Goal: Communication & Community: Answer question/provide support

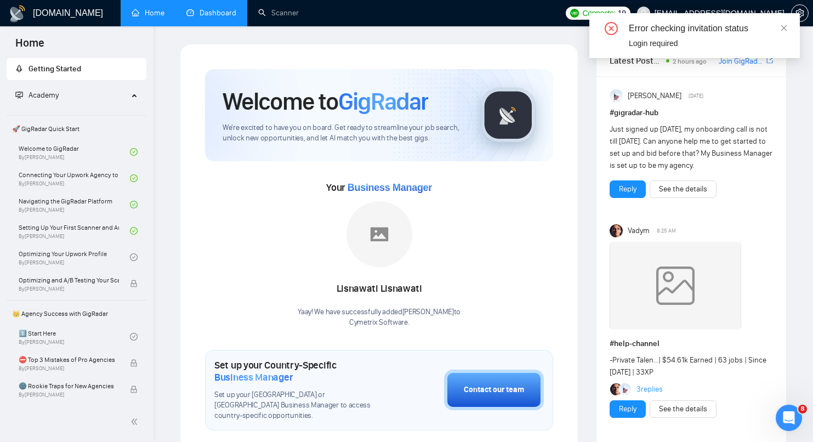
click at [209, 14] on link "Dashboard" at bounding box center [211, 12] width 50 height 9
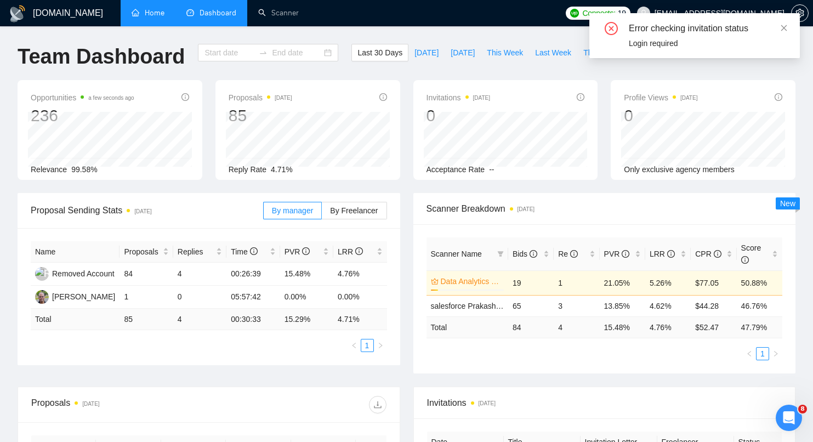
type input "[DATE]"
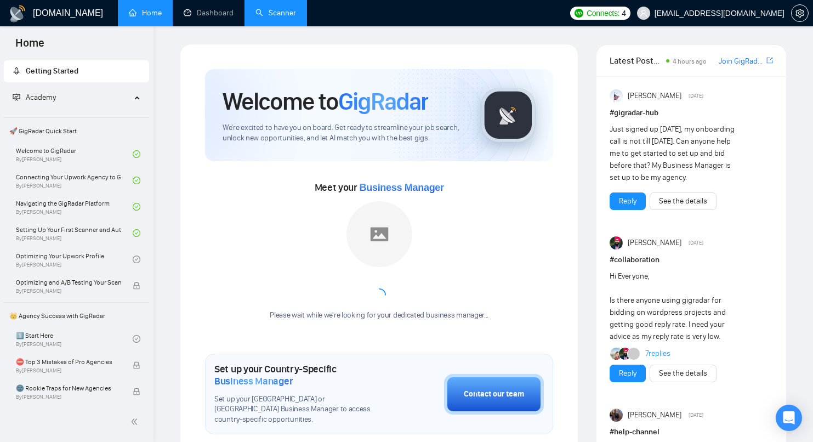
click at [274, 18] on link "Scanner" at bounding box center [275, 12] width 41 height 9
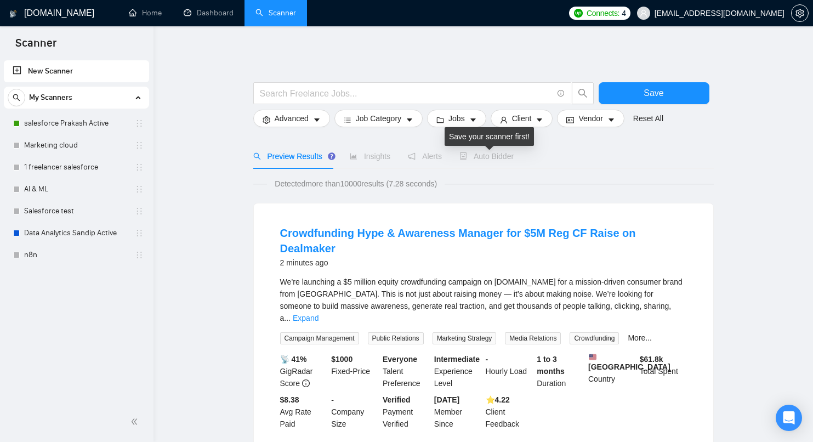
click at [514, 156] on span "Auto Bidder" at bounding box center [486, 156] width 54 height 9
click at [83, 128] on link "salesforce Prakash Active" at bounding box center [76, 123] width 104 height 22
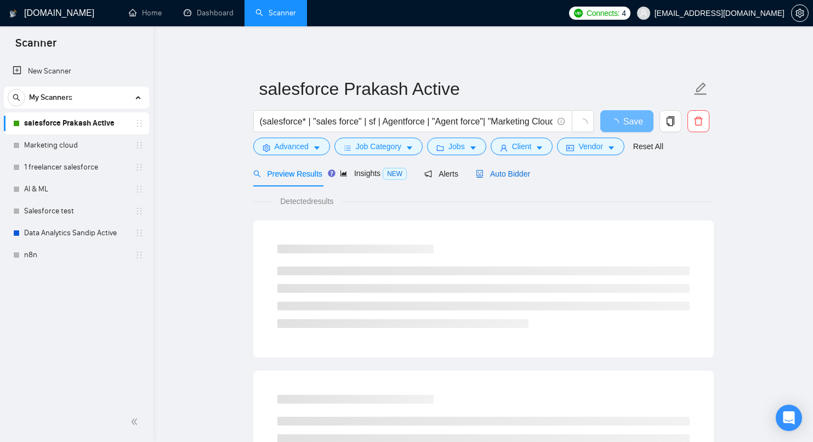
click at [495, 175] on span "Auto Bidder" at bounding box center [503, 173] width 54 height 9
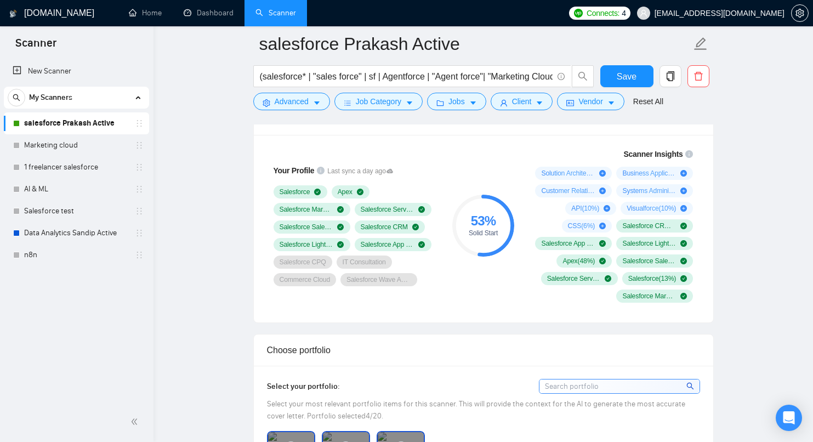
scroll to position [736, 0]
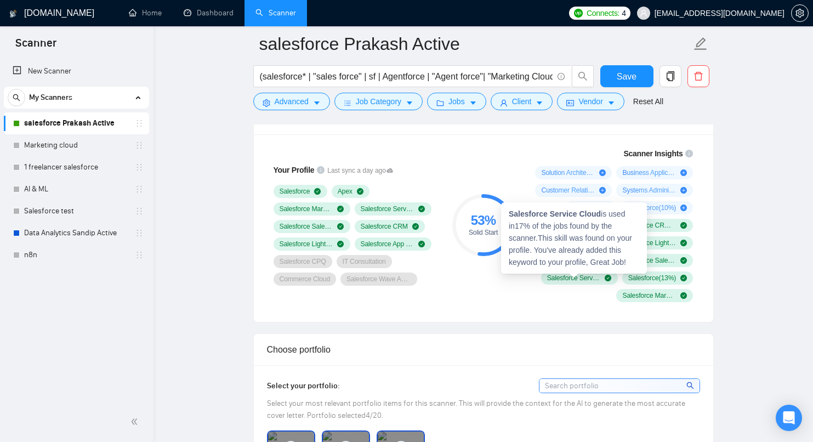
click at [575, 277] on span "Salesforce Service Cloud ( 17 %)" at bounding box center [574, 278] width 54 height 9
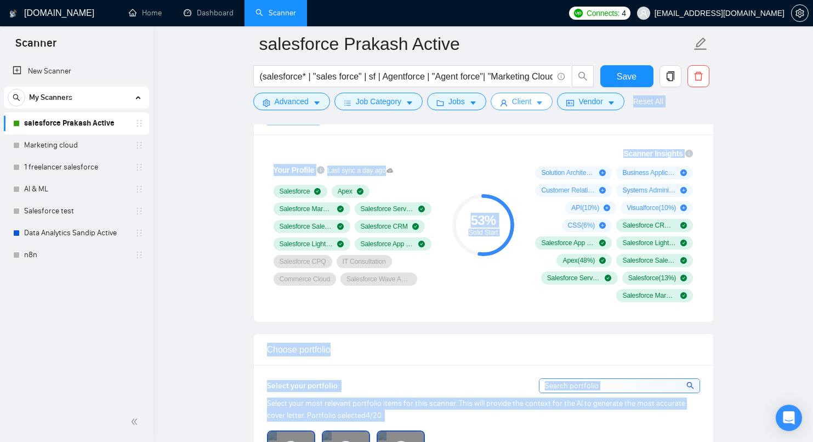
drag, startPoint x: 594, startPoint y: 95, endPoint x: 516, endPoint y: 101, distance: 78.6
click at [566, 144] on div "Scanner Insights Solution Architecture ( 41 %) Business Applications Developmen…" at bounding box center [612, 225] width 175 height 168
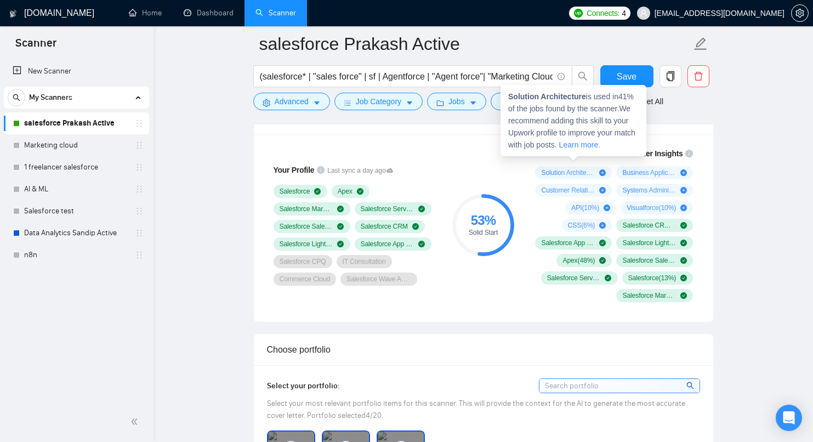
click at [600, 173] on icon "plus-circle" at bounding box center [602, 172] width 7 height 7
drag, startPoint x: 589, startPoint y: 98, endPoint x: 509, endPoint y: 96, distance: 80.1
click at [509, 96] on span "Solution Architecture is used in 41 % of the jobs found by the scanner. We reco…" at bounding box center [571, 120] width 127 height 57
copy strong "Solution Architecture"
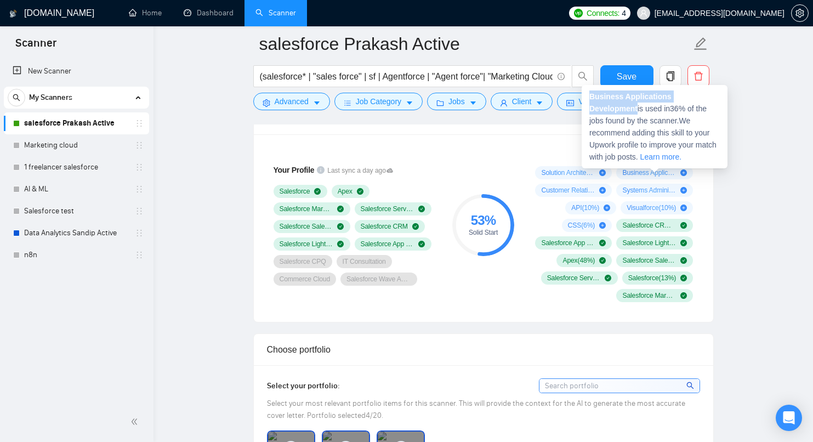
drag, startPoint x: 640, startPoint y: 110, endPoint x: 590, endPoint y: 93, distance: 53.1
click at [590, 93] on span "Business Applications Development is used in 36 % of the jobs found by the scan…" at bounding box center [652, 126] width 127 height 69
copy strong "Business Applications Development"
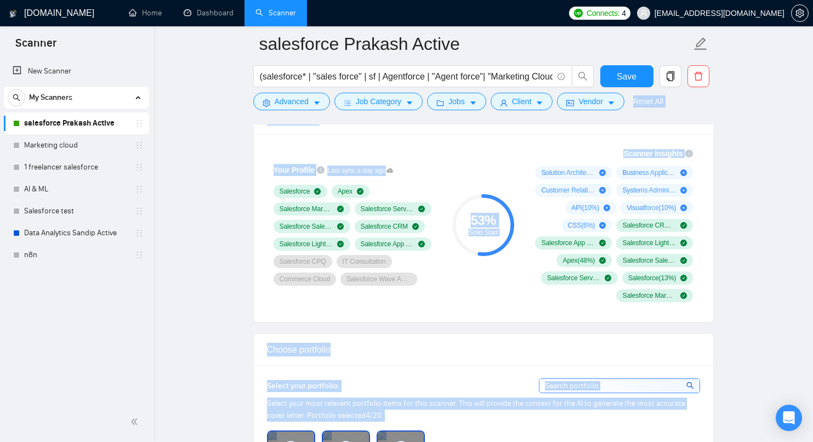
drag, startPoint x: 559, startPoint y: 127, endPoint x: 543, endPoint y: 140, distance: 21.1
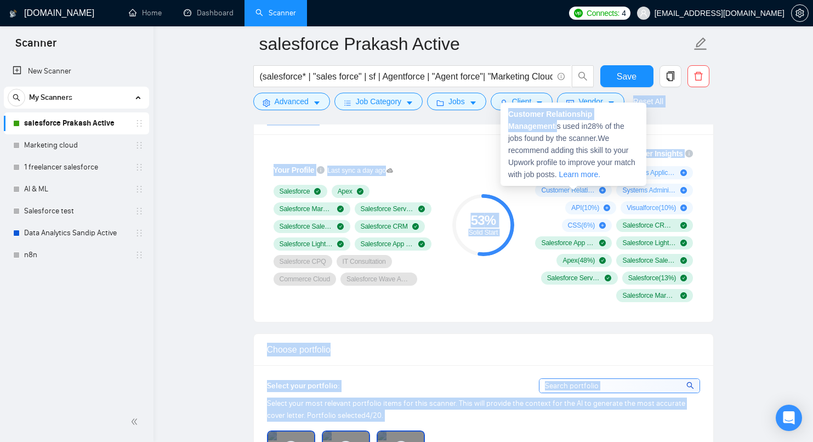
click at [567, 191] on span "Customer Relationship Management ( 28 %)" at bounding box center [568, 190] width 54 height 9
copy body "Reset All Preview Results Insights NEW Alerts Auto Bidder Auto Bidding Enabled …"
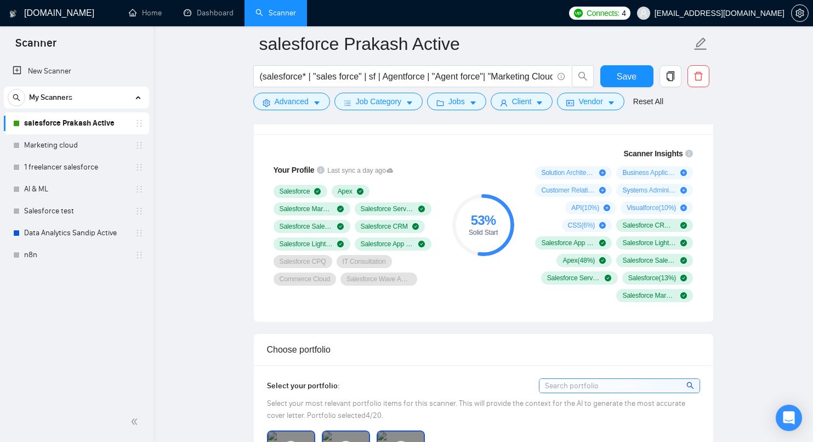
drag, startPoint x: 659, startPoint y: 143, endPoint x: 658, endPoint y: 150, distance: 6.6
click at [659, 149] on div "Scanner Insights Solution Architecture ( 41 %) Business Applications Developmen…" at bounding box center [612, 225] width 175 height 168
click at [657, 158] on div "Scanner Insights Solution Architecture ( 41 %) Business Applications Developmen…" at bounding box center [612, 225] width 175 height 168
click at [578, 189] on span "Customer Relationship Management ( 28 %)" at bounding box center [568, 190] width 54 height 9
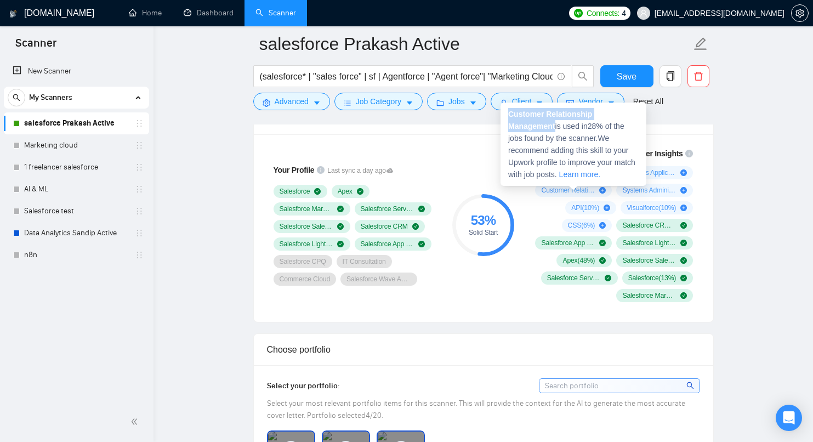
drag, startPoint x: 557, startPoint y: 125, endPoint x: 510, endPoint y: 111, distance: 48.6
click at [510, 111] on span "Customer Relationship Management is used in 28 % of the jobs found by the scann…" at bounding box center [571, 144] width 127 height 69
copy strong "Customer Relationship Management"
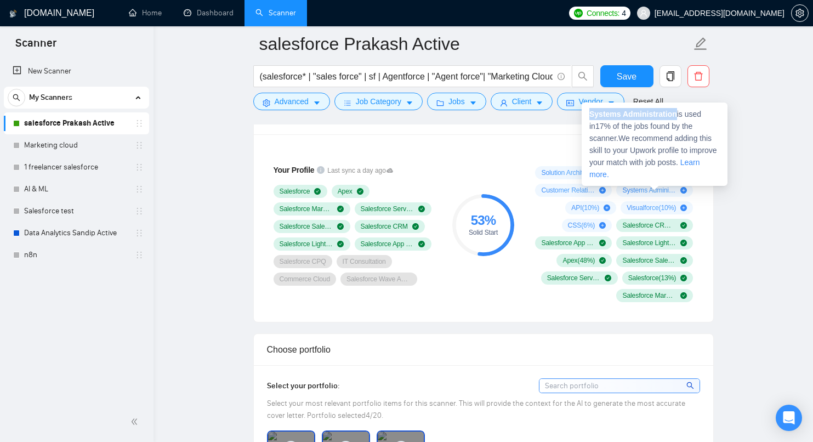
drag, startPoint x: 680, startPoint y: 114, endPoint x: 588, endPoint y: 113, distance: 92.1
click at [588, 113] on div "Systems Administration is used in 17 % of the jobs found by the scanner. We rec…" at bounding box center [655, 144] width 146 height 83
copy strong "Systems Administration"
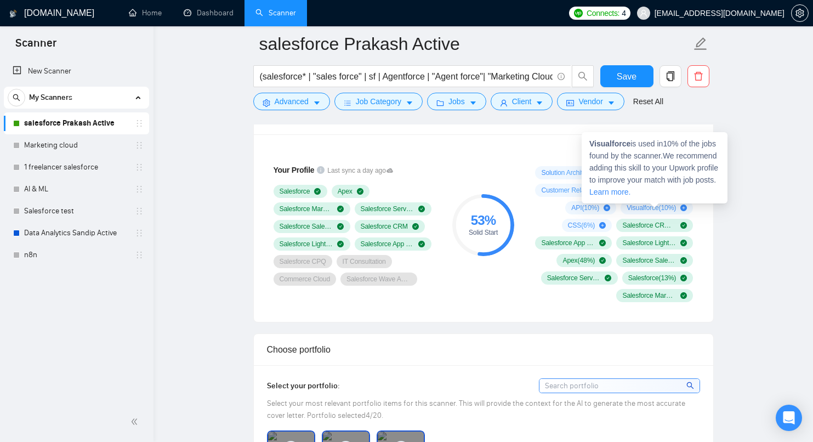
click at [617, 146] on strong "Visualforce" at bounding box center [609, 143] width 41 height 9
copy strong "Visualforce"
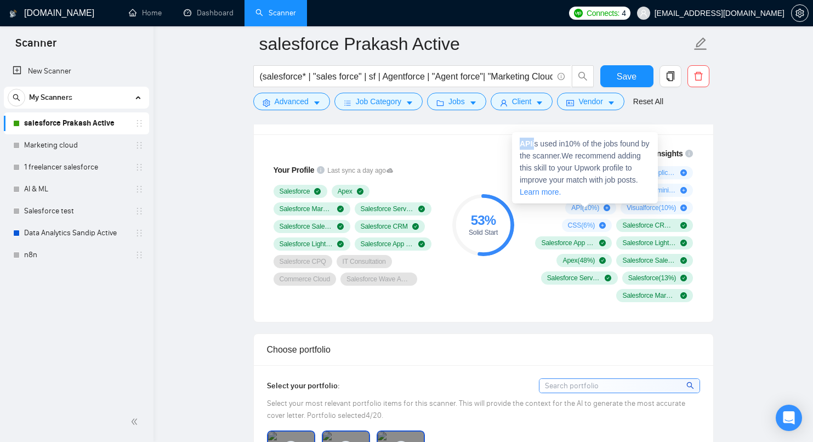
drag, startPoint x: 535, startPoint y: 143, endPoint x: 516, endPoint y: 138, distance: 20.0
click at [516, 138] on div "API is used in 10 % of the jobs found by the scanner. We recommend adding this …" at bounding box center [585, 167] width 146 height 71
copy span "API"
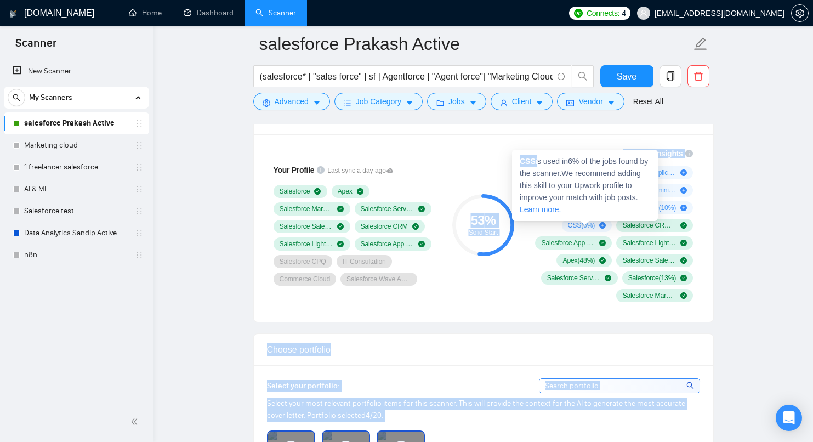
drag, startPoint x: 537, startPoint y: 162, endPoint x: 498, endPoint y: 162, distance: 38.9
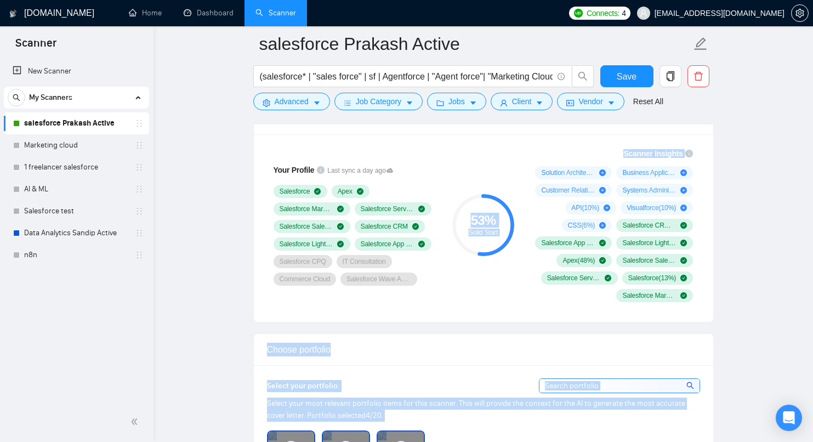
click at [583, 224] on span "CSS ( 6 %)" at bounding box center [581, 225] width 27 height 9
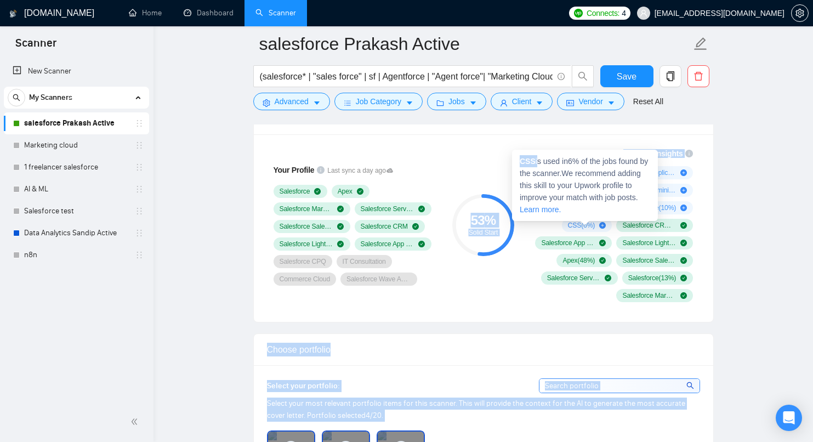
click at [532, 161] on strong "CSS" at bounding box center [528, 161] width 16 height 9
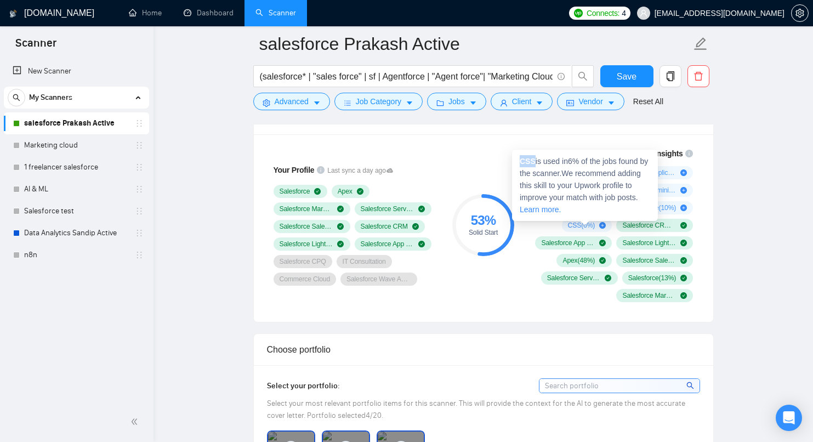
drag, startPoint x: 536, startPoint y: 162, endPoint x: 520, endPoint y: 161, distance: 16.5
click at [520, 161] on span "CSS is used in 6 % of the jobs found by the scanner. We recommend adding this s…" at bounding box center [584, 185] width 128 height 57
copy strong "CSS"
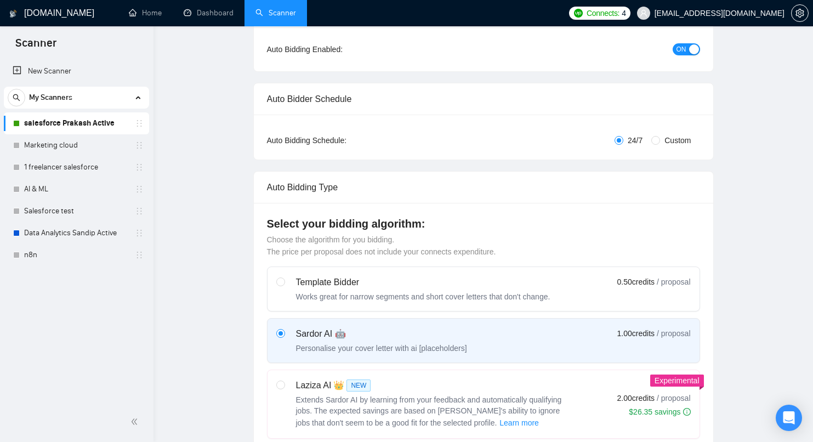
scroll to position [0, 0]
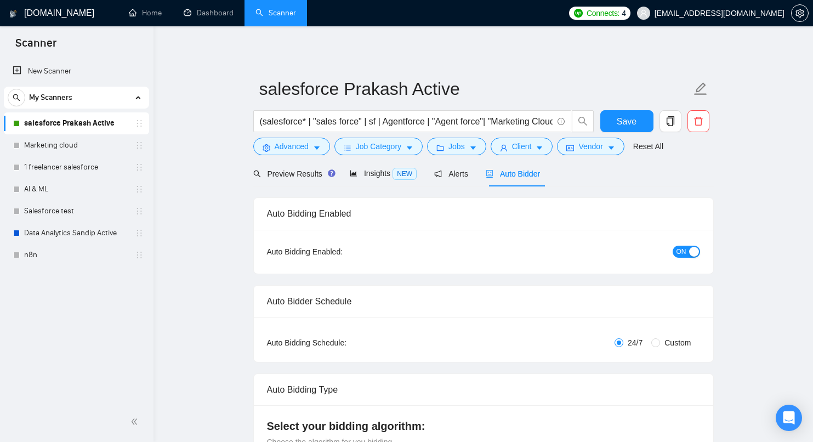
click at [513, 241] on div "Auto Bidding Enabled: ON" at bounding box center [483, 252] width 459 height 44
click at [458, 179] on div "Alerts" at bounding box center [451, 174] width 34 height 12
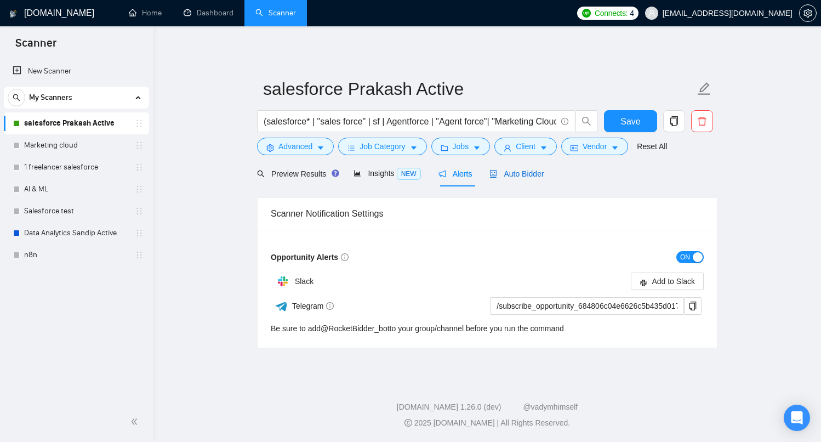
click at [512, 173] on span "Auto Bidder" at bounding box center [517, 173] width 54 height 9
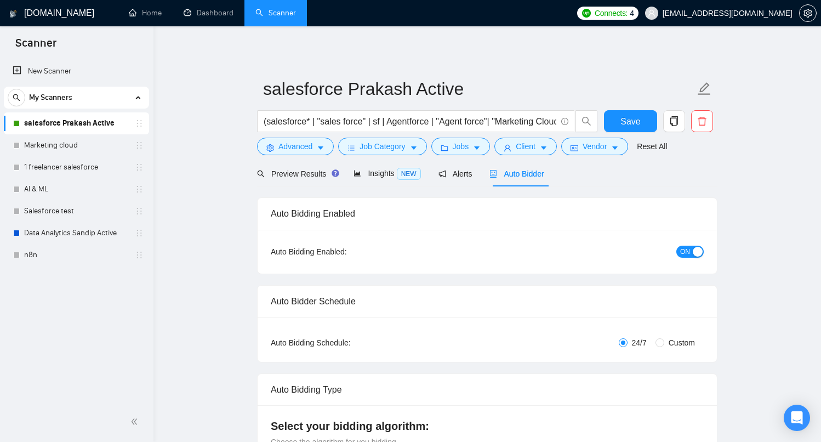
checkbox input "true"
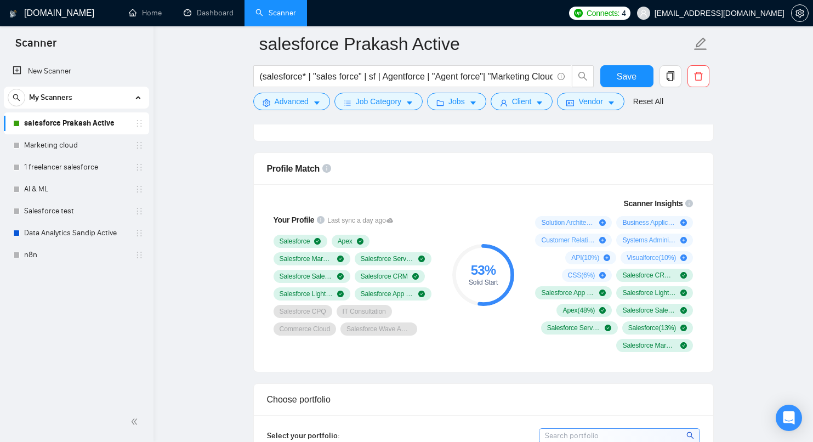
scroll to position [686, 0]
click at [483, 353] on div "53 % Solid Start" at bounding box center [482, 274] width 73 height 168
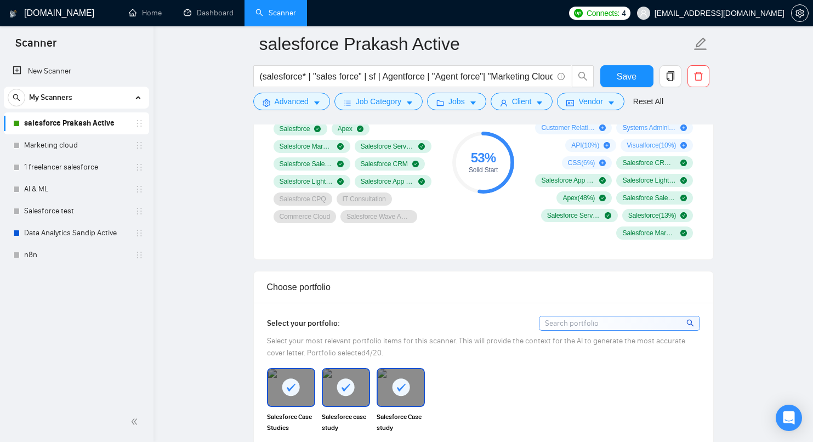
scroll to position [816, 0]
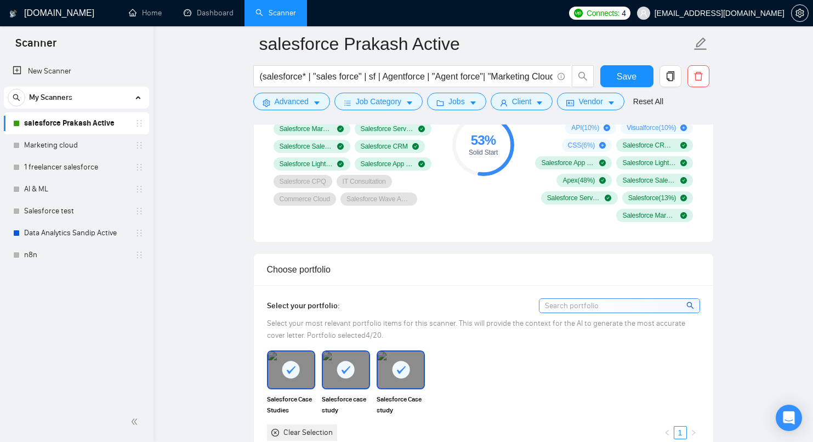
click at [649, 306] on input at bounding box center [619, 306] width 160 height 14
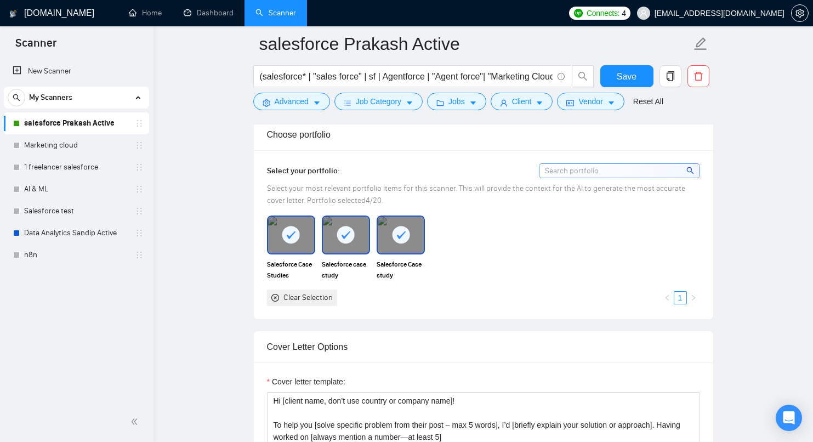
scroll to position [946, 0]
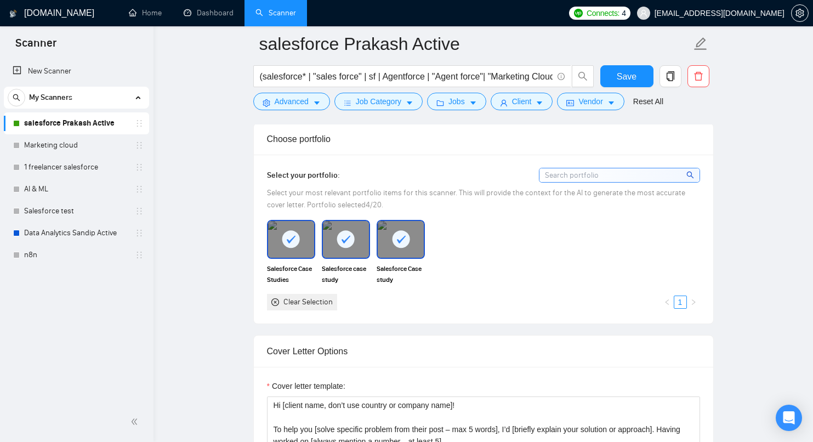
click at [569, 178] on input at bounding box center [619, 175] width 160 height 14
click at [409, 253] on div at bounding box center [401, 239] width 46 height 36
click at [325, 244] on div at bounding box center [346, 239] width 46 height 36
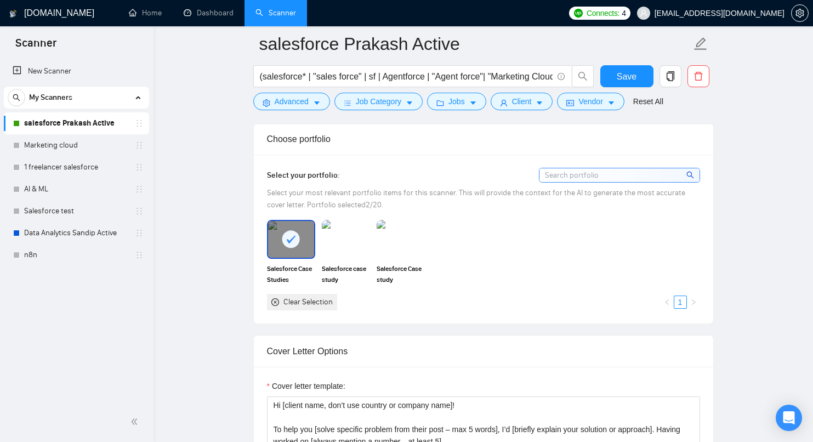
click at [280, 249] on div at bounding box center [291, 239] width 46 height 36
click at [274, 241] on img at bounding box center [291, 239] width 46 height 36
click at [325, 236] on img at bounding box center [346, 239] width 46 height 36
click at [405, 242] on img at bounding box center [401, 239] width 46 height 36
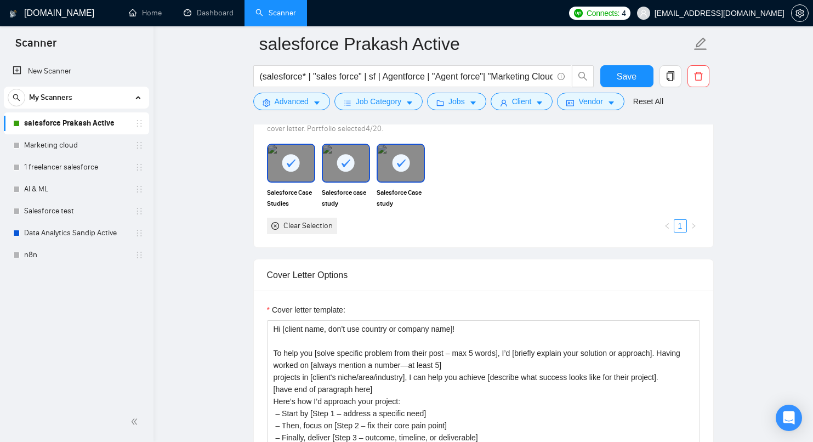
scroll to position [930, 0]
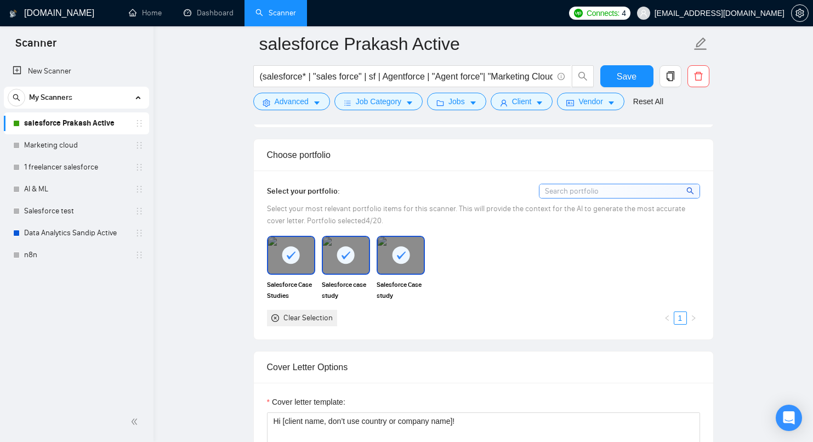
click at [504, 252] on div "Salesforce Case Studies Salesforce case study Salesforce Case study (Lightining…" at bounding box center [484, 281] width 440 height 90
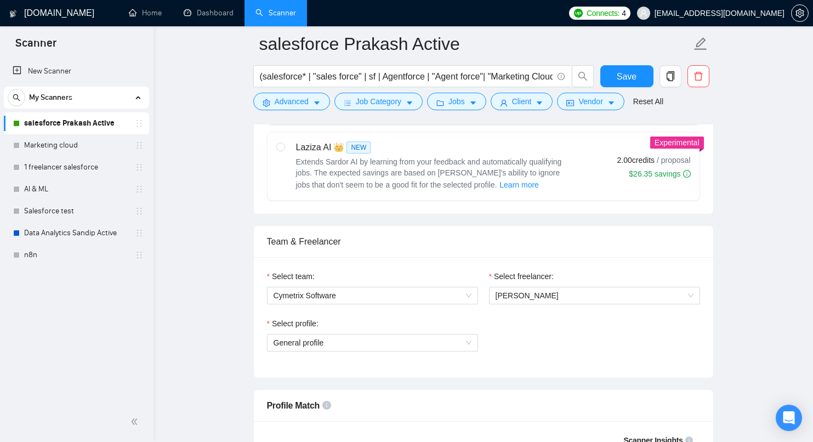
scroll to position [735, 0]
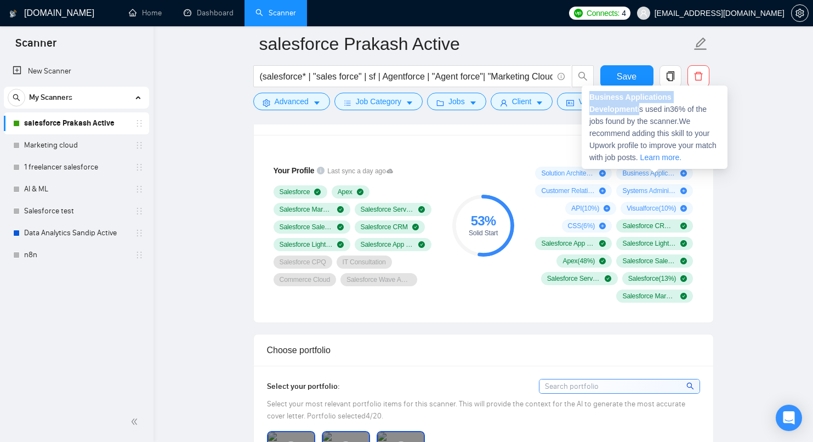
drag, startPoint x: 642, startPoint y: 110, endPoint x: 586, endPoint y: 96, distance: 57.7
click at [586, 96] on div "Business Applications Development is used in 36 % of the jobs found by the scan…" at bounding box center [655, 127] width 146 height 83
copy span "Business Applications Development"
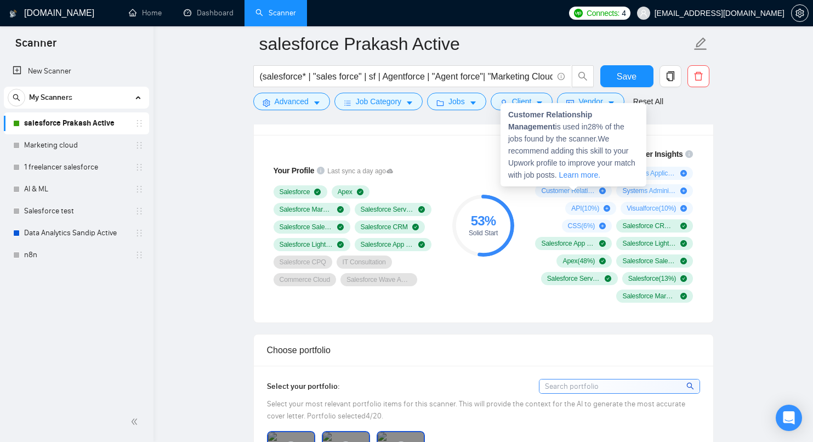
click at [556, 128] on strong "Customer Relationship Management" at bounding box center [550, 120] width 84 height 21
drag, startPoint x: 558, startPoint y: 127, endPoint x: 503, endPoint y: 118, distance: 56.0
click at [503, 118] on div "Customer Relationship Management is used in 28 % of the jobs found by the scann…" at bounding box center [574, 144] width 146 height 83
copy strong "Customer Relationship Management"
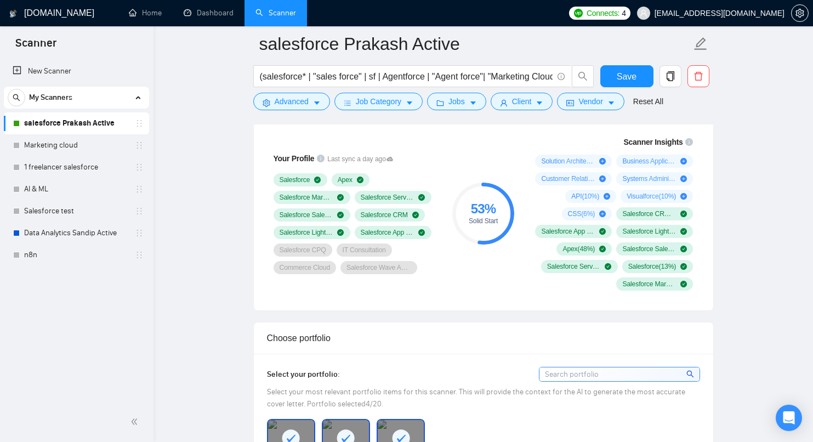
scroll to position [748, 0]
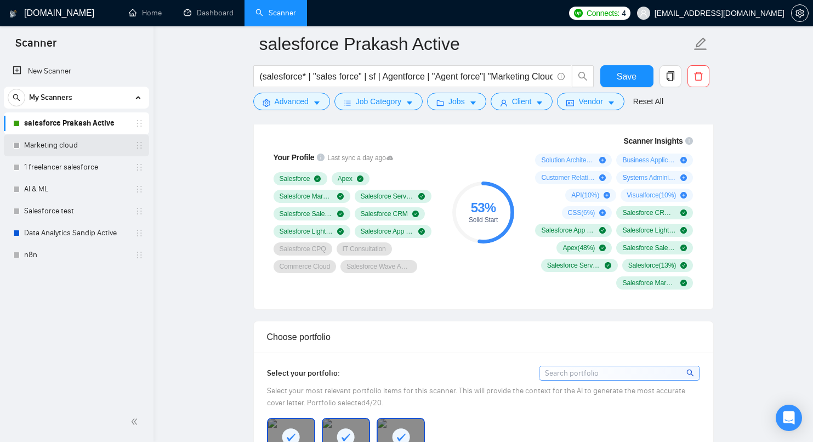
click at [72, 143] on link "Marketing cloud" at bounding box center [76, 145] width 104 height 22
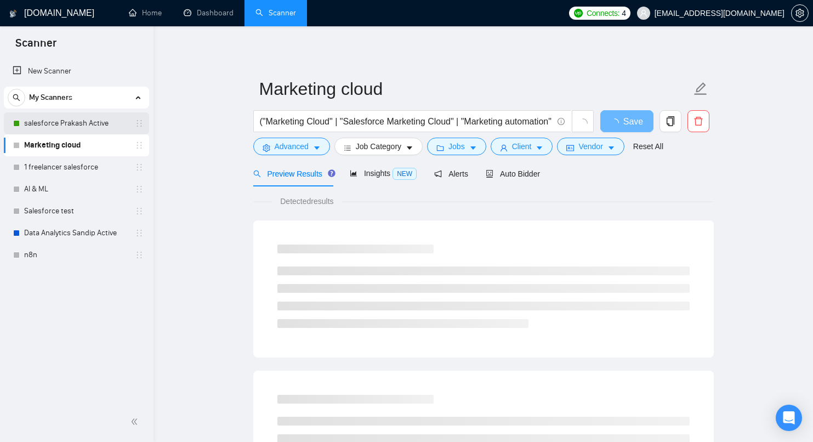
click at [73, 128] on link "salesforce Prakash Active" at bounding box center [76, 123] width 104 height 22
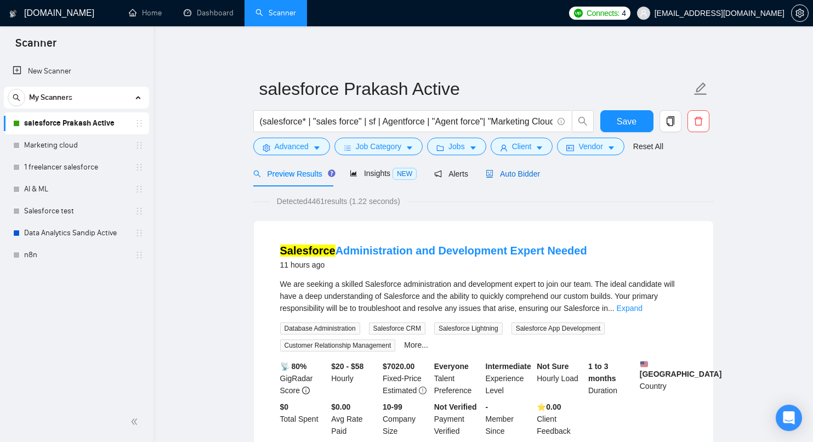
click at [518, 170] on span "Auto Bidder" at bounding box center [513, 173] width 54 height 9
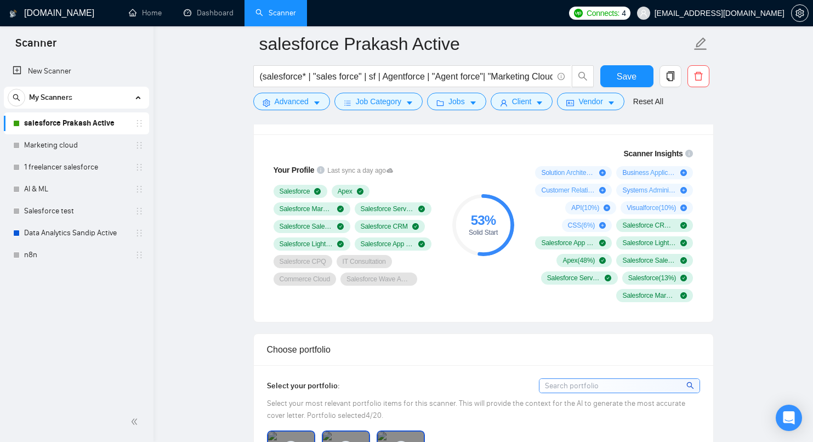
scroll to position [737, 0]
click at [484, 312] on div "Your Profile Last sync a day ago Salesforce Apex Salesforce Marketing Cloud Sal…" at bounding box center [483, 226] width 459 height 187
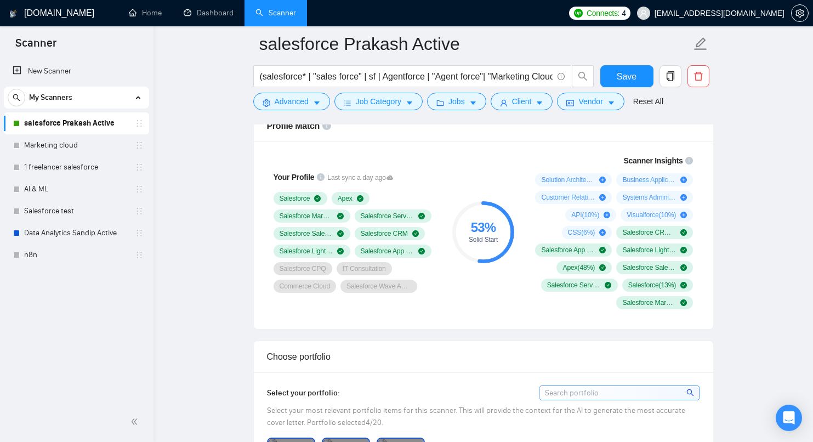
scroll to position [720, 0]
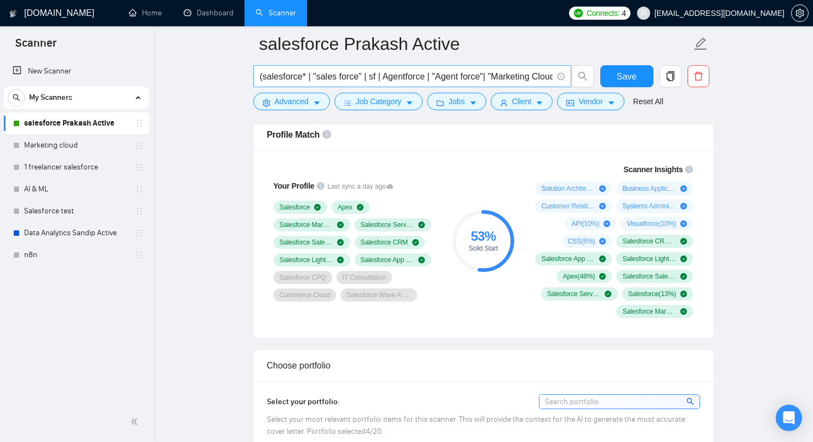
click at [439, 75] on input "(salesforce* | "sales force" | sf | Agentforce | "Agent force"| "Marketing Clou…" at bounding box center [406, 77] width 293 height 14
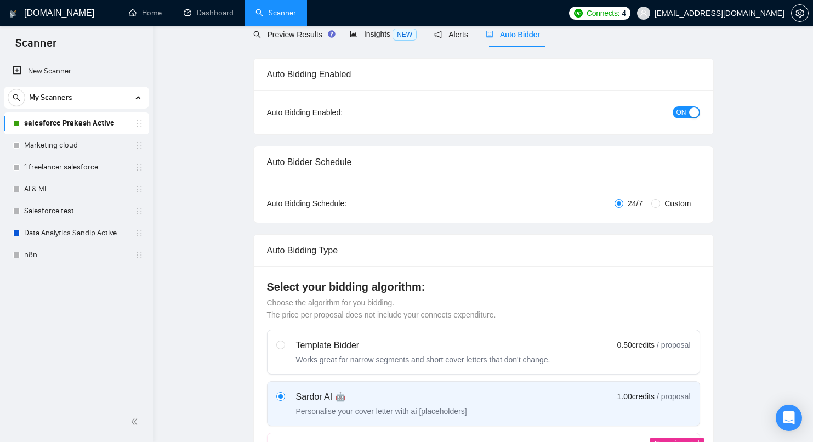
scroll to position [0, 0]
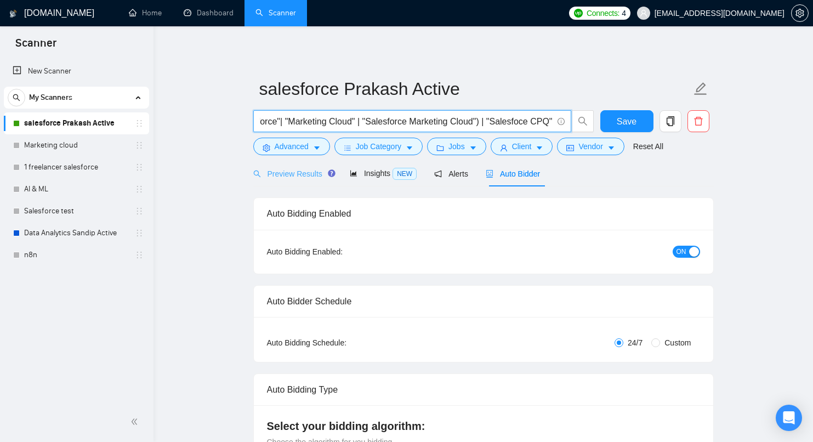
type input "(salesforce* | "sales force" | sf | Agentforce | "Agent force"| "Marketing Clou…"
click at [298, 175] on span "Preview Results" at bounding box center [292, 173] width 79 height 9
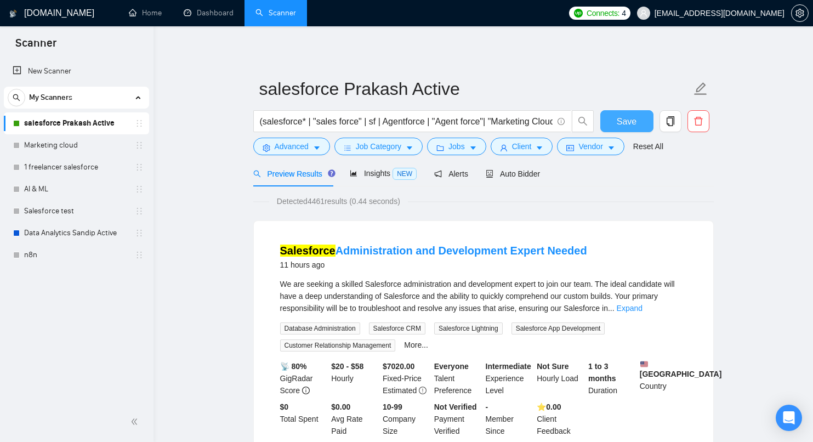
click at [641, 114] on button "Save" at bounding box center [626, 121] width 53 height 22
click at [632, 121] on span "Save" at bounding box center [627, 122] width 20 height 14
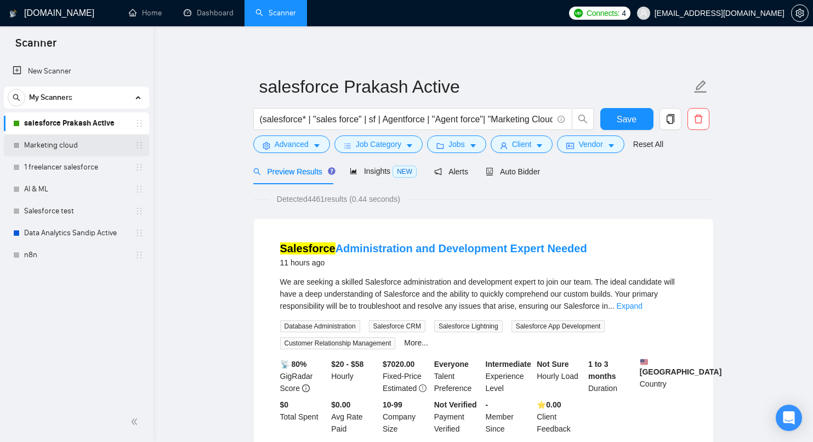
click at [72, 149] on link "Marketing cloud" at bounding box center [76, 145] width 104 height 22
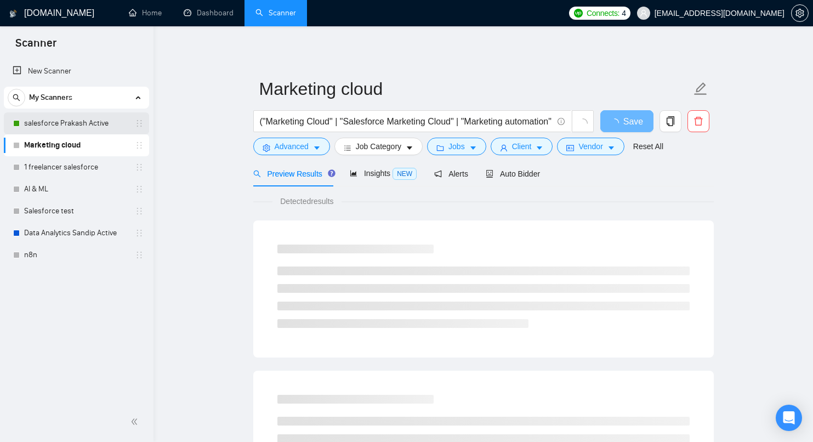
click at [73, 123] on link "salesforce Prakash Active" at bounding box center [76, 123] width 104 height 22
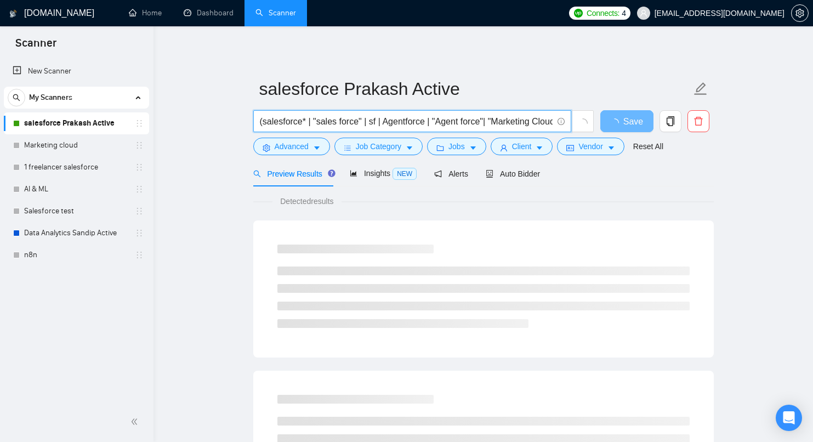
click at [404, 121] on input "(salesforce* | "sales force" | sf | Agentforce | "Agent force"| "Marketing Clou…" at bounding box center [406, 122] width 293 height 14
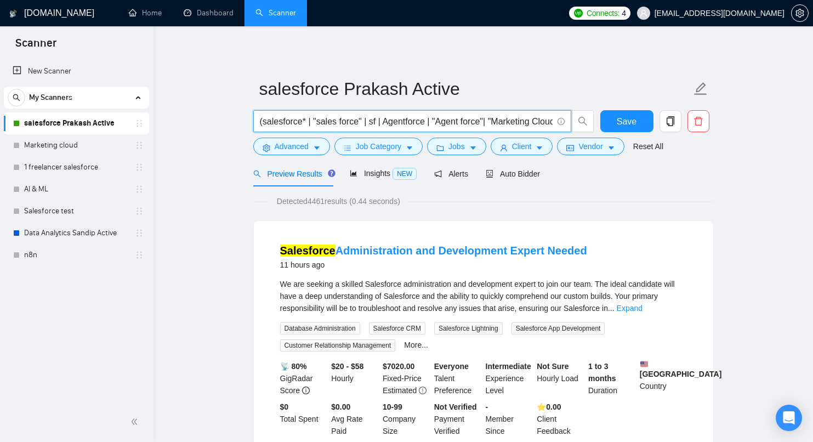
scroll to position [0, 217]
type input "(salesforce* | "sales force" | sf | Agentforce | "Agent force"| "Marketing Clou…"
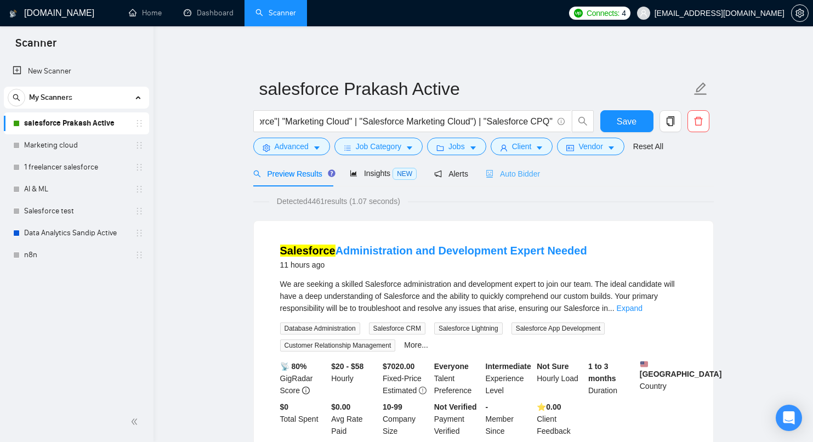
scroll to position [0, 0]
click at [532, 181] on div "Auto Bidder" at bounding box center [513, 174] width 54 height 26
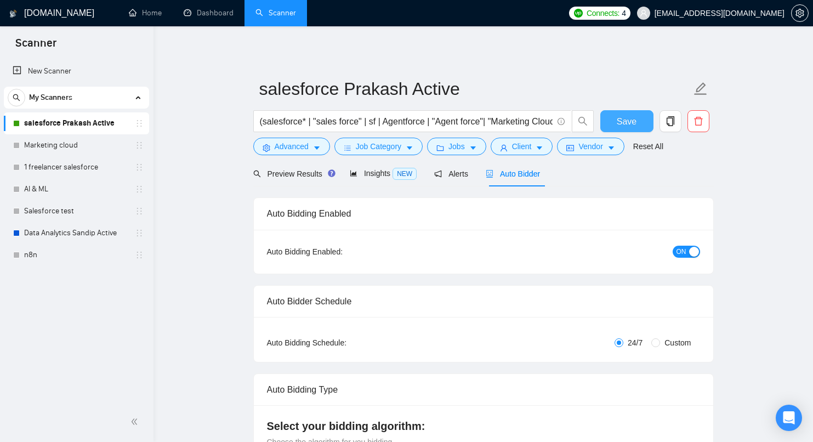
click at [618, 121] on span "Save" at bounding box center [627, 122] width 20 height 14
click at [212, 16] on link "Dashboard" at bounding box center [209, 12] width 50 height 9
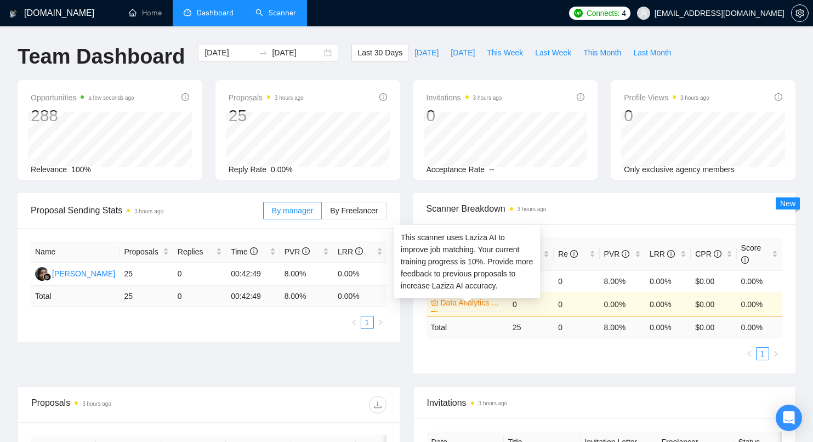
click at [484, 287] on div "This scanner uses Laziza AI to improve job matching. Your current training prog…" at bounding box center [467, 261] width 133 height 60
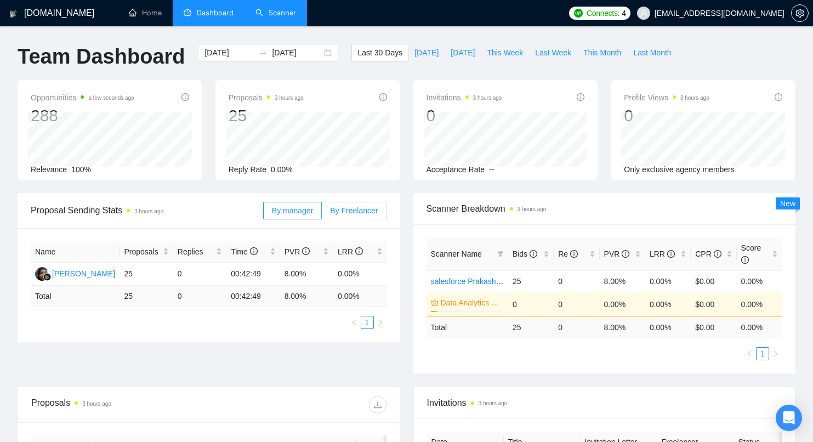
click at [352, 213] on span "By Freelancer" at bounding box center [354, 210] width 48 height 9
click at [322, 213] on input "By Freelancer" at bounding box center [322, 213] width 0 height 0
click at [618, 285] on td "8.00%" at bounding box center [623, 280] width 46 height 21
click at [414, 55] on span "[DATE]" at bounding box center [426, 53] width 24 height 12
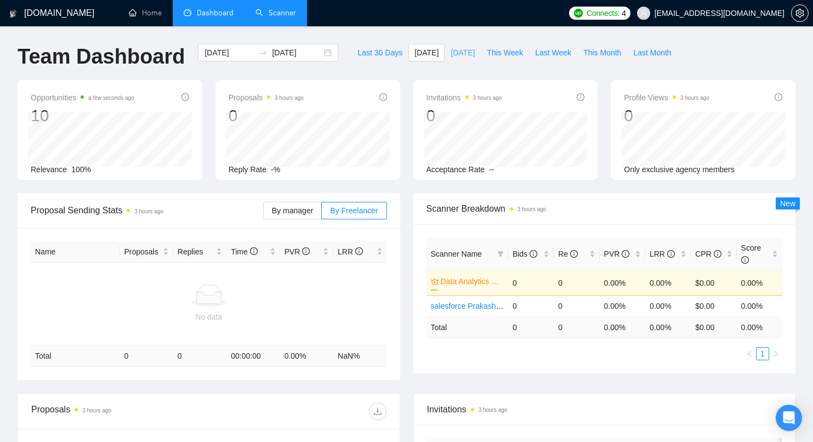
click at [459, 56] on span "[DATE]" at bounding box center [463, 53] width 24 height 12
type input "2025-09-02"
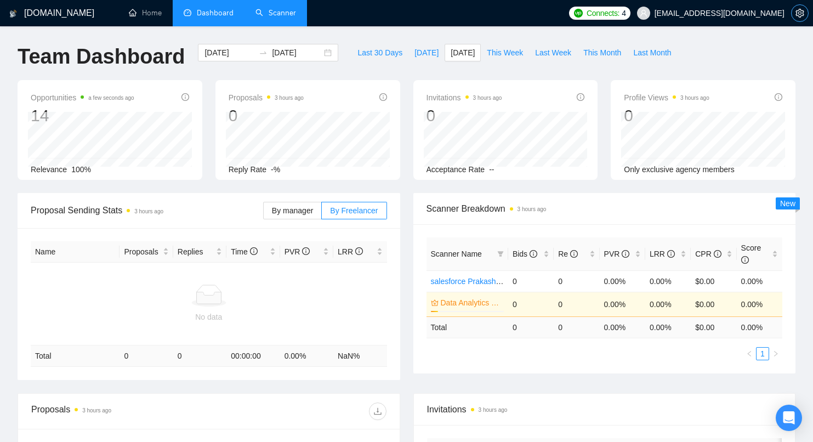
click at [795, 9] on icon "setting" at bounding box center [799, 13] width 9 height 9
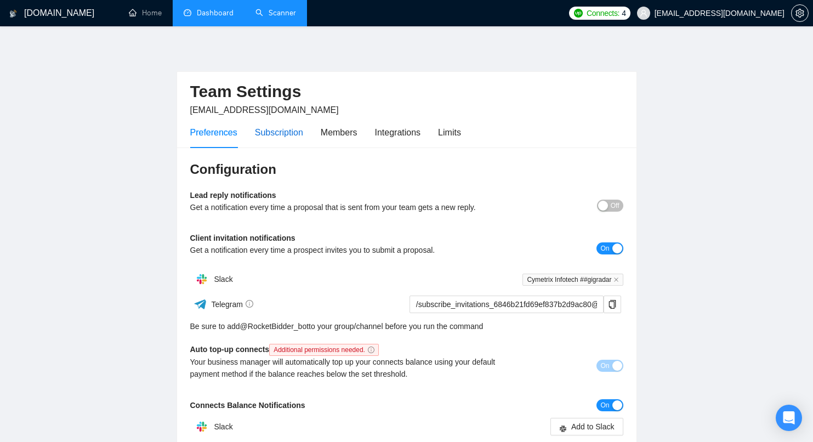
click at [291, 136] on div "Subscription" at bounding box center [279, 133] width 48 height 14
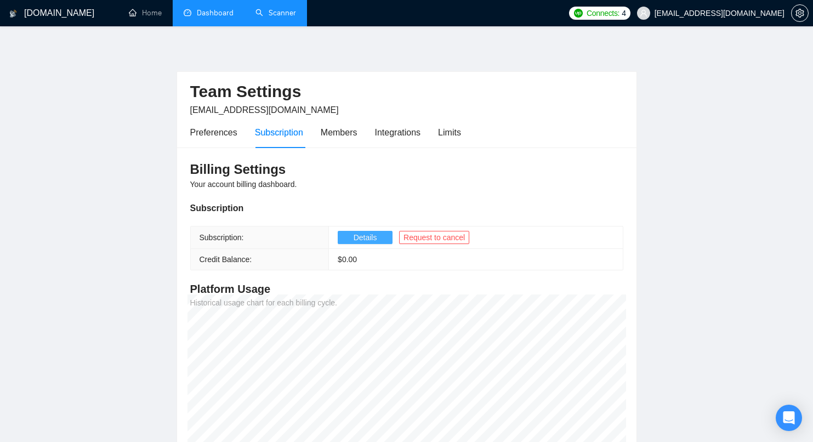
click at [361, 238] on span "Details" at bounding box center [366, 237] width 24 height 12
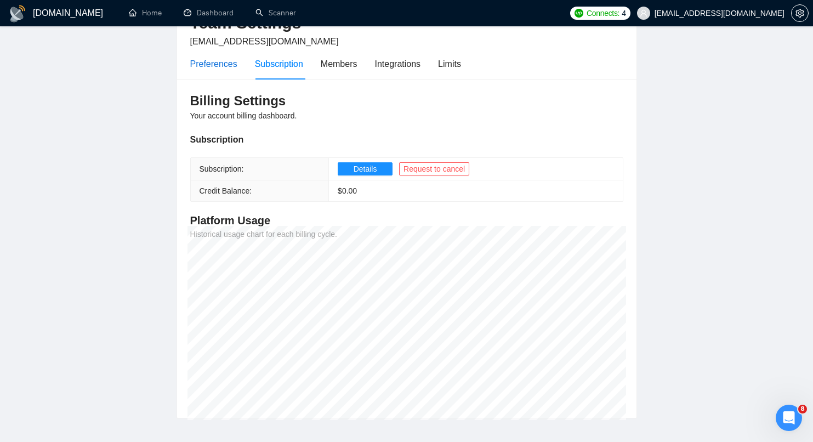
click at [203, 70] on div "Preferences" at bounding box center [213, 64] width 47 height 14
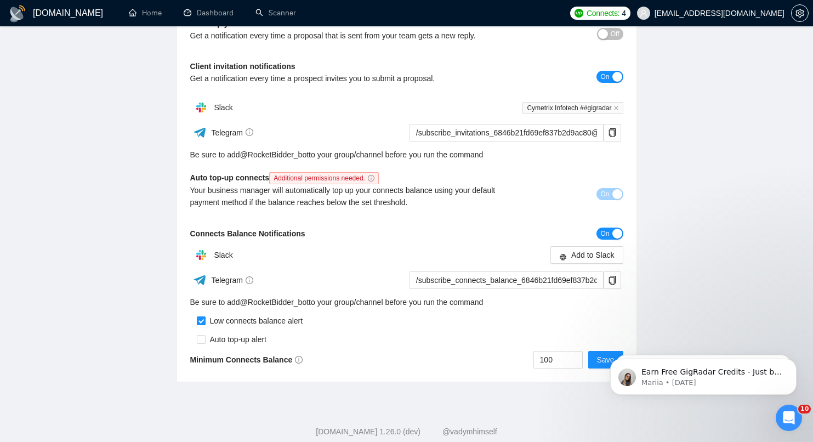
scroll to position [196, 0]
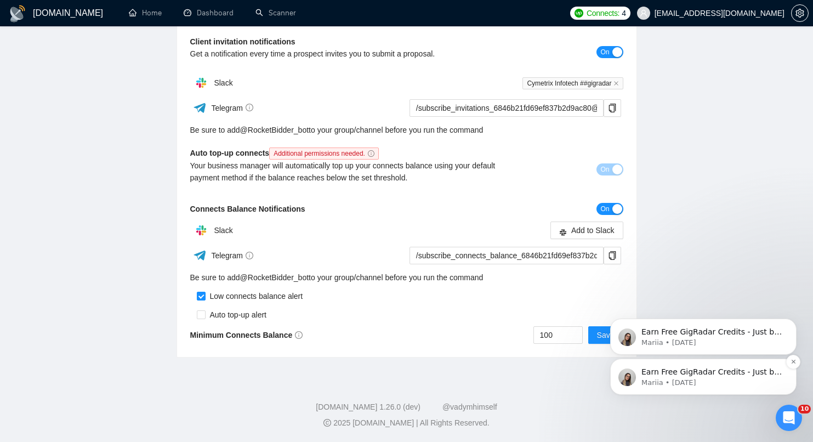
click at [686, 373] on p "Earn Free GigRadar Credits - Just by Sharing Your Story! 💬 Want more credits fo…" at bounding box center [711, 372] width 141 height 11
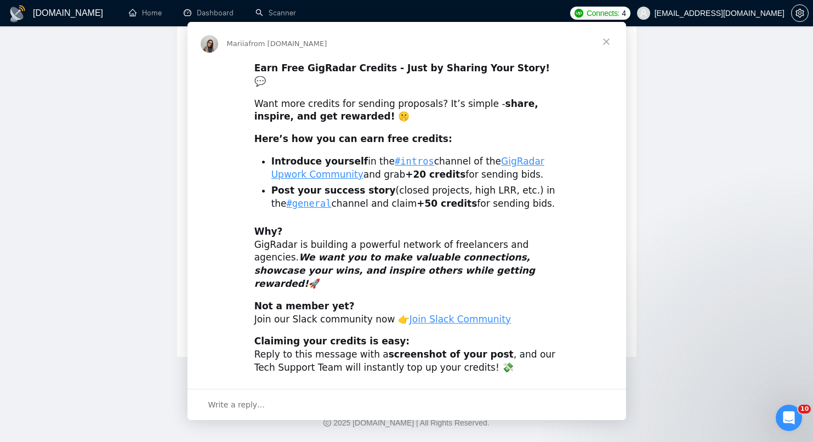
scroll to position [0, 0]
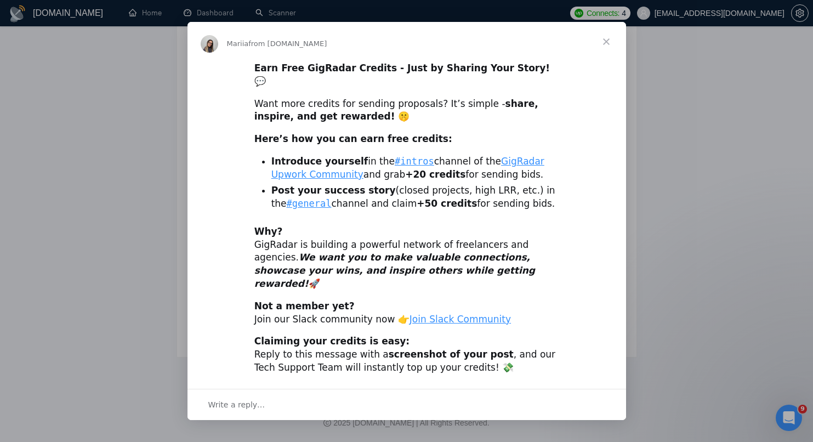
click at [611, 55] on span "Close" at bounding box center [606, 41] width 39 height 39
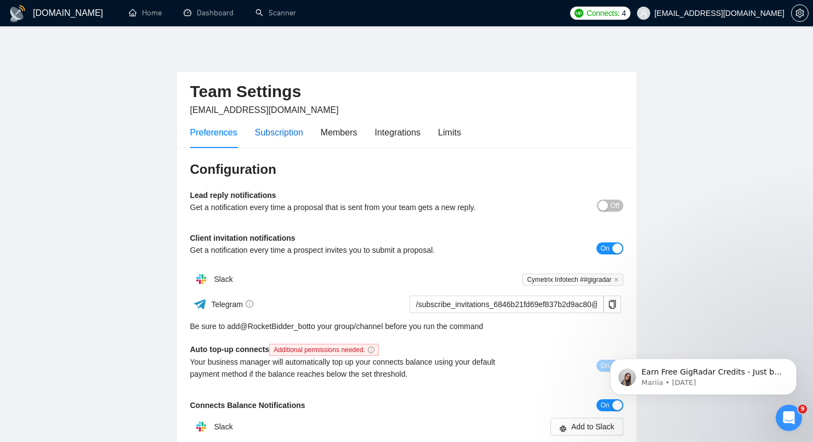
click at [278, 137] on div "Subscription" at bounding box center [279, 133] width 48 height 14
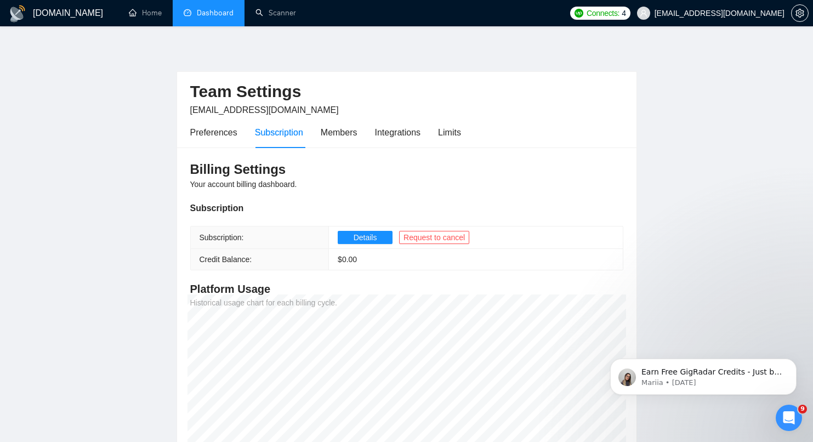
click at [207, 18] on link "Dashboard" at bounding box center [209, 12] width 50 height 9
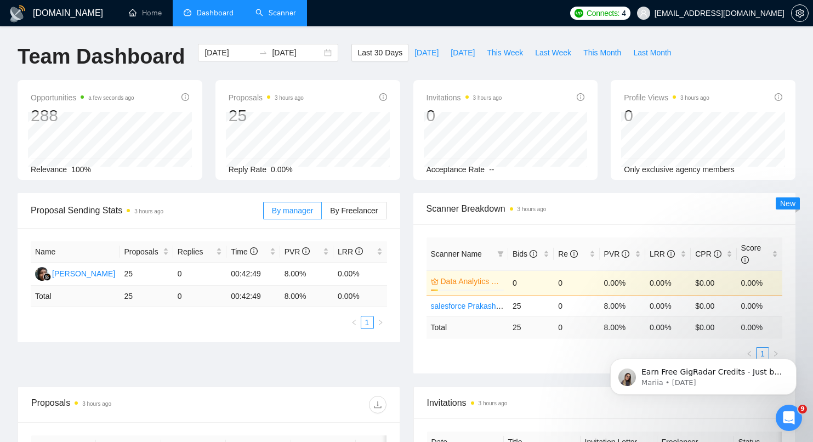
click at [277, 13] on link "Scanner" at bounding box center [275, 12] width 41 height 9
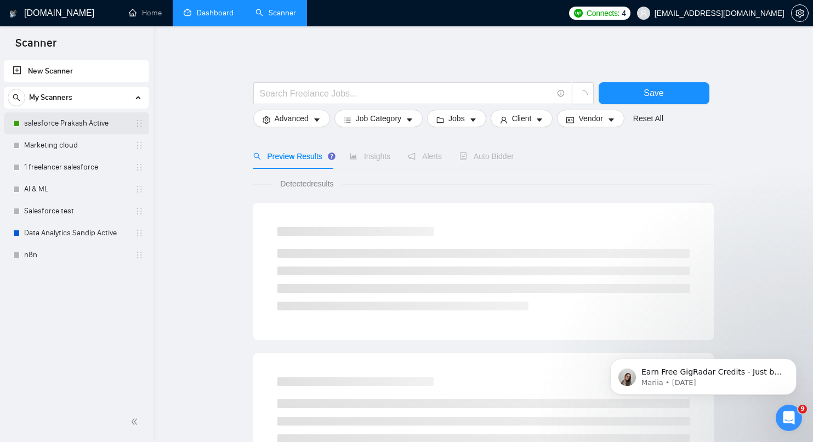
click at [100, 125] on link "salesforce Prakash Active" at bounding box center [76, 123] width 104 height 22
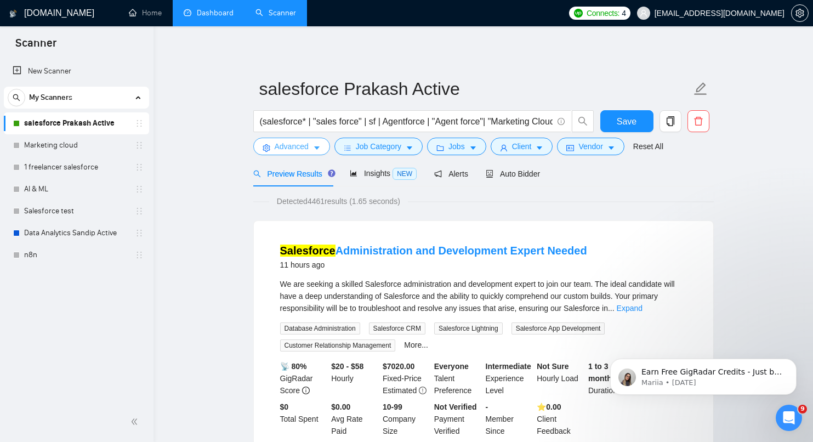
click at [305, 150] on span "Advanced" at bounding box center [292, 146] width 34 height 12
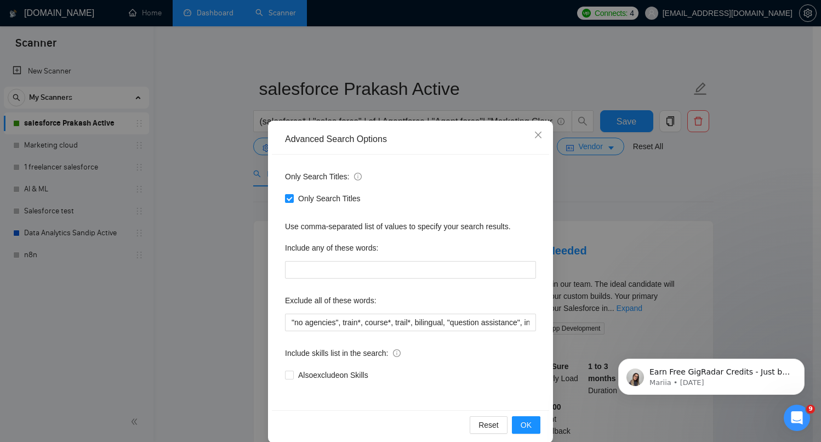
scroll to position [14, 0]
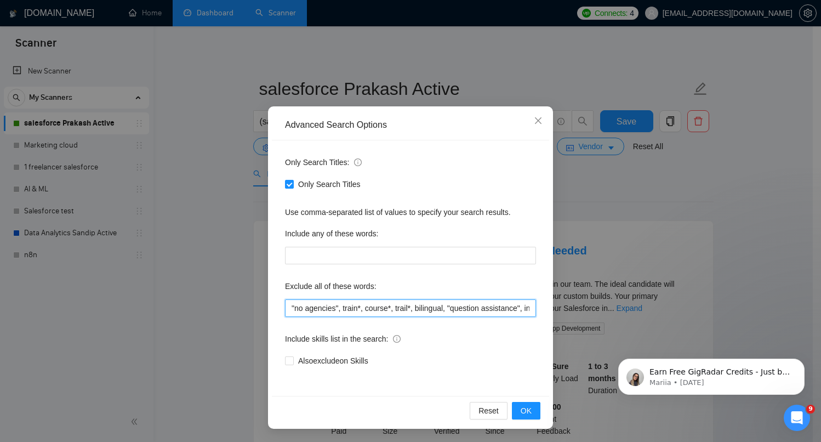
click at [390, 309] on input ""no agencies", train*, course*, trail*, bilingual, "question assistance", inter…" at bounding box center [410, 308] width 251 height 18
click at [482, 311] on input ""no agencies", train*, course*, trail*, bilingual, "question assistance", inter…" at bounding box center [410, 308] width 251 height 18
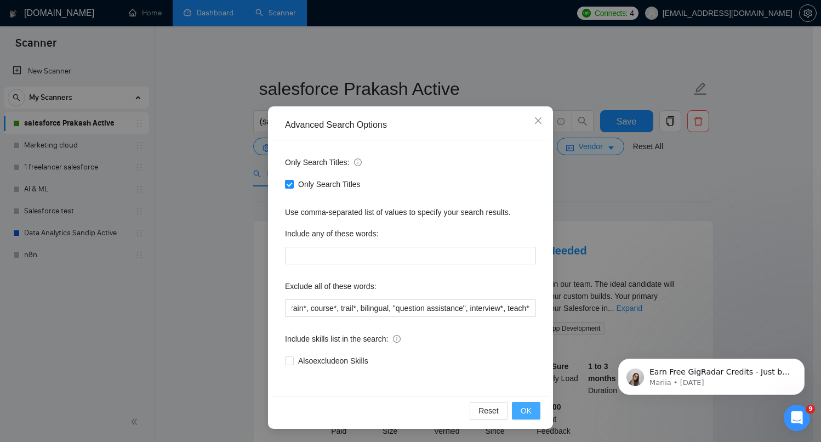
click at [523, 413] on span "OK" at bounding box center [526, 411] width 11 height 12
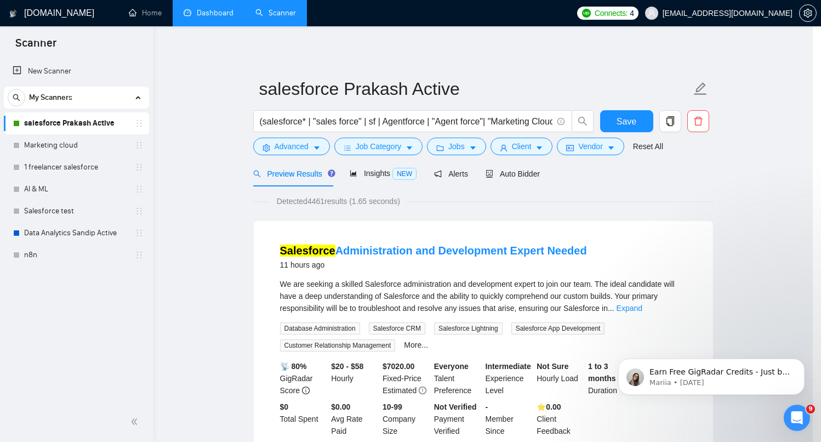
scroll to position [0, 0]
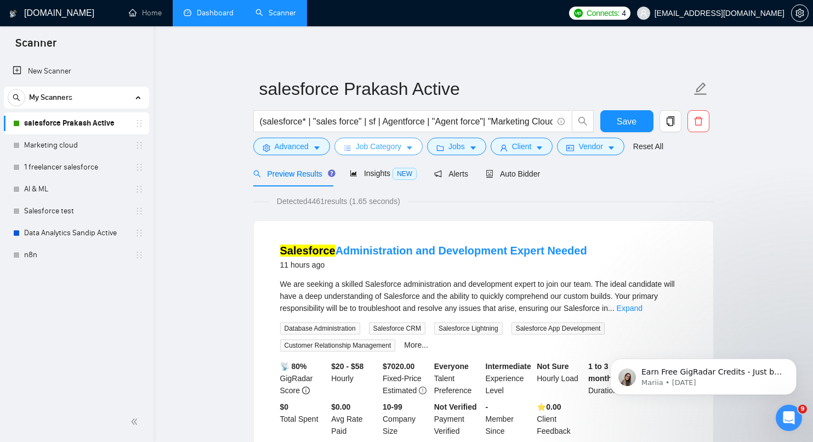
click at [389, 146] on span "Job Category" at bounding box center [379, 146] width 46 height 12
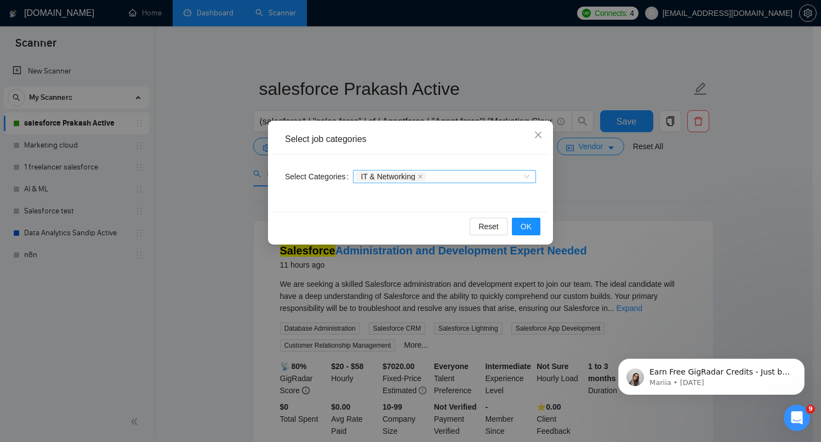
click at [527, 179] on div "IT & Networking" at bounding box center [444, 176] width 183 height 13
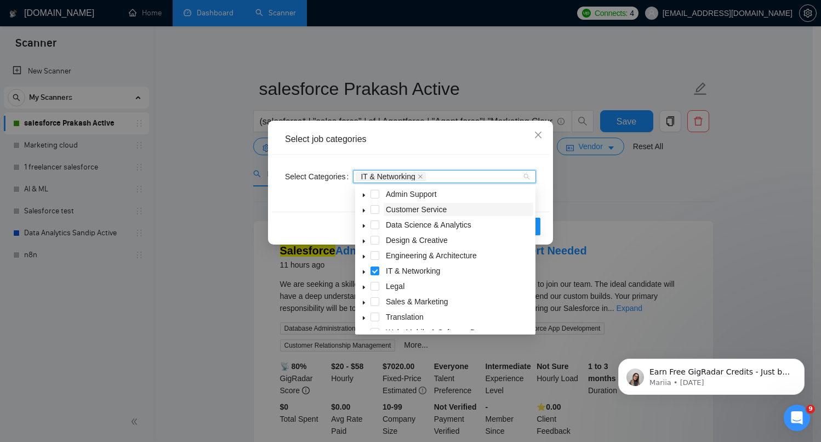
scroll to position [22, 0]
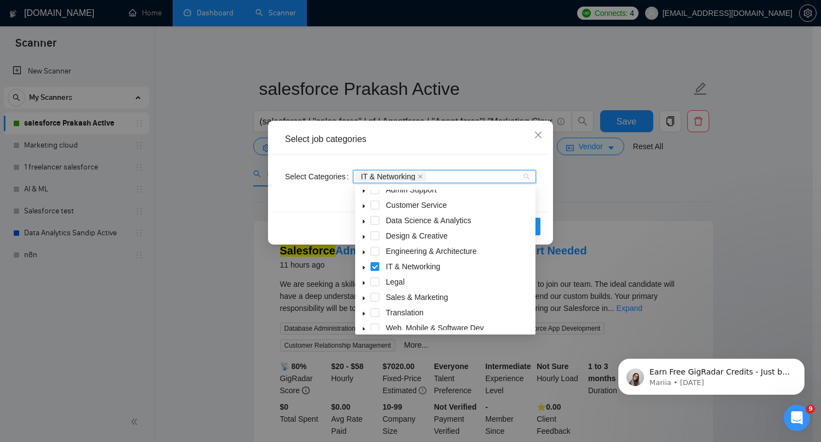
click at [365, 268] on icon "caret-down" at bounding box center [363, 267] width 5 height 5
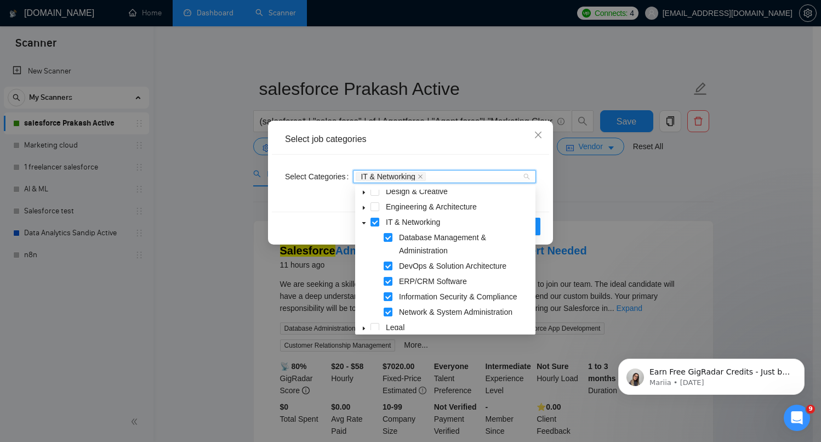
scroll to position [49, 0]
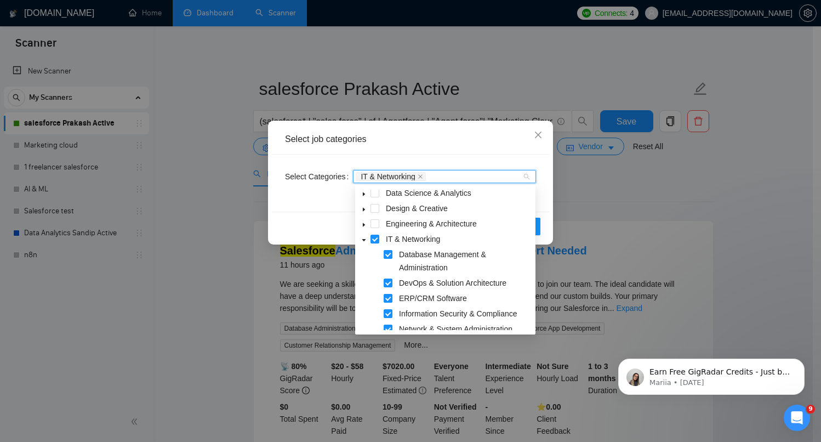
click at [361, 240] on icon "caret-down" at bounding box center [363, 239] width 5 height 5
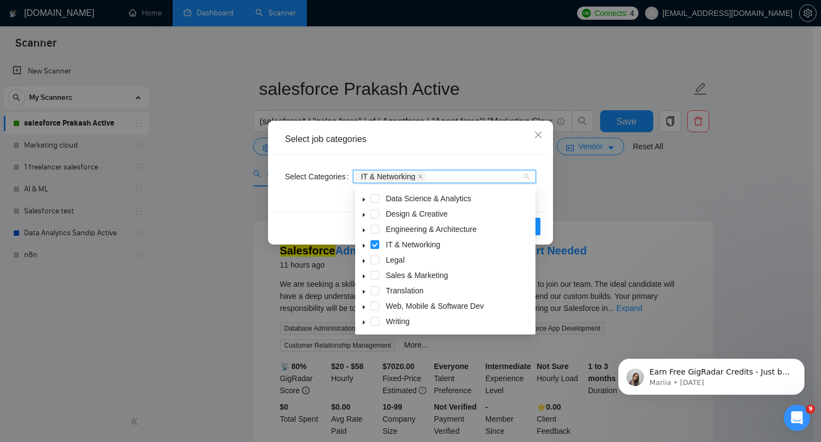
click at [367, 277] on span at bounding box center [363, 275] width 13 height 13
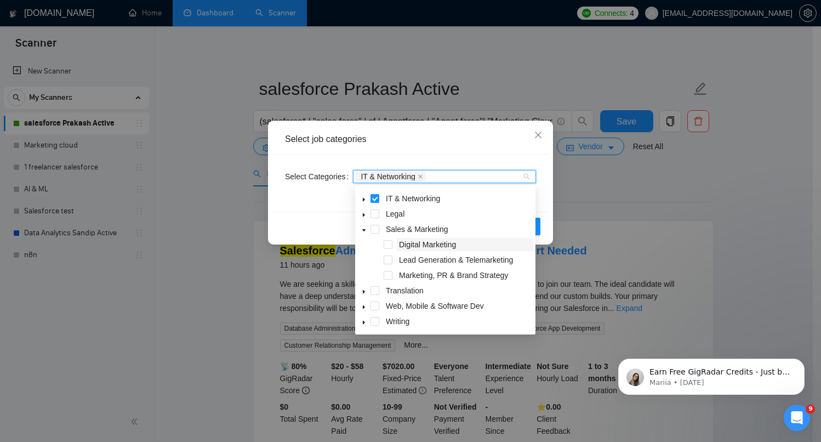
scroll to position [88, 0]
click at [376, 232] on span at bounding box center [375, 231] width 9 height 9
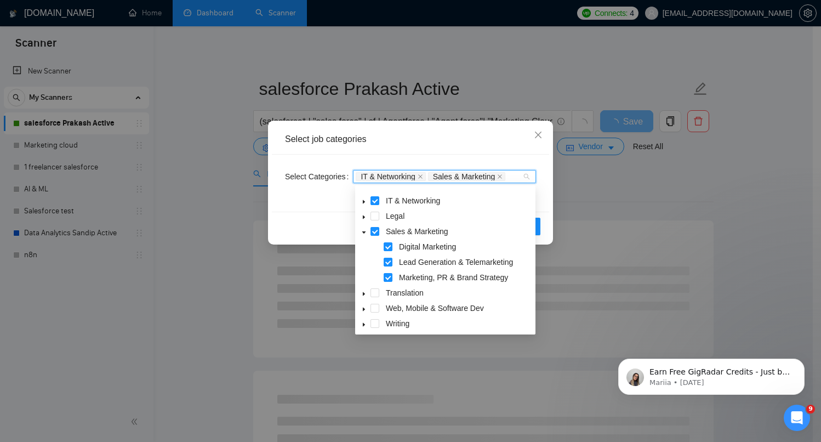
click at [368, 232] on span at bounding box center [363, 231] width 13 height 13
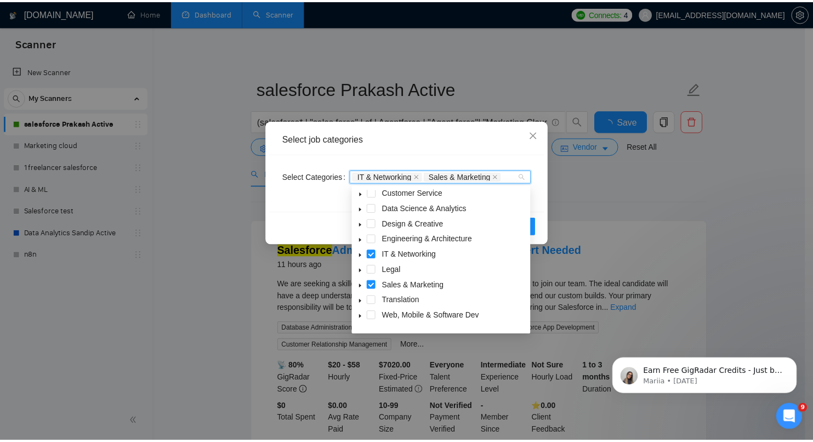
scroll to position [0, 0]
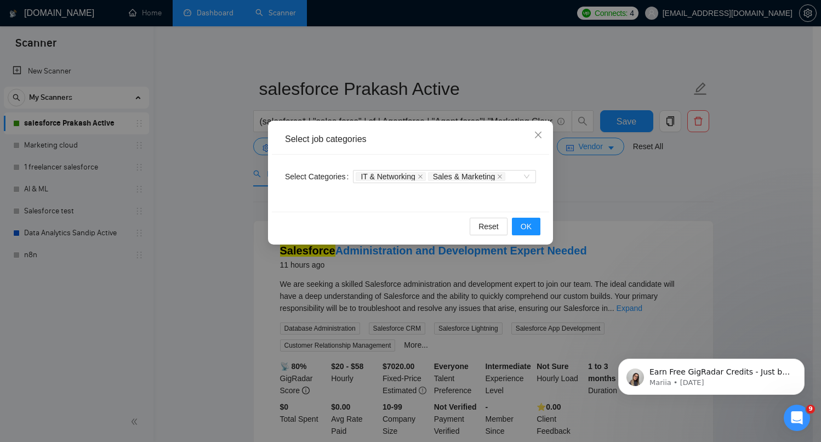
click at [609, 191] on div "Select job categories Select Categories IT & Networking Sales & Marketing Reset…" at bounding box center [410, 221] width 821 height 442
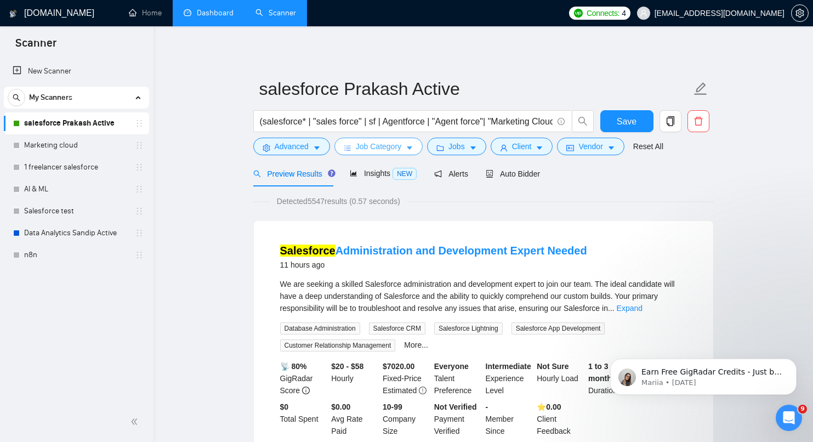
click at [398, 146] on span "Job Category" at bounding box center [379, 146] width 46 height 12
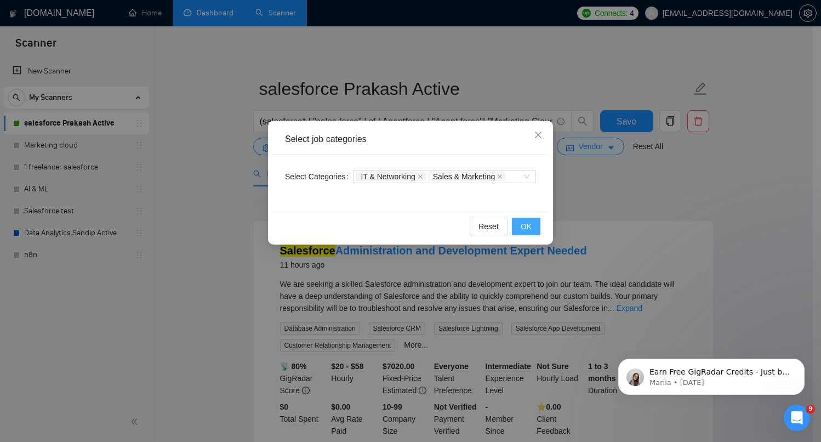
click at [527, 223] on span "OK" at bounding box center [526, 226] width 11 height 12
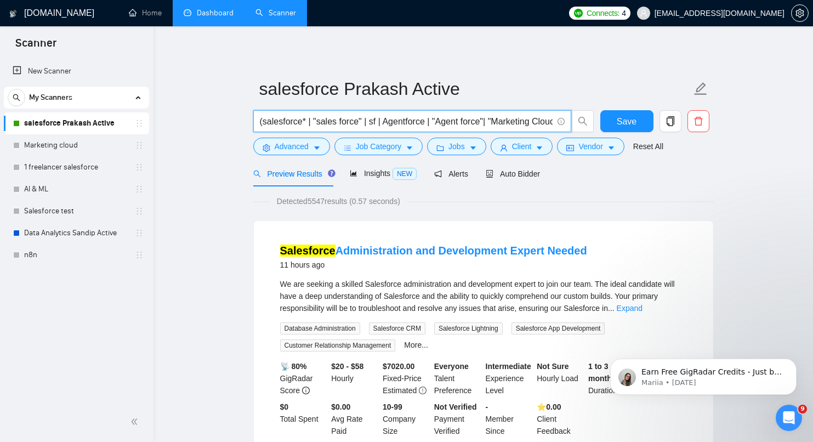
click at [447, 116] on input "(salesforce* | "sales force" | sf | Agentforce | "Agent force"| "Marketing Clou…" at bounding box center [406, 122] width 293 height 14
type input "(salesforce* | "sales force" | sf | Agentforce | "Agent force"| "Marketing Clou…"
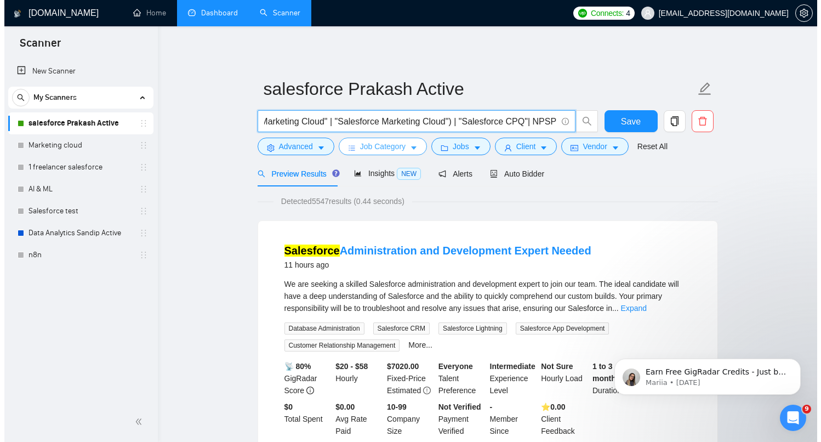
scroll to position [0, 0]
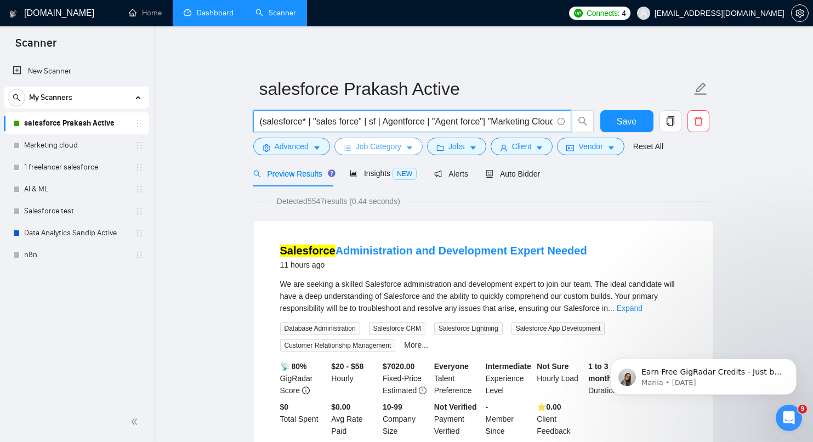
click at [401, 151] on span "Job Category" at bounding box center [379, 146] width 46 height 12
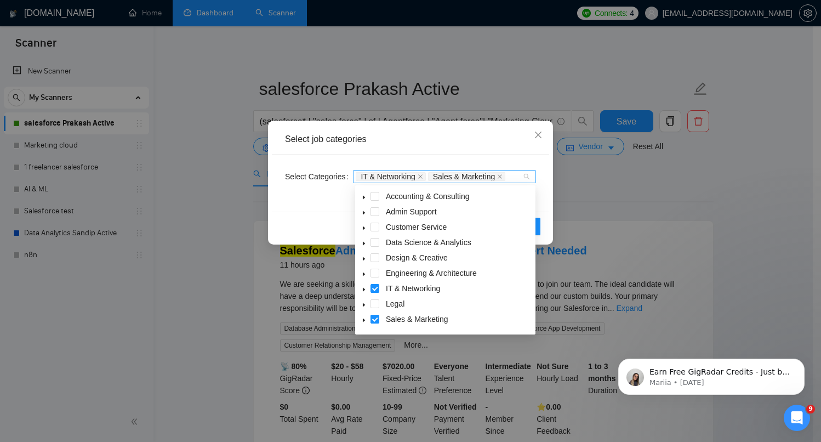
click at [527, 177] on div "IT & Networking Sales & Marketing" at bounding box center [444, 176] width 183 height 13
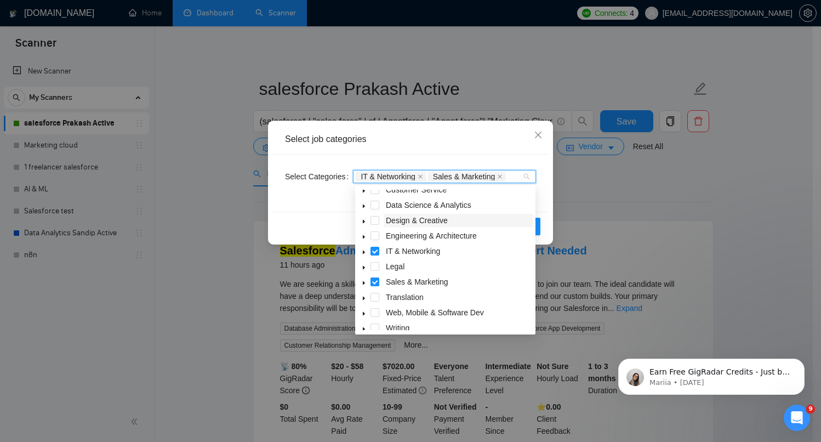
scroll to position [44, 0]
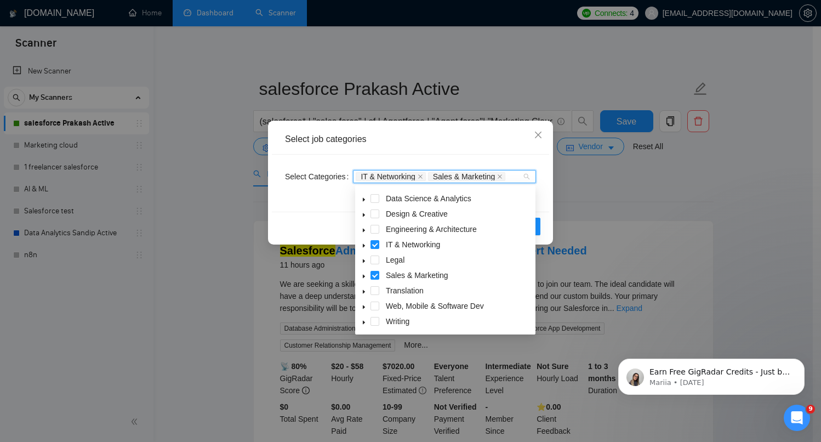
click at [364, 306] on icon "caret-down" at bounding box center [364, 307] width 2 height 4
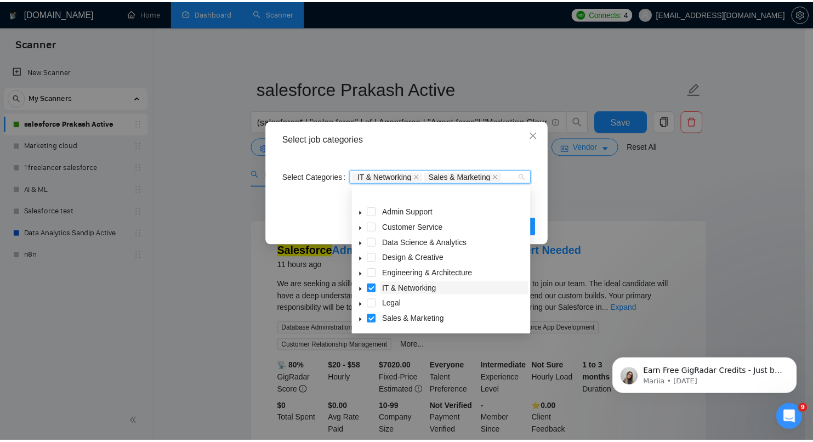
scroll to position [76, 0]
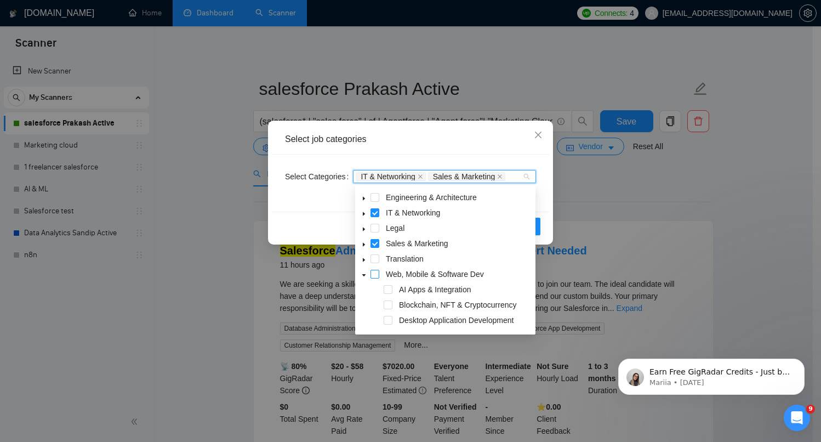
click at [377, 275] on span at bounding box center [375, 274] width 9 height 9
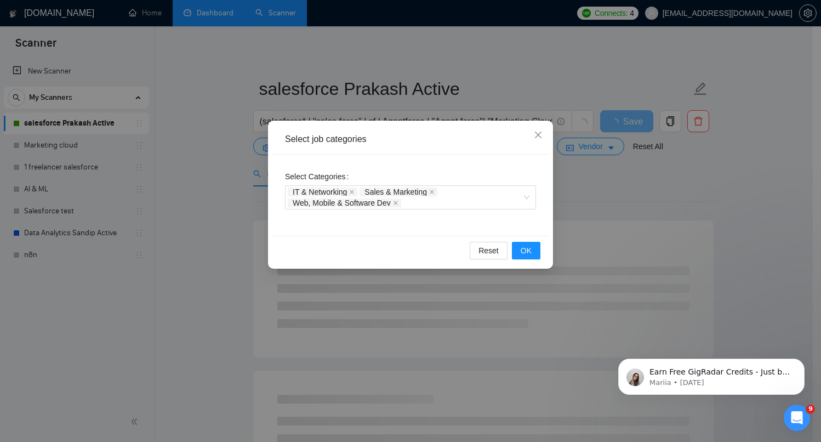
click at [491, 223] on div "Select Categories IT & Networking Sales & Marketing Web, Mobile & Software Dev" at bounding box center [410, 195] width 277 height 81
click at [528, 251] on span "OK" at bounding box center [526, 251] width 11 height 12
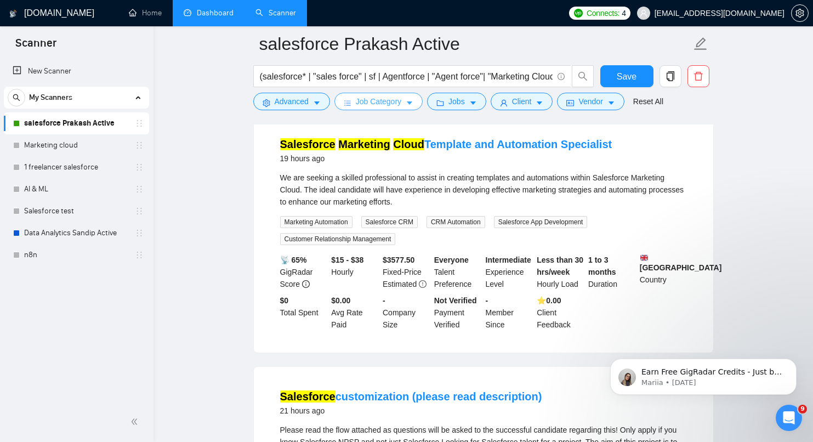
scroll to position [1592, 0]
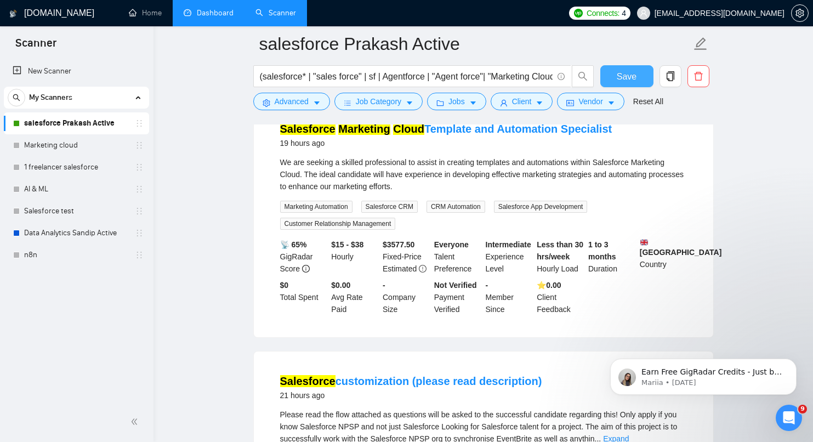
click at [637, 77] on button "Save" at bounding box center [626, 76] width 53 height 22
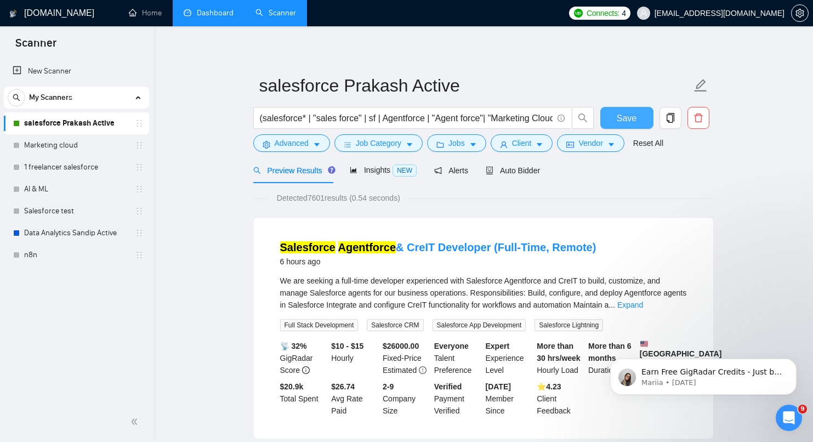
scroll to position [0, 0]
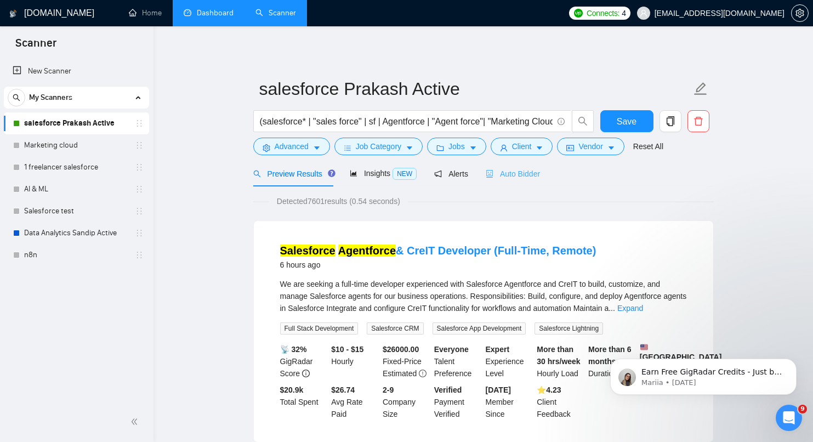
click at [533, 180] on div "Auto Bidder" at bounding box center [513, 174] width 54 height 26
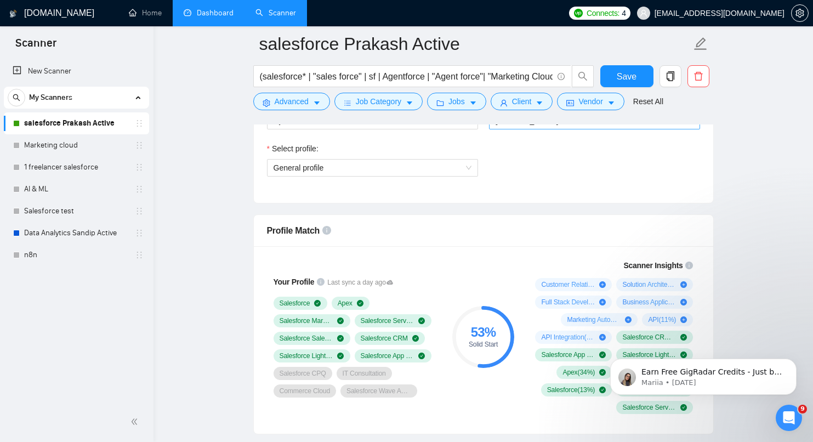
scroll to position [630, 0]
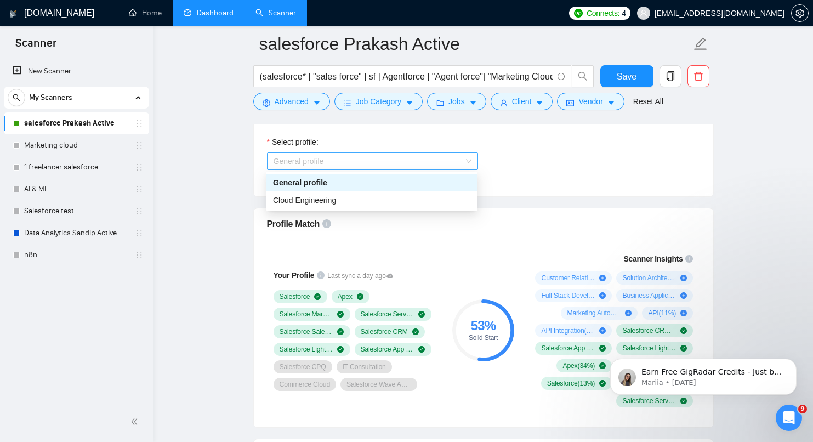
click at [385, 162] on span "General profile" at bounding box center [373, 161] width 198 height 16
click at [379, 195] on div "Cloud Engineering" at bounding box center [372, 200] width 198 height 12
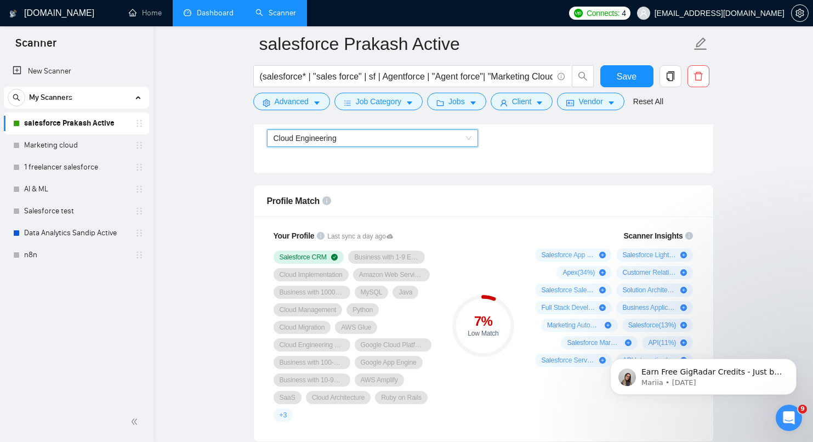
scroll to position [638, 0]
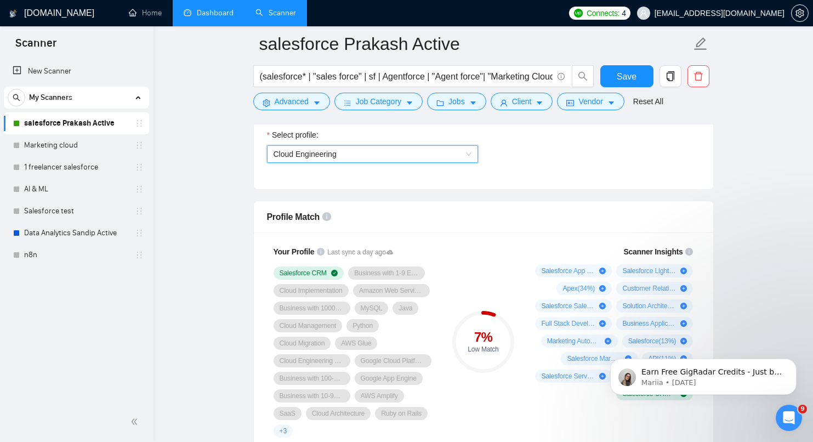
click at [337, 150] on span "Cloud Engineering" at bounding box center [305, 154] width 63 height 9
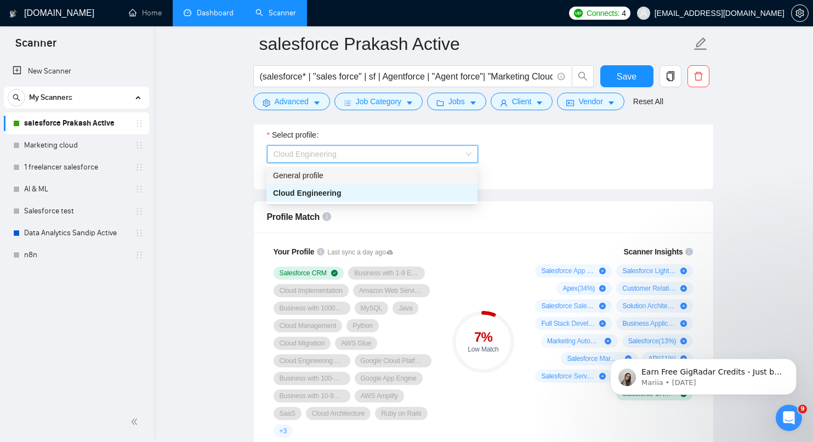
click at [336, 172] on div "General profile" at bounding box center [372, 175] width 198 height 12
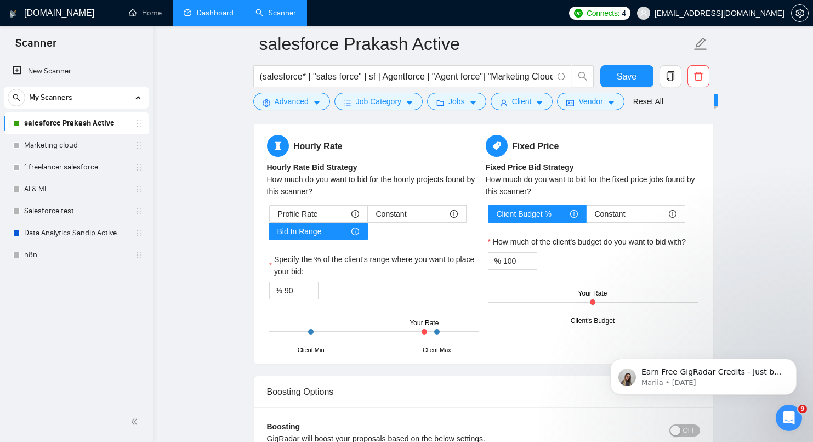
scroll to position [1702, 0]
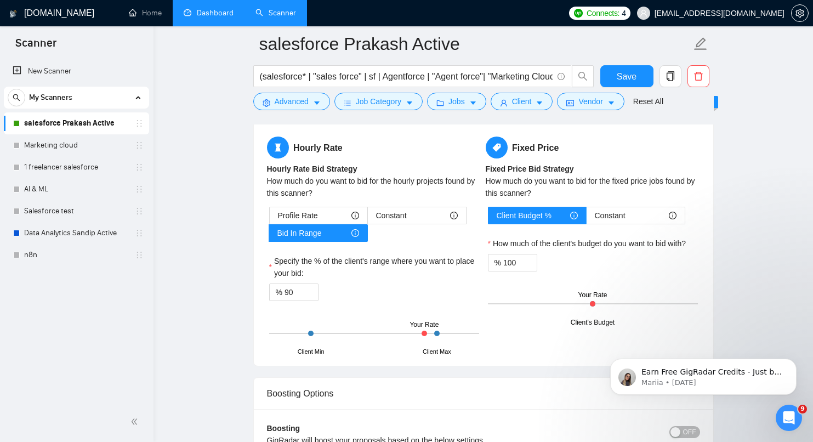
drag, startPoint x: 426, startPoint y: 333, endPoint x: 395, endPoint y: 332, distance: 31.3
click at [395, 332] on div "Client Min Client Max Your Rate" at bounding box center [374, 333] width 210 height 38
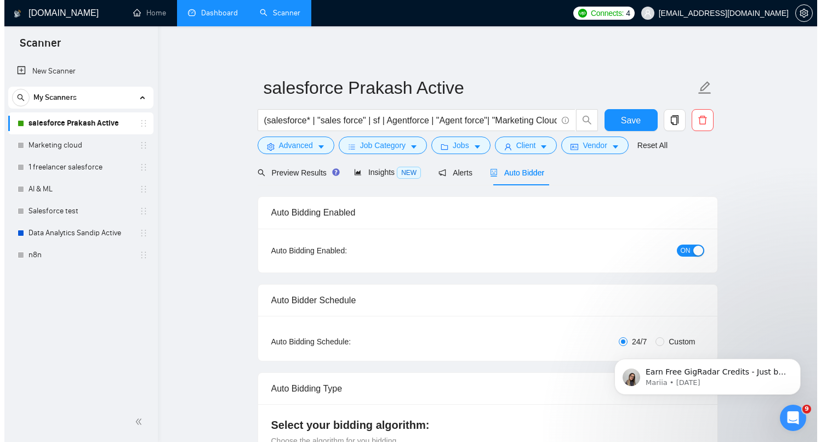
scroll to position [0, 0]
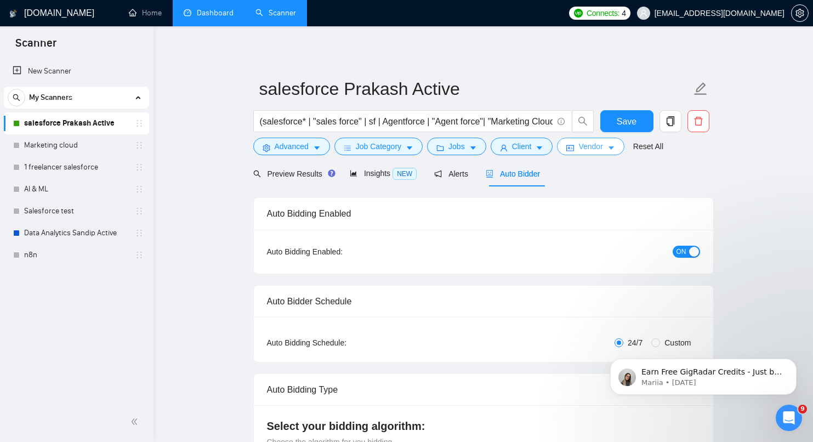
click at [592, 144] on span "Vendor" at bounding box center [590, 146] width 24 height 12
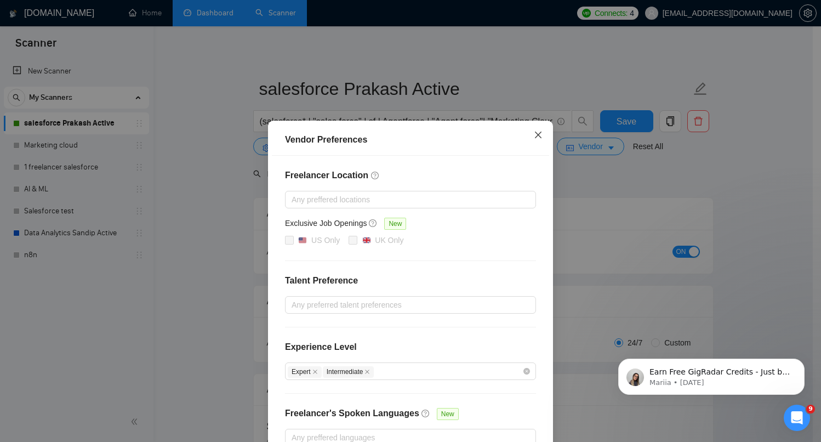
click at [535, 134] on icon "close" at bounding box center [538, 135] width 7 height 7
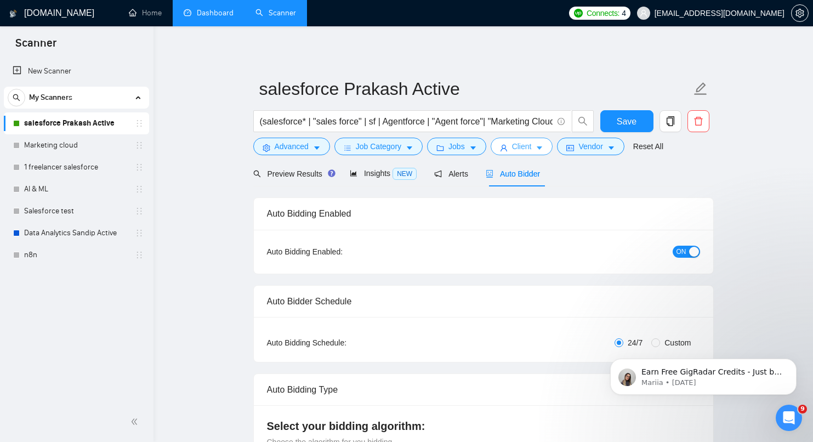
click at [545, 154] on button "Client" at bounding box center [522, 147] width 62 height 18
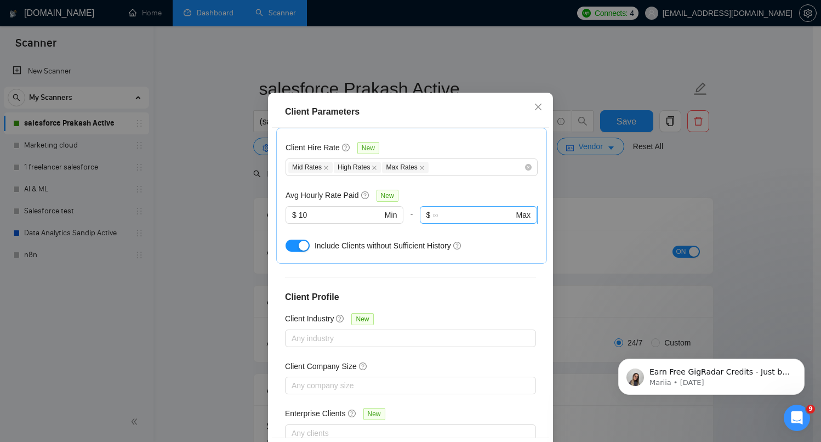
scroll to position [70, 0]
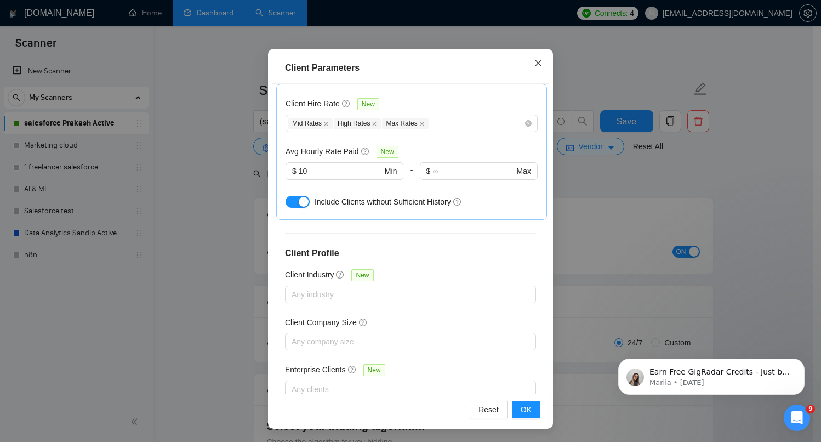
click at [534, 65] on icon "close" at bounding box center [538, 63] width 9 height 9
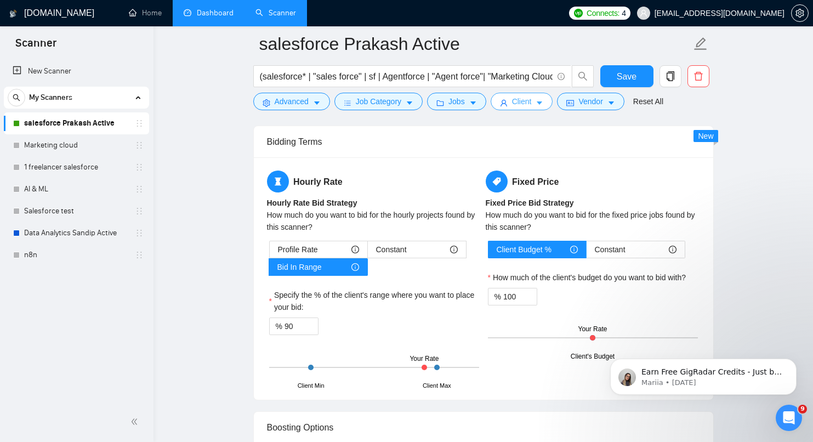
scroll to position [1667, 0]
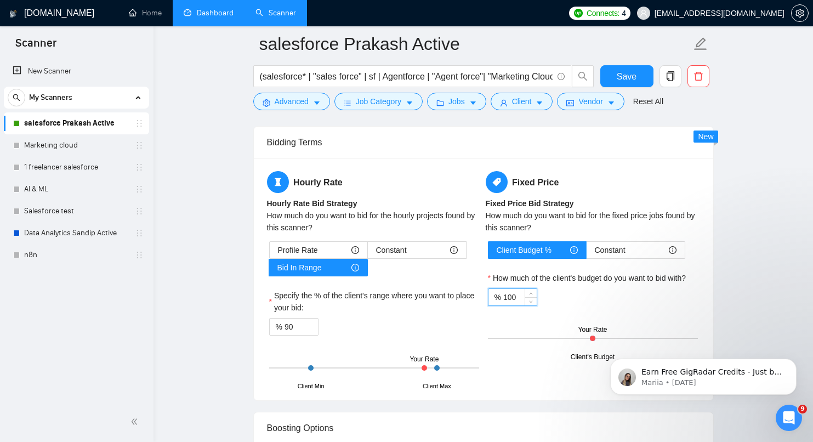
click at [520, 297] on input "100" at bounding box center [519, 297] width 33 height 16
click at [533, 301] on span "down" at bounding box center [531, 301] width 7 height 7
click at [533, 300] on span "down" at bounding box center [531, 301] width 7 height 7
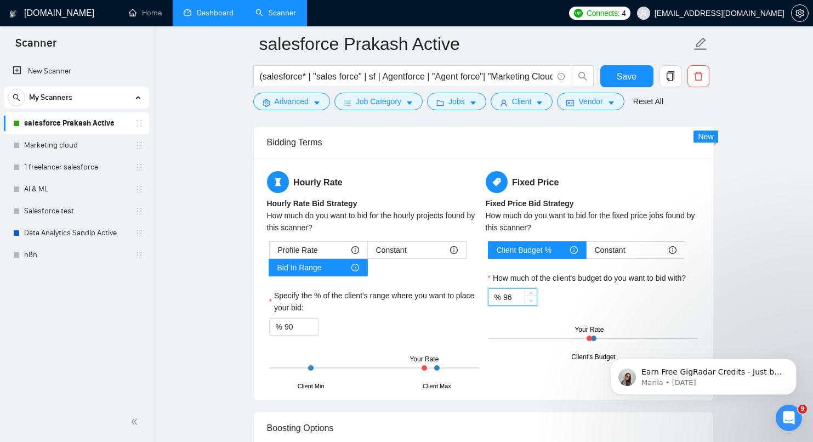
type input "95"
click at [533, 300] on span "down" at bounding box center [531, 301] width 7 height 7
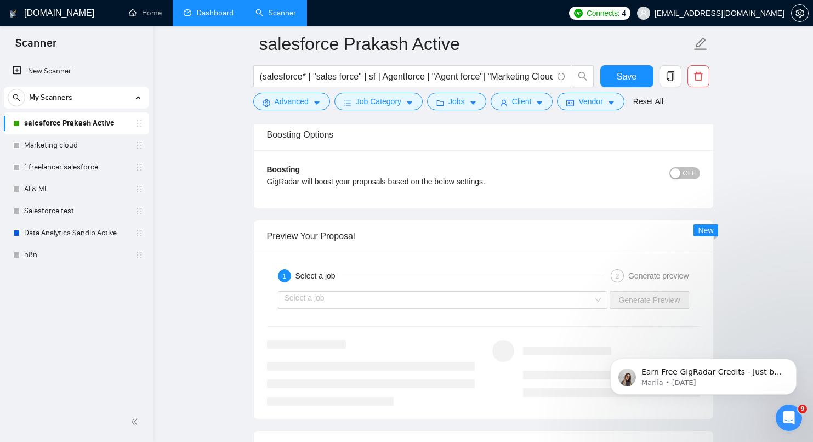
scroll to position [1961, 0]
click at [691, 170] on span "OFF" at bounding box center [689, 173] width 13 height 12
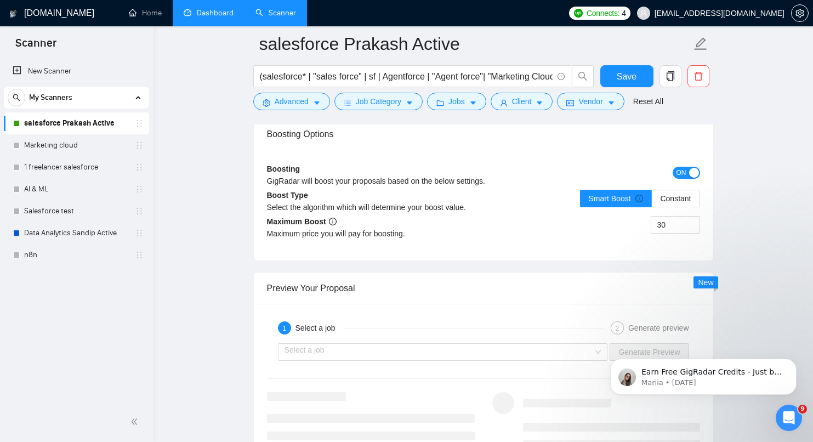
click at [681, 173] on span "ON" at bounding box center [682, 173] width 10 height 12
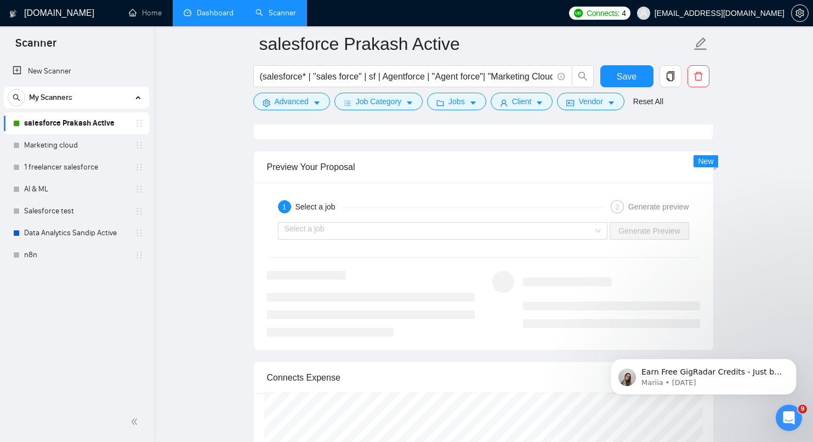
scroll to position [2031, 0]
click at [501, 181] on div "1 Select a job 2 Generate preview Select a job Generate Preview" at bounding box center [483, 264] width 459 height 167
click at [414, 223] on input "search" at bounding box center [439, 229] width 309 height 16
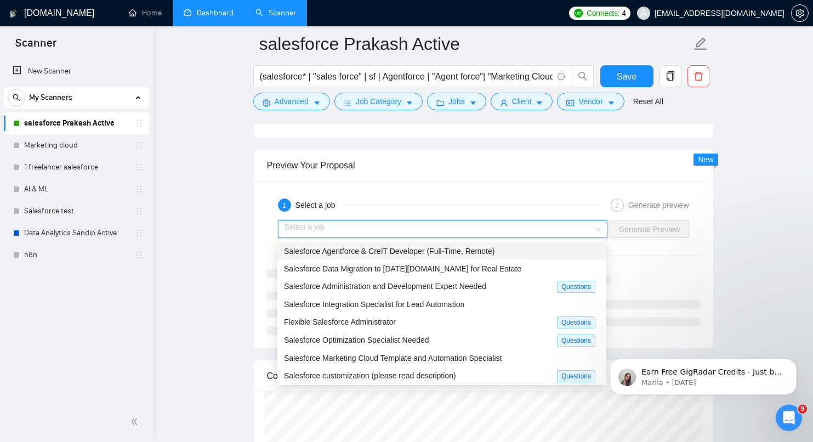
click at [412, 251] on span "Salesforce Agentforce & CreIT Developer (Full-Time, Remote)" at bounding box center [389, 251] width 211 height 9
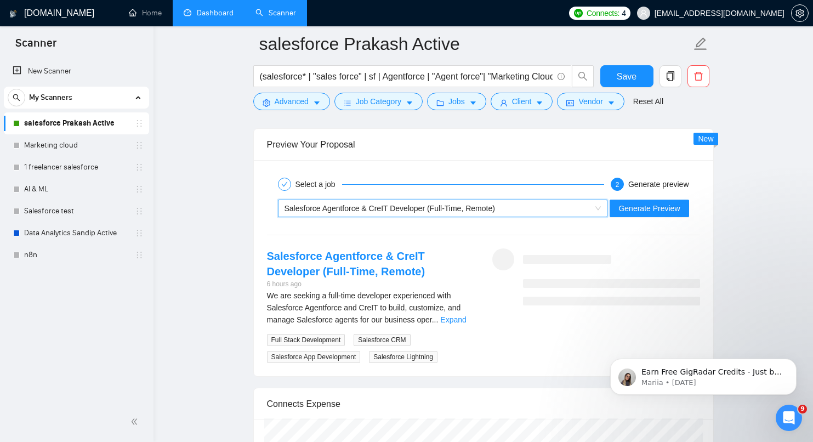
scroll to position [2053, 0]
click at [634, 209] on span "Generate Preview" at bounding box center [648, 208] width 61 height 12
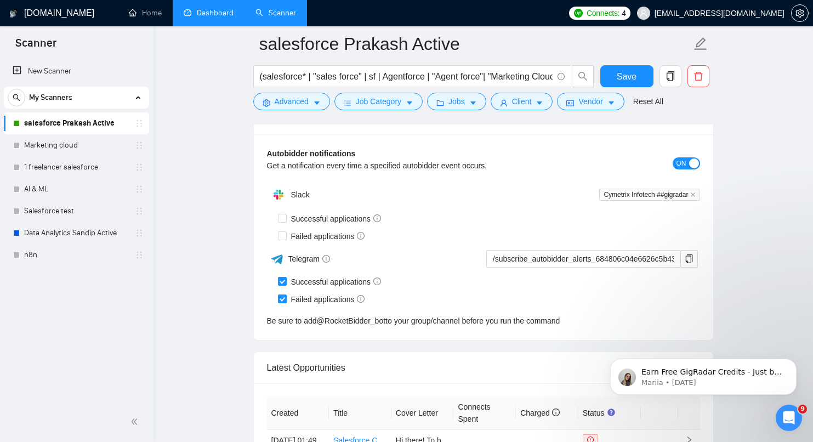
scroll to position [2654, 0]
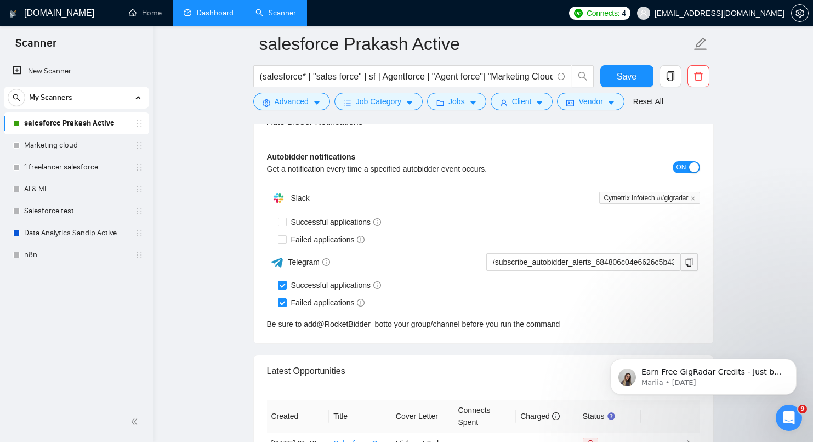
click at [626, 15] on span "4" at bounding box center [624, 13] width 4 height 12
click at [799, 13] on icon "setting" at bounding box center [799, 13] width 8 height 9
click at [619, 79] on span "Save" at bounding box center [627, 77] width 20 height 14
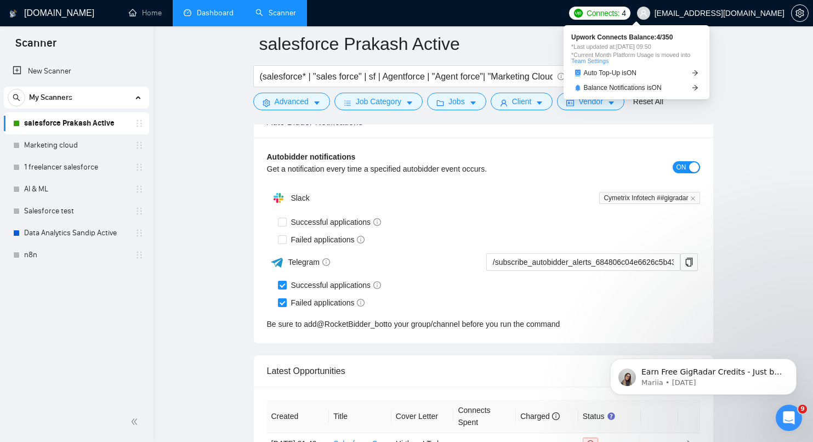
click at [619, 13] on span "Connects:" at bounding box center [603, 13] width 33 height 12
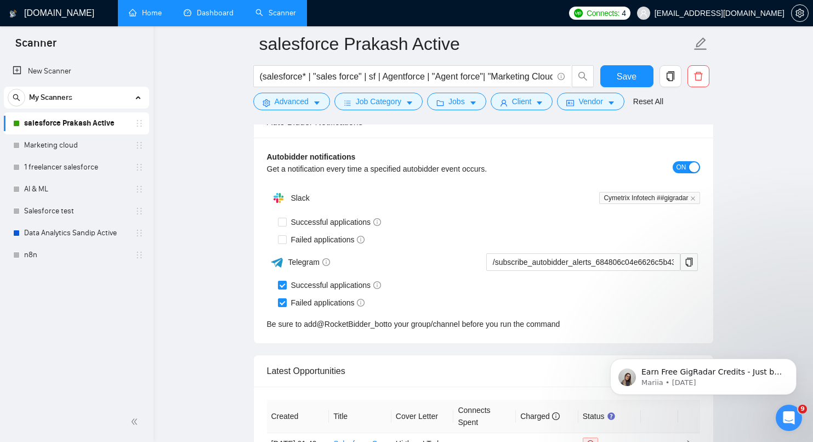
click at [152, 17] on link "Home" at bounding box center [145, 12] width 33 height 9
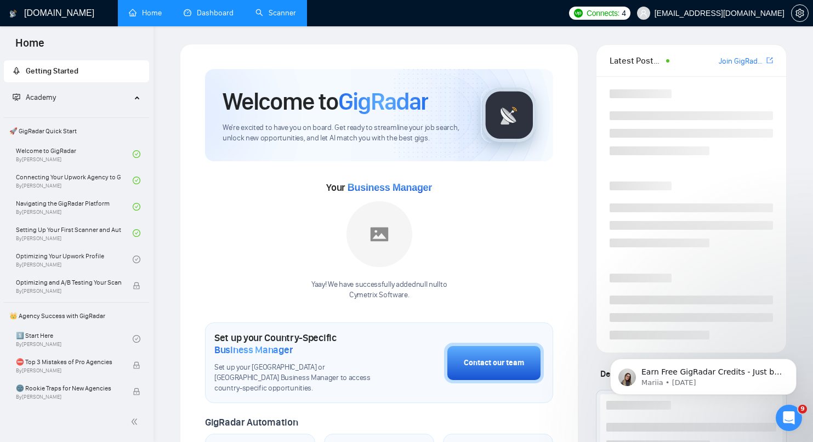
click at [206, 15] on link "Dashboard" at bounding box center [209, 12] width 50 height 9
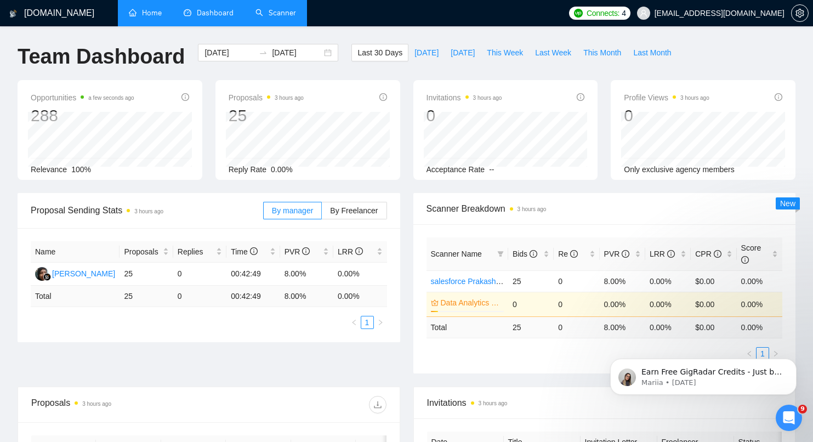
click at [273, 10] on link "Scanner" at bounding box center [275, 12] width 41 height 9
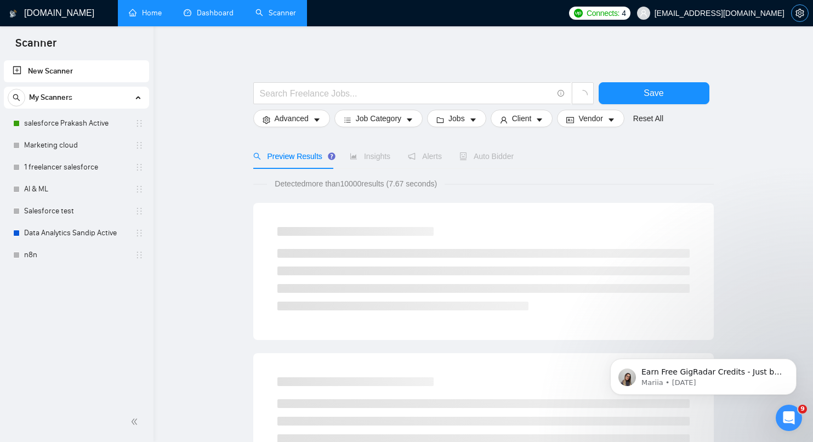
click at [800, 14] on icon "setting" at bounding box center [799, 13] width 8 height 9
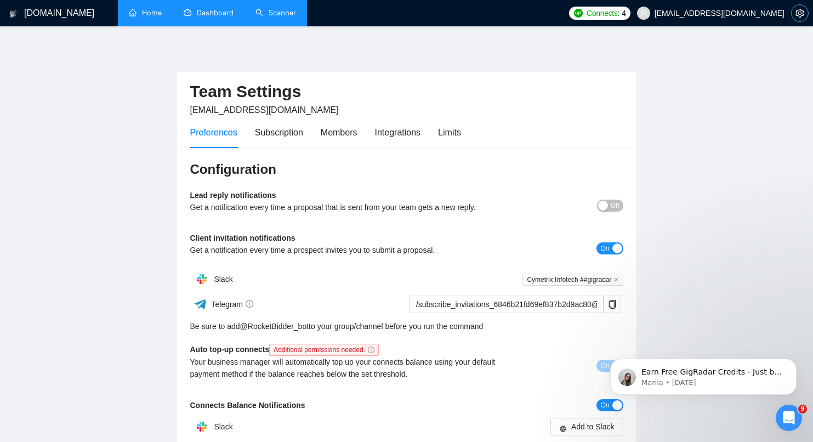
scroll to position [2, 0]
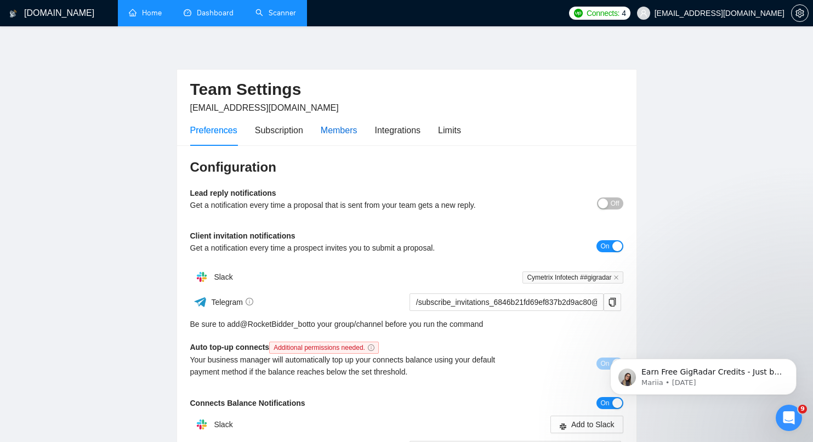
click at [344, 127] on div "Members" at bounding box center [339, 130] width 37 height 14
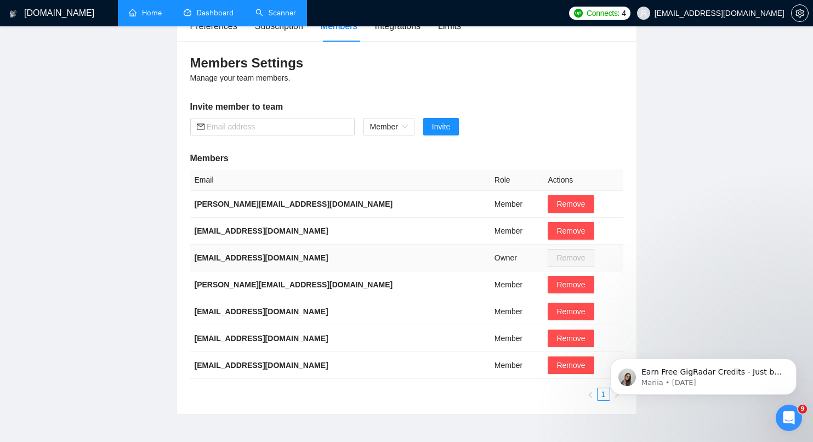
scroll to position [109, 0]
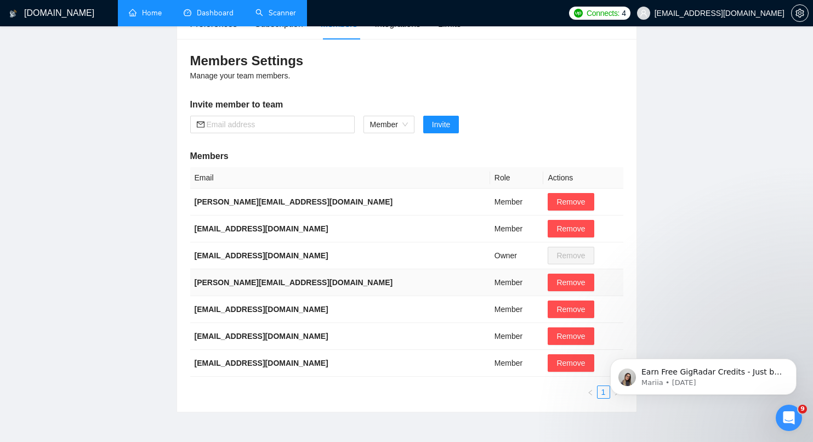
click at [265, 283] on b "priti.p@cymetrixsoft.com" at bounding box center [294, 282] width 198 height 9
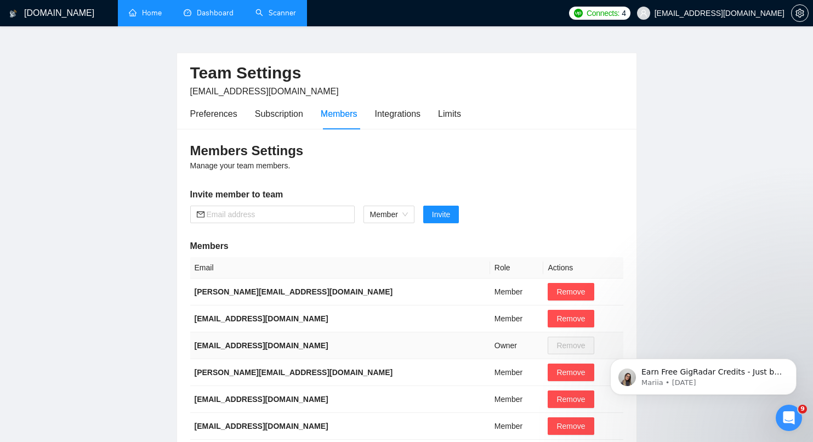
scroll to position [0, 0]
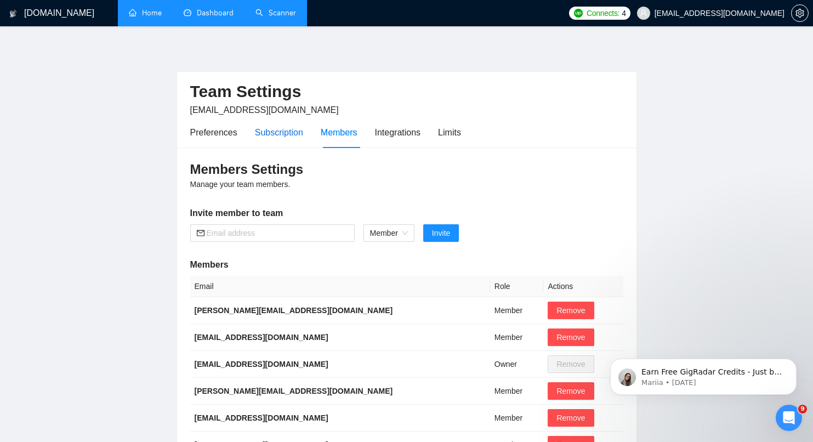
click at [281, 137] on div "Subscription" at bounding box center [279, 133] width 48 height 14
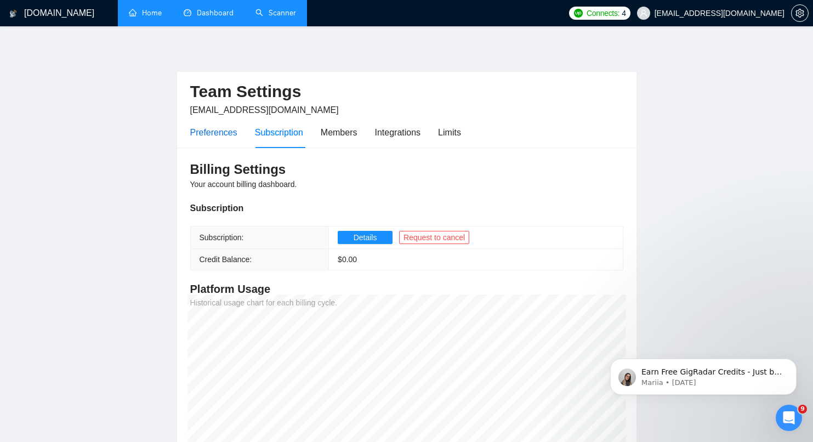
click at [208, 136] on div "Preferences" at bounding box center [213, 133] width 47 height 14
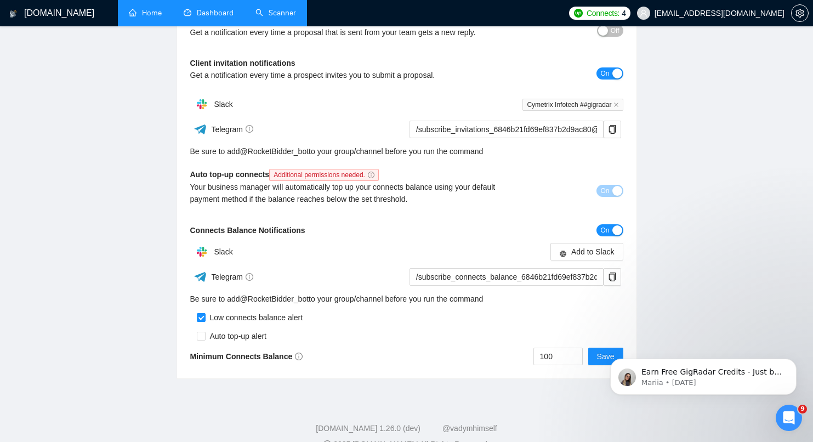
scroll to position [196, 0]
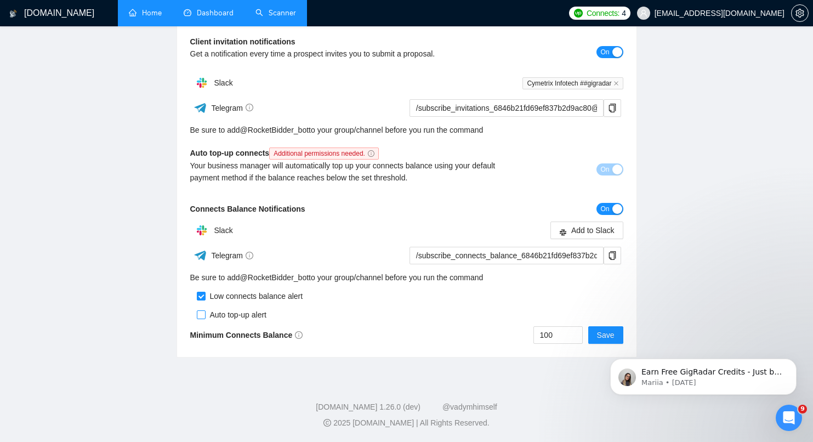
click at [197, 315] on input "checkbox" at bounding box center [201, 314] width 9 height 9
checkbox input "true"
click html "Earn Free GigRadar Credits - Just by Sharing Your Story! 💬 Want more credits fo…"
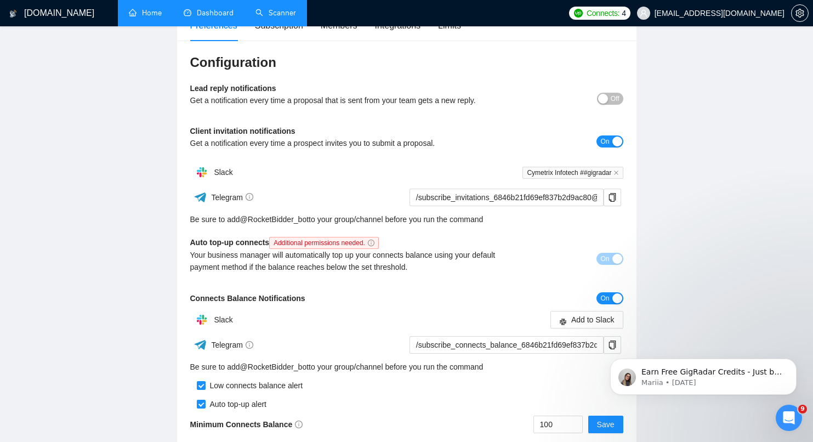
scroll to position [106, 0]
click at [345, 269] on div "Your business manager will automatically top up your connects balance using you…" at bounding box center [352, 261] width 325 height 24
click at [359, 264] on div "Your business manager will automatically top up your connects balance using you…" at bounding box center [352, 261] width 325 height 24
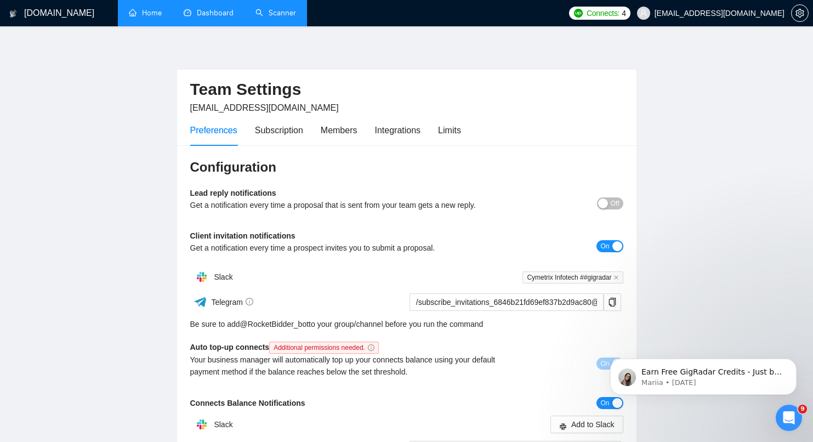
scroll to position [0, 0]
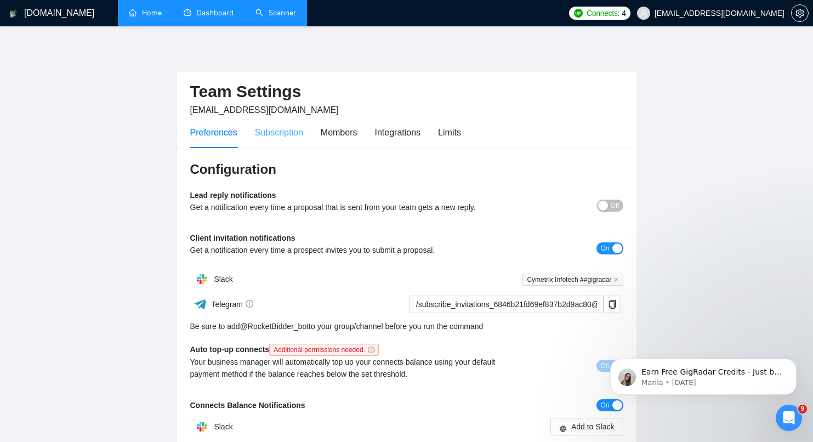
click at [286, 124] on div "Subscription" at bounding box center [279, 132] width 48 height 31
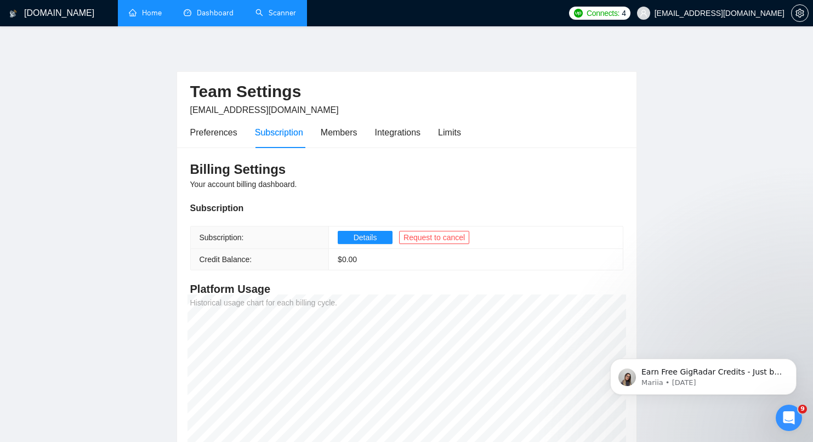
click at [223, 15] on link "Dashboard" at bounding box center [209, 12] width 50 height 9
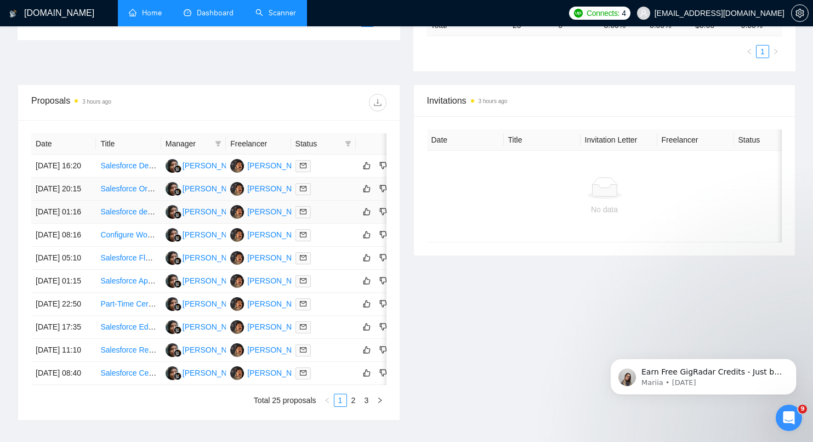
scroll to position [304, 0]
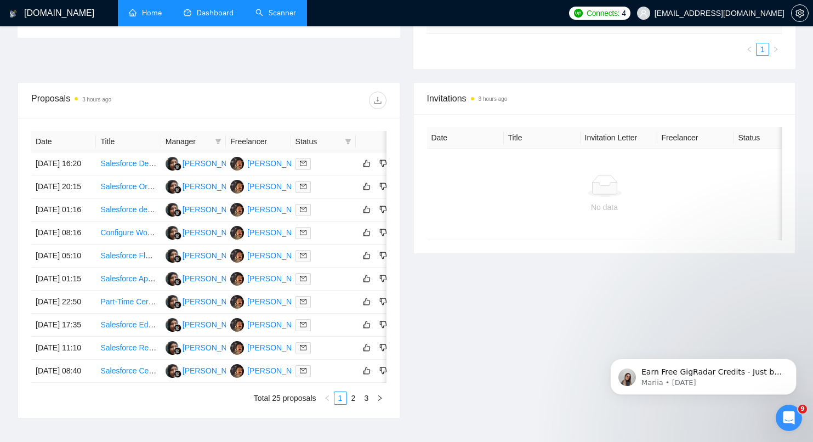
click at [307, 150] on th "Status" at bounding box center [323, 141] width 65 height 21
click at [312, 142] on span "Status" at bounding box center [317, 141] width 45 height 12
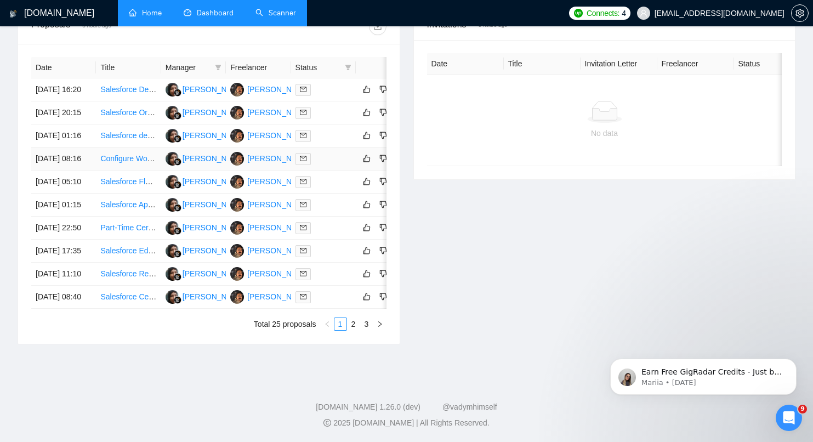
scroll to position [491, 0]
click at [385, 327] on button "button" at bounding box center [379, 323] width 13 height 13
click at [340, 330] on link "1" at bounding box center [340, 324] width 12 height 12
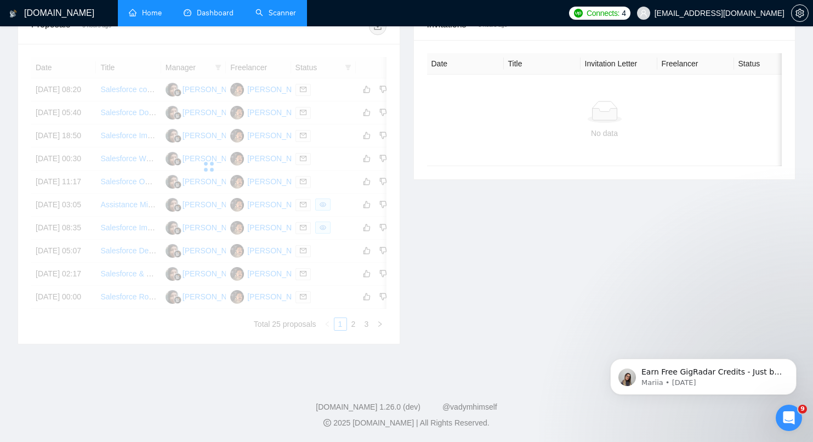
scroll to position [0, 0]
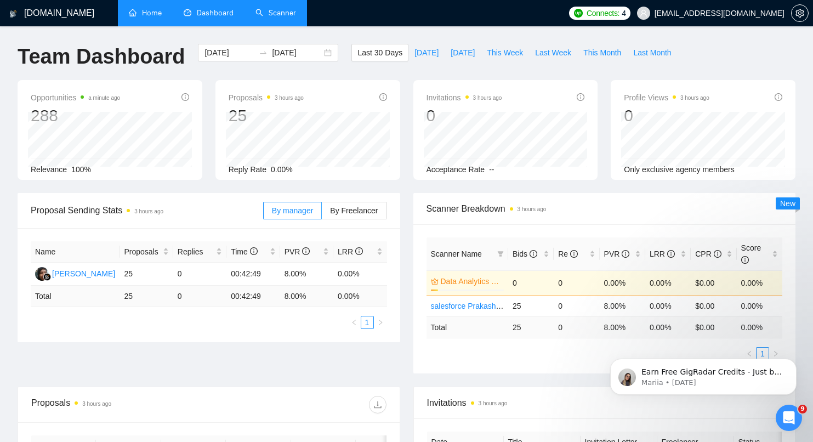
click at [619, 15] on span "Connects:" at bounding box center [603, 13] width 33 height 12
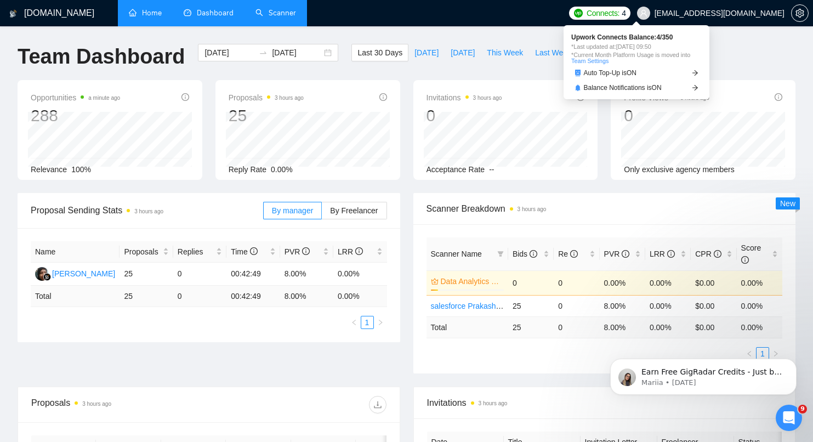
click at [619, 13] on span "Connects:" at bounding box center [603, 13] width 33 height 12
click at [623, 50] on div "*Last updated at: 03 Sep 2025 09:50 *Current Month Platform Usage is moved into…" at bounding box center [636, 54] width 130 height 20
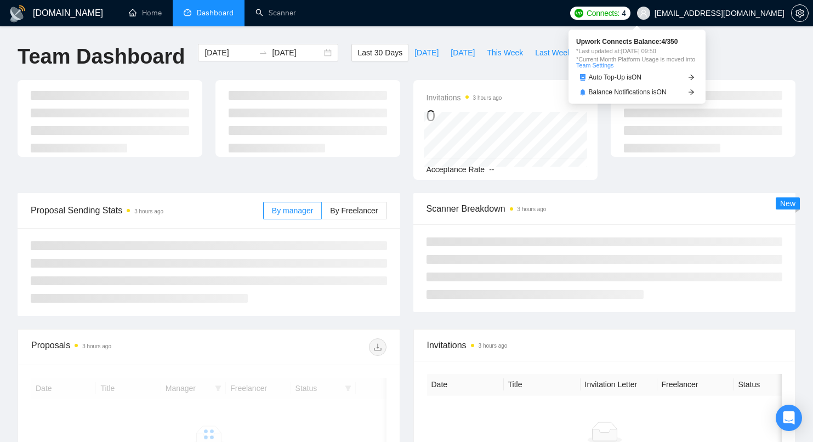
click at [619, 14] on span "Connects:" at bounding box center [603, 13] width 33 height 12
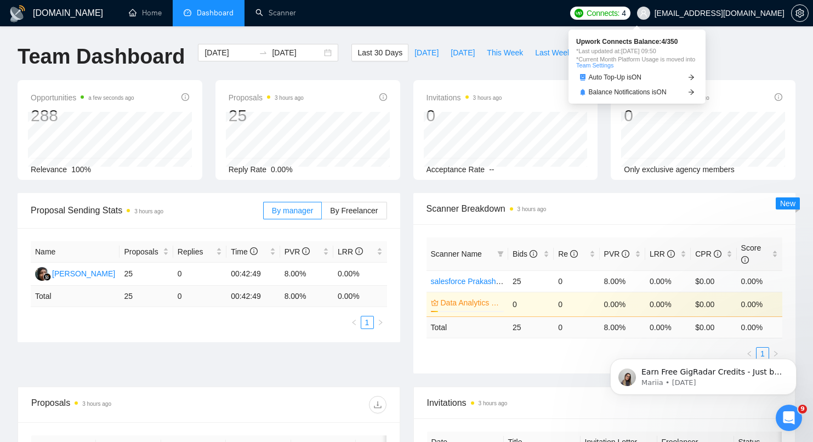
click at [619, 11] on span "Connects:" at bounding box center [603, 13] width 33 height 12
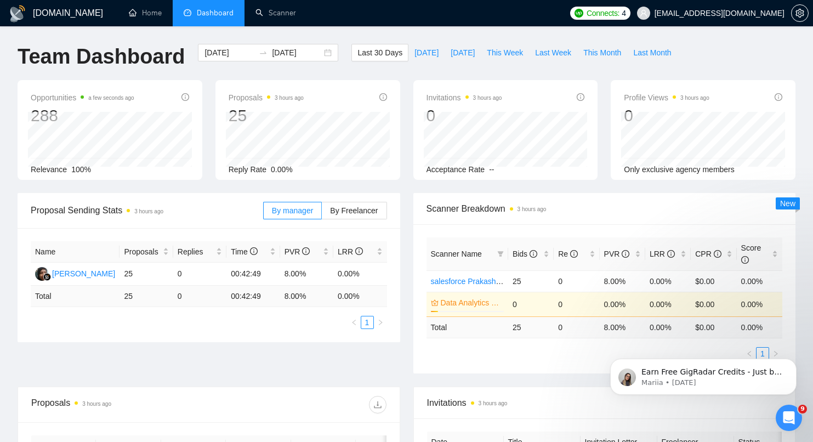
click at [763, 39] on div "[DOMAIN_NAME] Home Dashboard Scanner Connects: 4 [EMAIL_ADDRESS][DOMAIN_NAME] T…" at bounding box center [406, 410] width 813 height 820
click at [269, 18] on link "Scanner" at bounding box center [275, 12] width 41 height 9
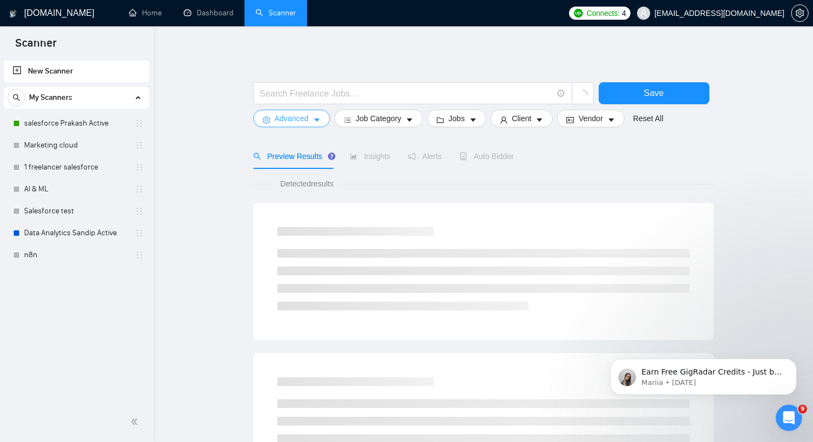
click at [304, 123] on span "Advanced" at bounding box center [292, 118] width 34 height 12
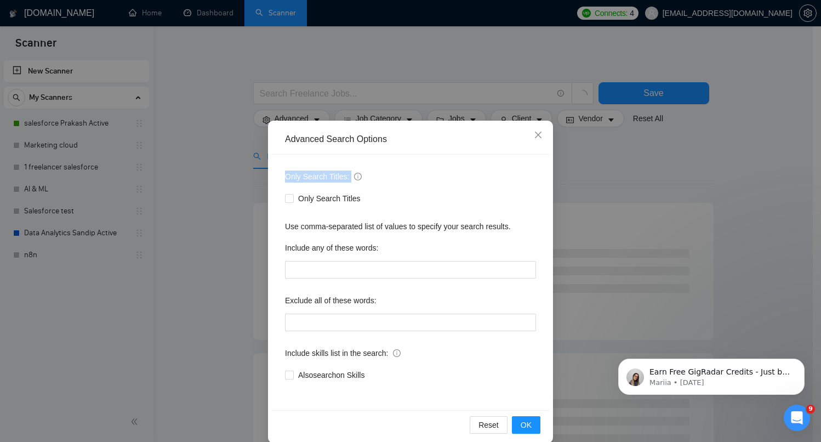
click at [766, 166] on div "Advanced Search Options Only Search Titles: Only Search Titles Use comma-separa…" at bounding box center [410, 221] width 821 height 442
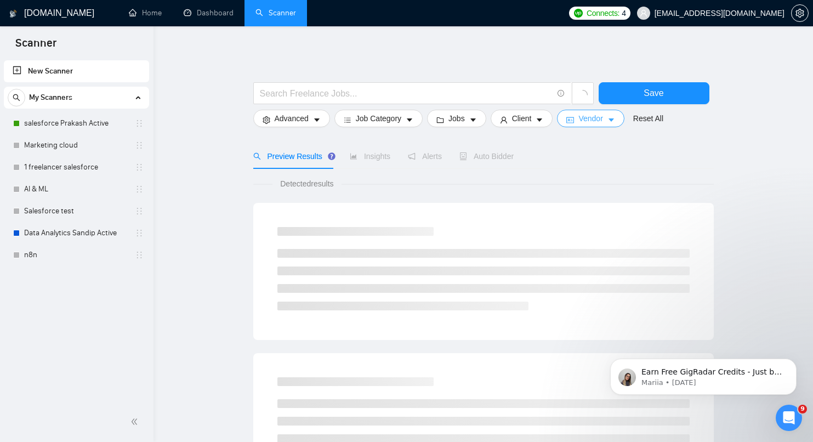
click at [574, 120] on icon "idcard" at bounding box center [570, 120] width 8 height 6
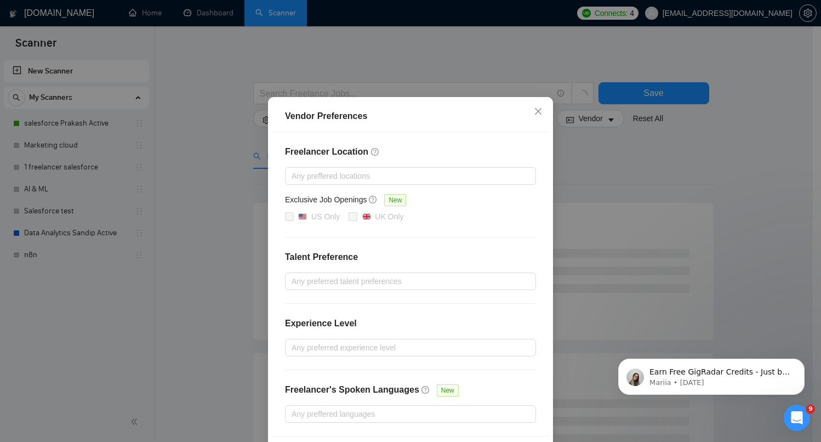
scroll to position [66, 0]
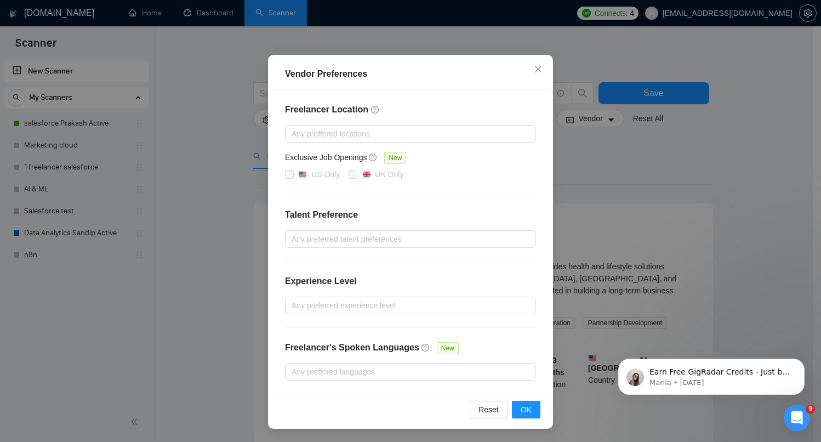
click at [733, 163] on div "Vendor Preferences Freelancer Location Any preffered locations Exclusive Job Op…" at bounding box center [410, 221] width 821 height 442
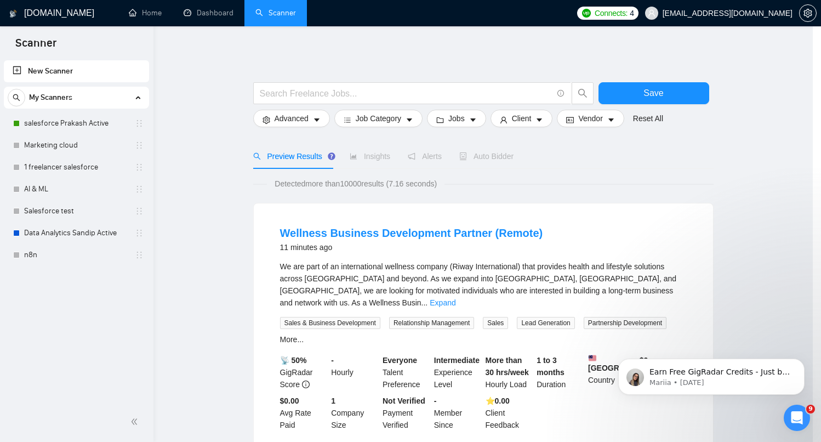
scroll to position [11, 0]
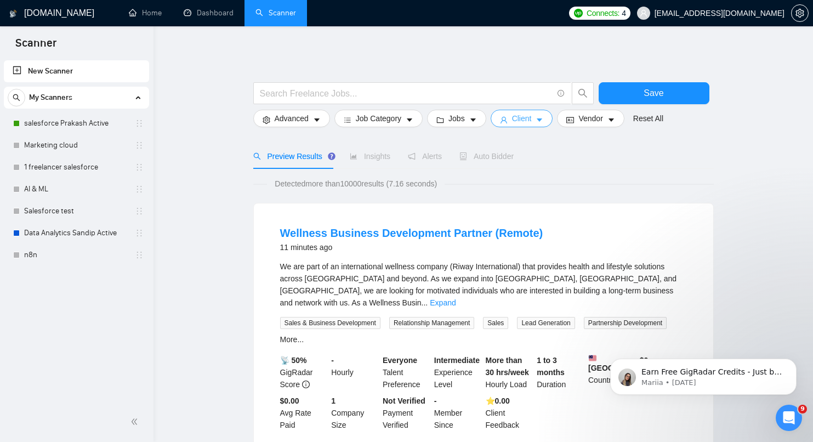
click at [525, 123] on span "Client" at bounding box center [522, 118] width 20 height 12
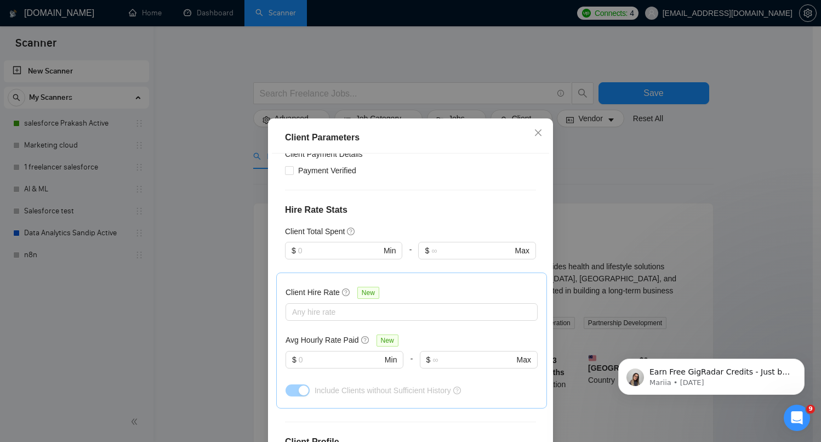
scroll to position [0, 0]
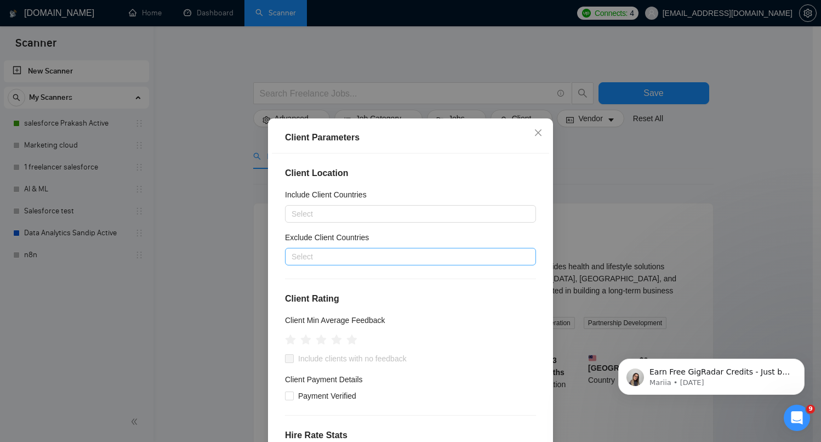
click at [314, 262] on div at bounding box center [405, 256] width 235 height 13
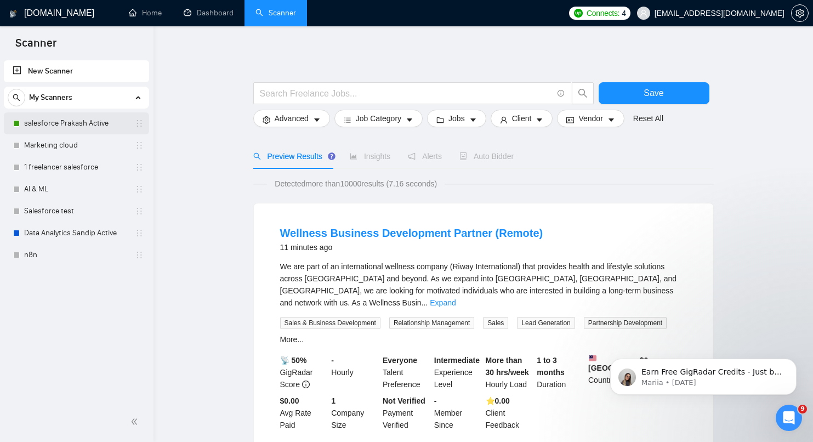
click at [69, 120] on link "salesforce Prakash Active" at bounding box center [76, 123] width 104 height 22
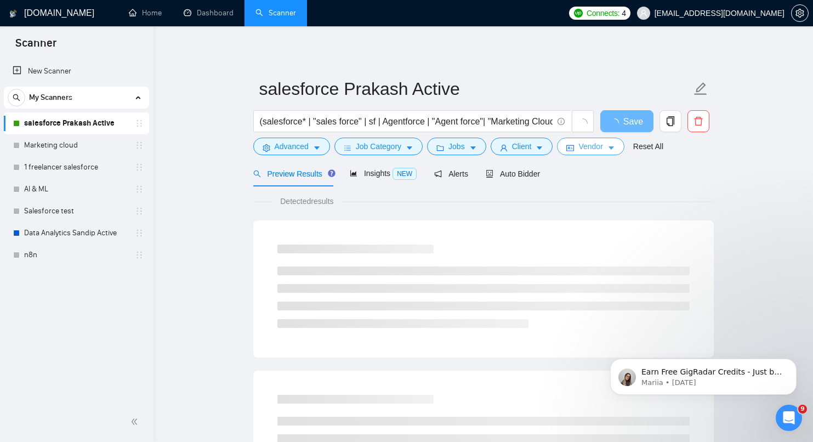
click at [610, 146] on button "Vendor" at bounding box center [590, 147] width 67 height 18
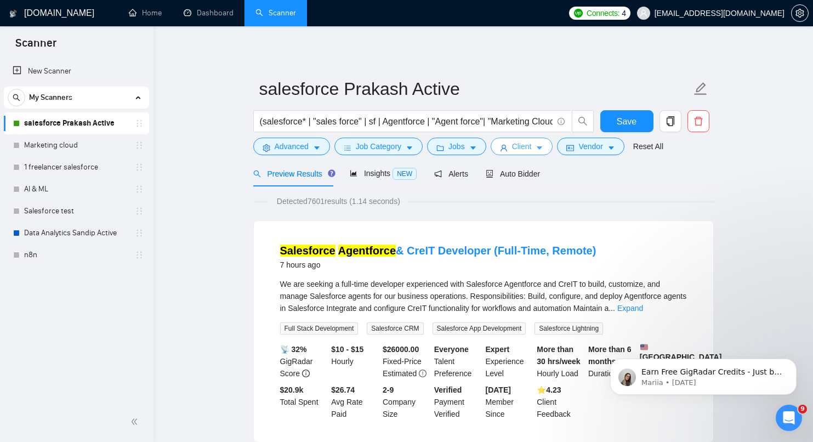
click at [531, 152] on button "Client" at bounding box center [522, 147] width 62 height 18
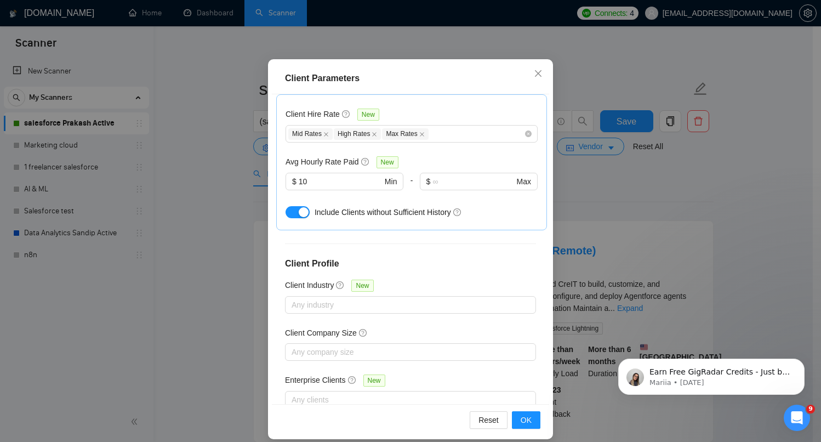
scroll to position [70, 0]
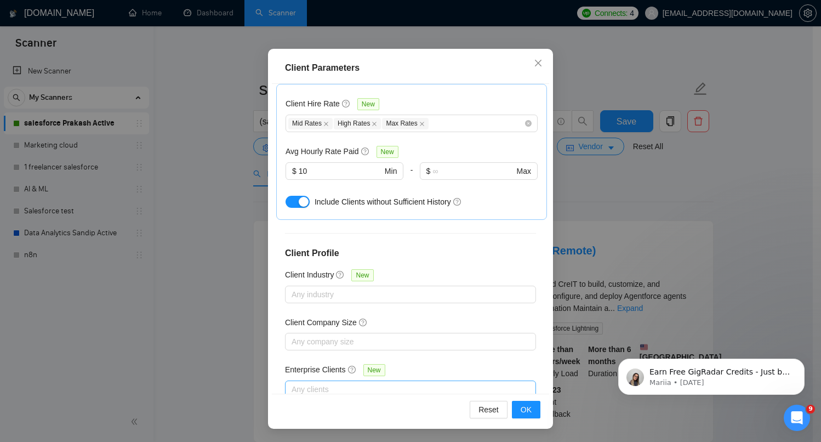
click at [368, 383] on div at bounding box center [405, 389] width 235 height 13
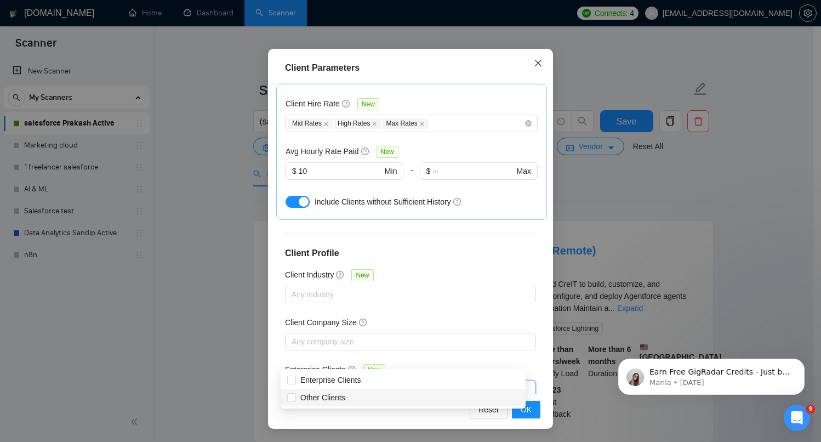
click at [534, 65] on icon "close" at bounding box center [538, 63] width 9 height 9
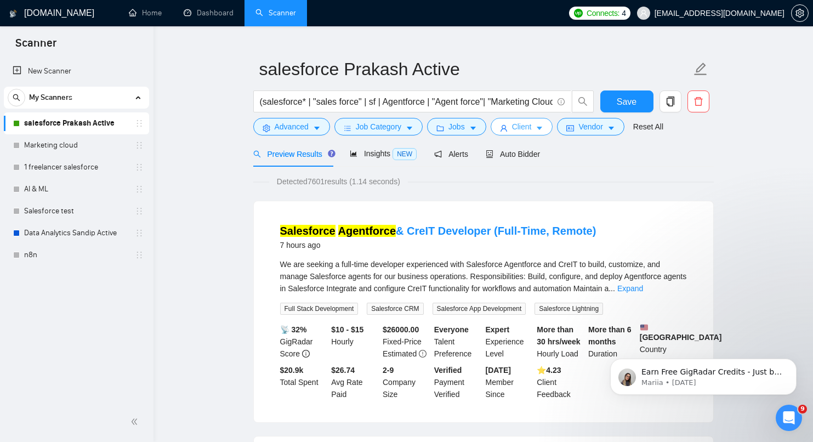
scroll to position [43, 0]
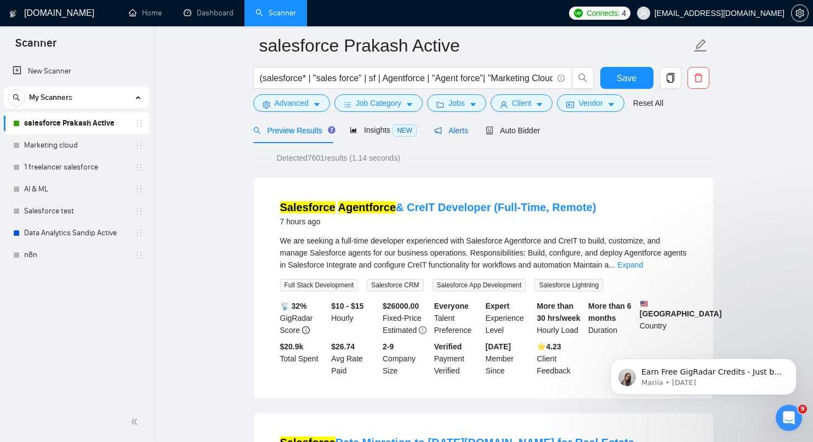
click at [468, 128] on span "Alerts" at bounding box center [451, 130] width 34 height 9
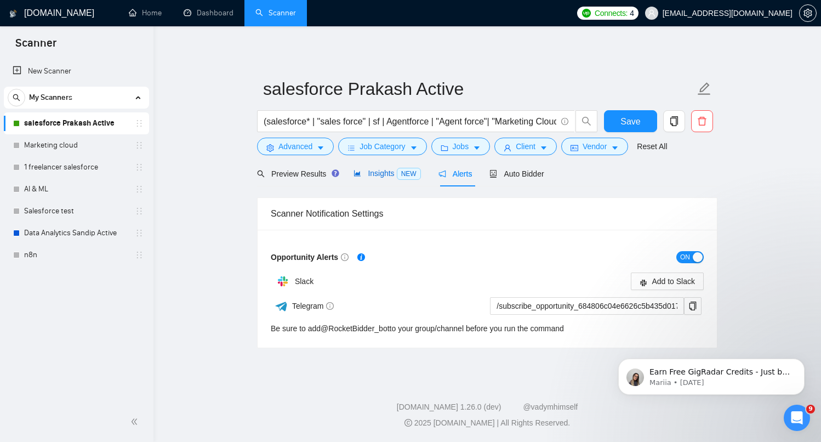
click at [389, 173] on span "Insights NEW" at bounding box center [387, 173] width 67 height 9
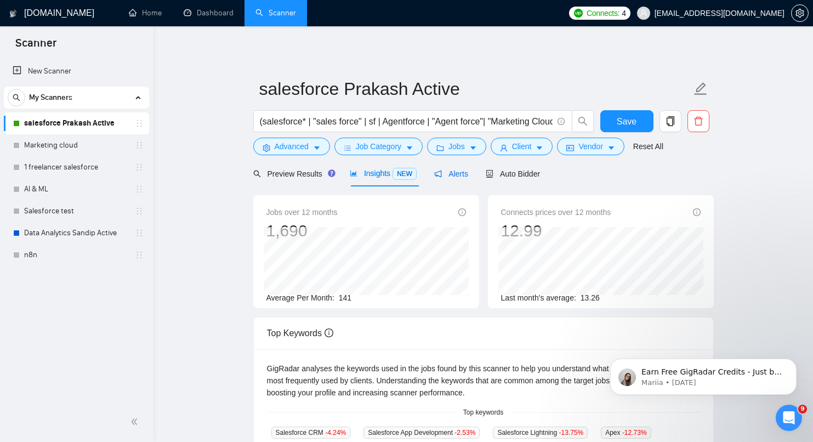
click at [459, 178] on span "Alerts" at bounding box center [451, 173] width 34 height 9
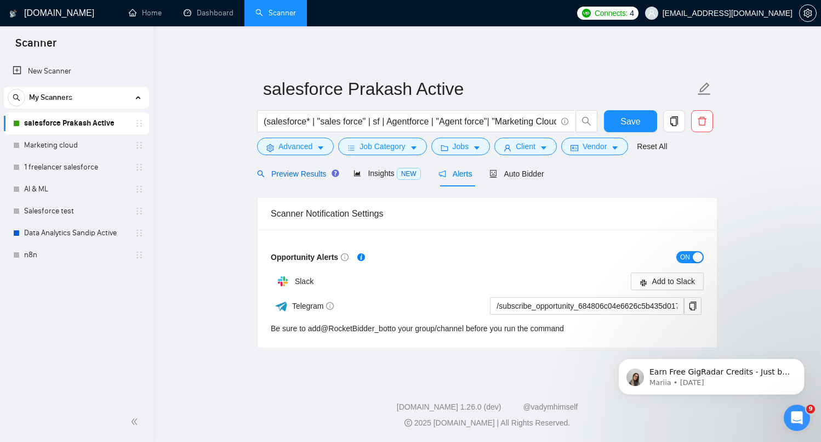
click at [305, 174] on span "Preview Results" at bounding box center [296, 173] width 79 height 9
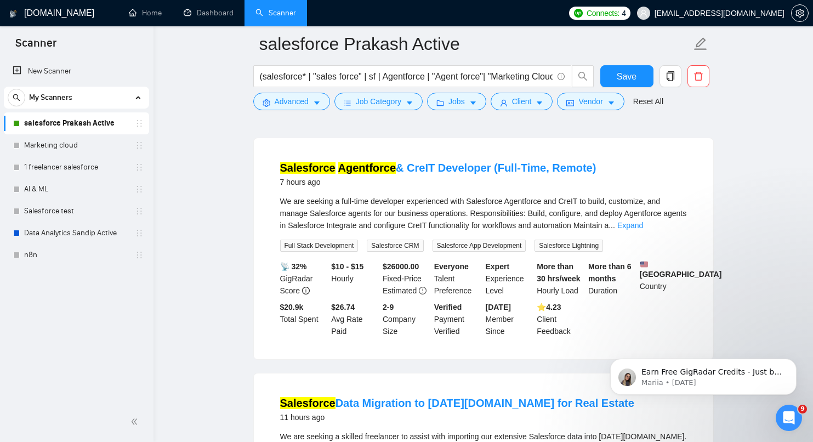
scroll to position [93, 0]
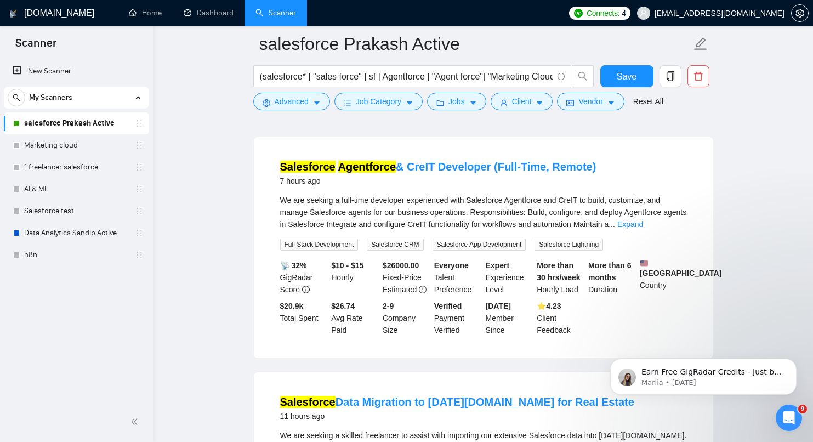
click at [441, 222] on span "We are seeking a full-time developer experienced with Salesforce Agentforce and…" at bounding box center [483, 212] width 407 height 33
copy span "CreIT"
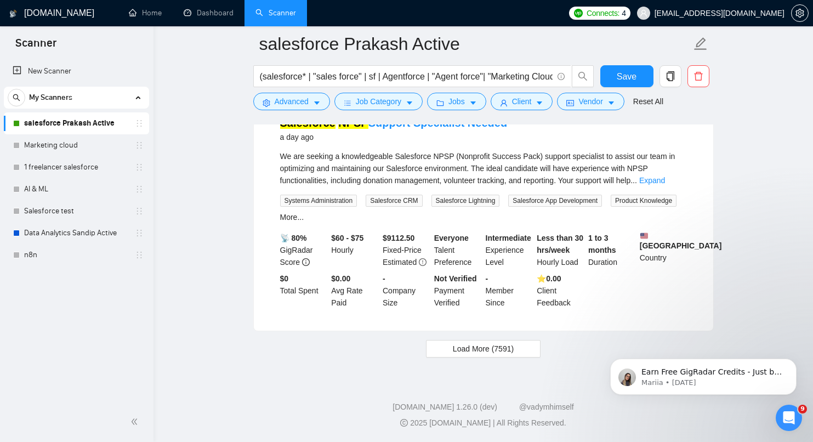
scroll to position [2469, 0]
click at [483, 349] on span "Load More (7591)" at bounding box center [483, 349] width 61 height 12
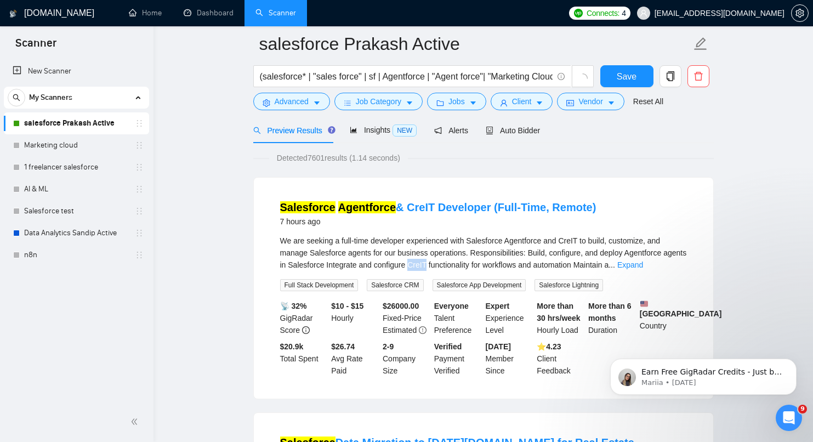
scroll to position [0, 0]
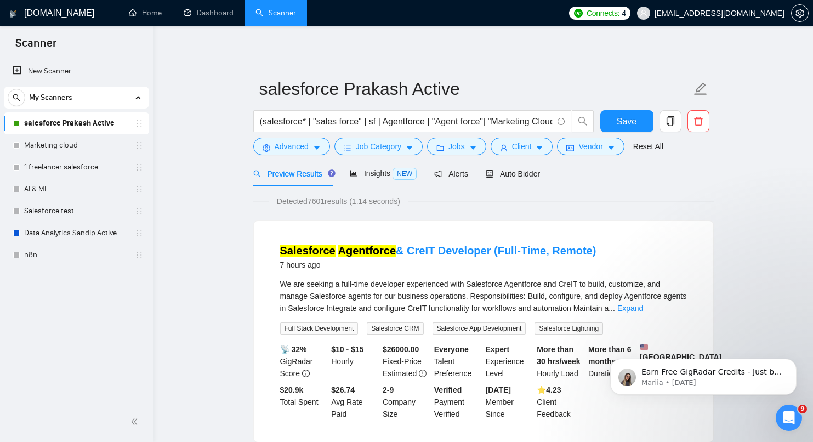
click at [619, 9] on span "Connects:" at bounding box center [603, 13] width 33 height 12
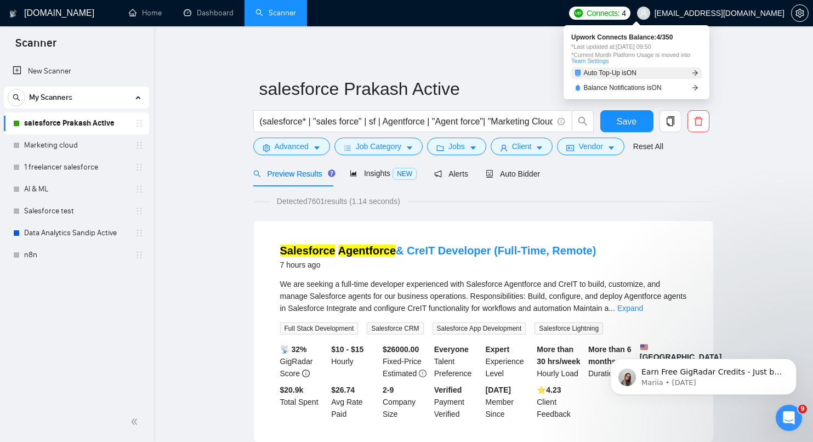
click at [637, 73] on span "Auto Top-Up is ON" at bounding box center [610, 73] width 53 height 7
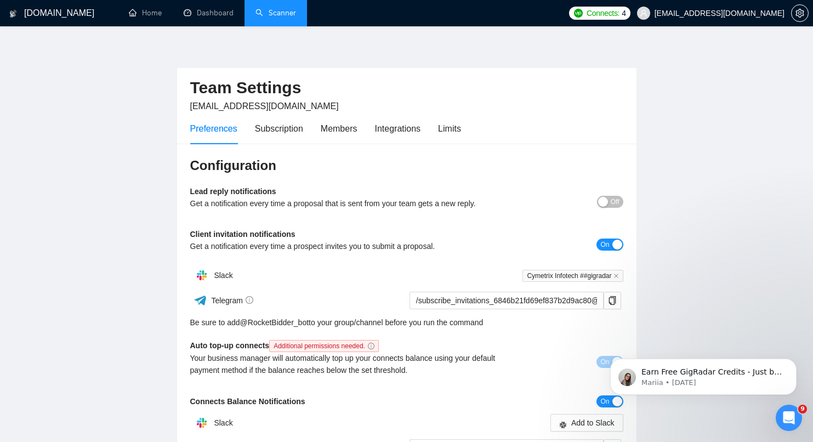
scroll to position [4, 0]
click at [613, 202] on span "Off" at bounding box center [615, 201] width 9 height 12
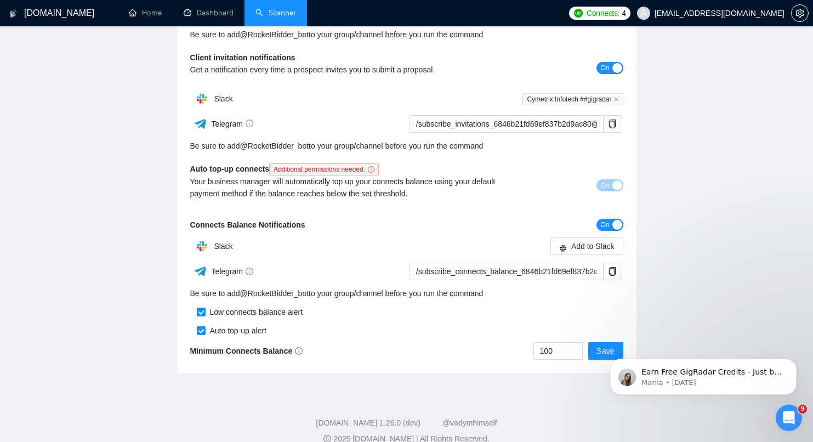
scroll to position [251, 0]
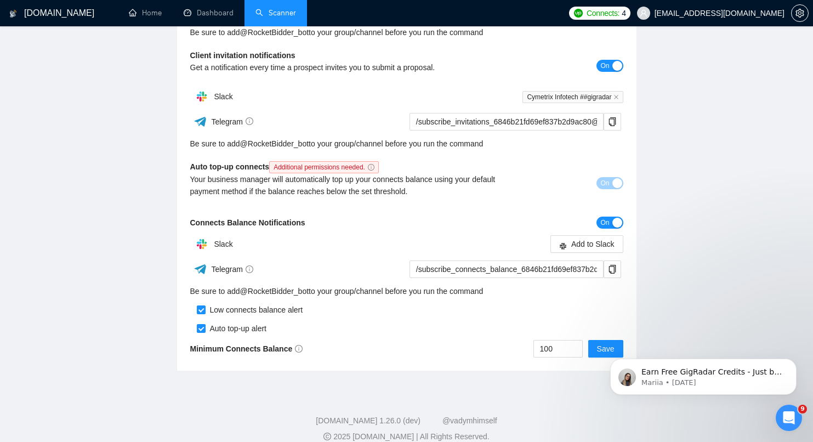
click at [598, 354] on body "Earn Free GigRadar Credits - Just by Sharing Your Story! 💬 Want more credits fo…" at bounding box center [703, 374] width 211 height 68
click at [599, 344] on body "Earn Free GigRadar Credits - Just by Sharing Your Story! 💬 Want more credits fo…" at bounding box center [703, 374] width 211 height 68
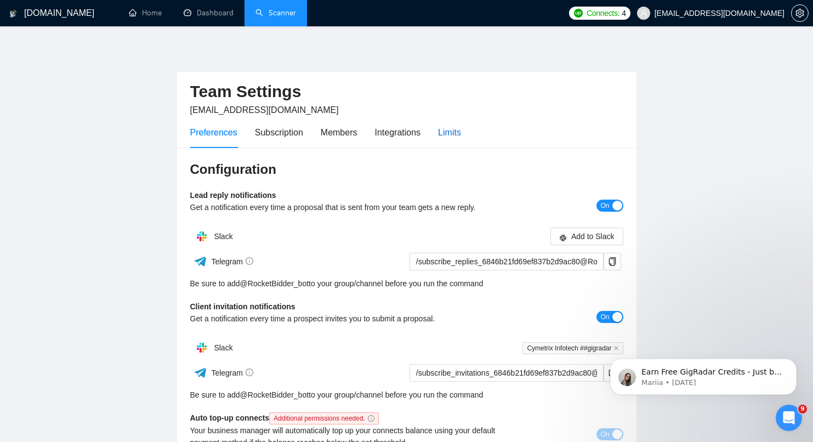
click at [447, 133] on div "Limits" at bounding box center [449, 133] width 23 height 14
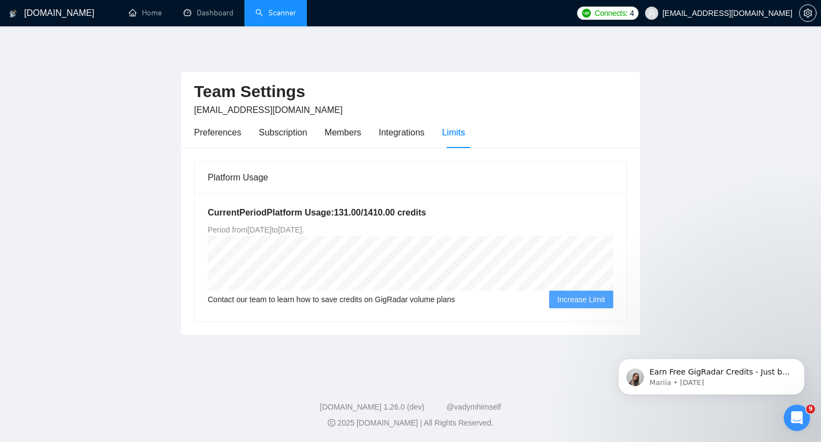
click at [407, 299] on span "Contact our team to learn how to save credits on GigRadar volume plans" at bounding box center [331, 299] width 247 height 12
click at [575, 300] on span "Increase Limit" at bounding box center [582, 299] width 48 height 12
click at [343, 132] on div "Members" at bounding box center [343, 133] width 37 height 14
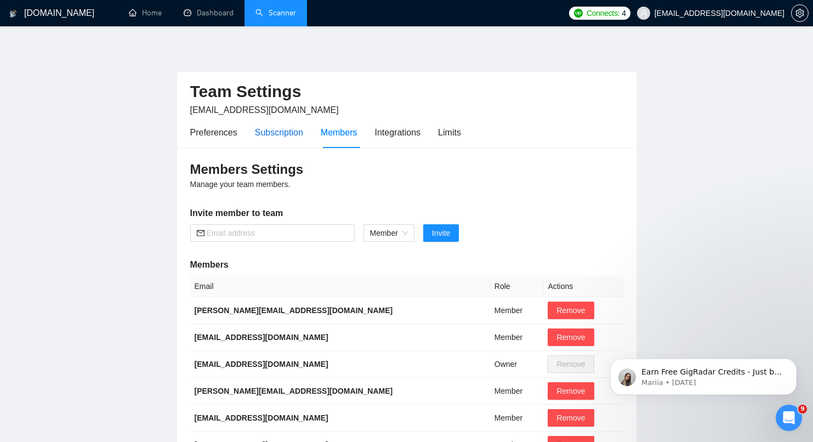
click at [281, 132] on div "Subscription" at bounding box center [279, 133] width 48 height 14
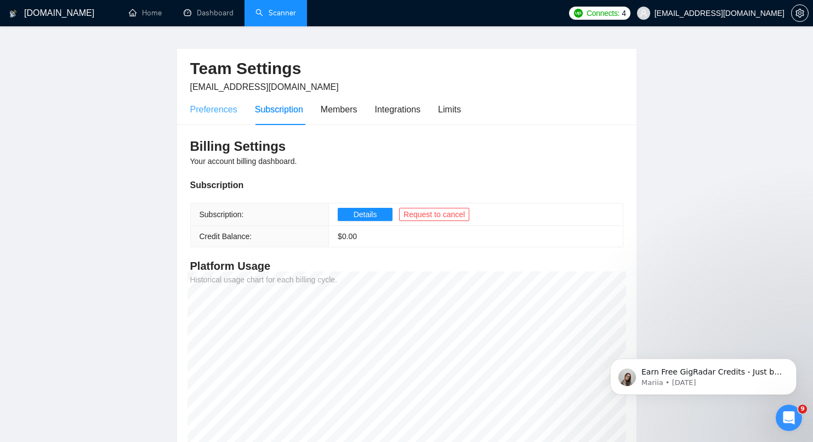
scroll to position [25, 0]
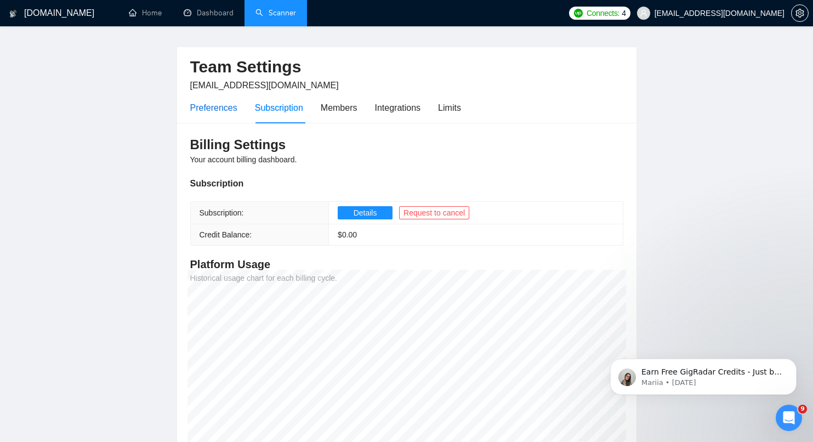
click at [208, 111] on div "Preferences" at bounding box center [213, 108] width 47 height 14
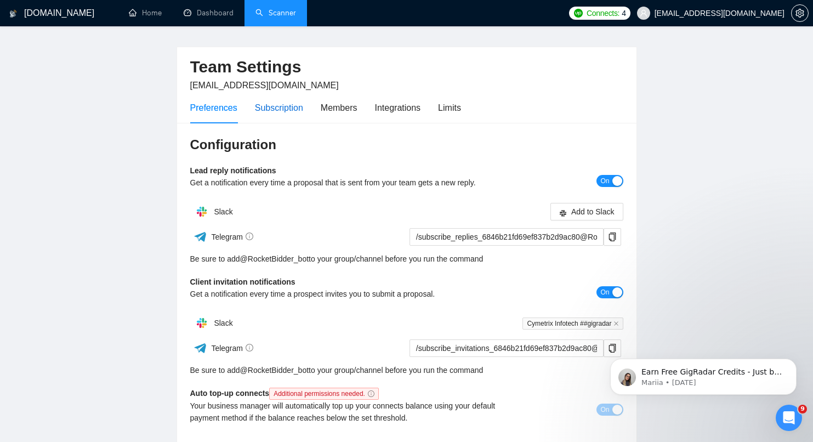
click at [267, 110] on div "Subscription" at bounding box center [279, 108] width 48 height 14
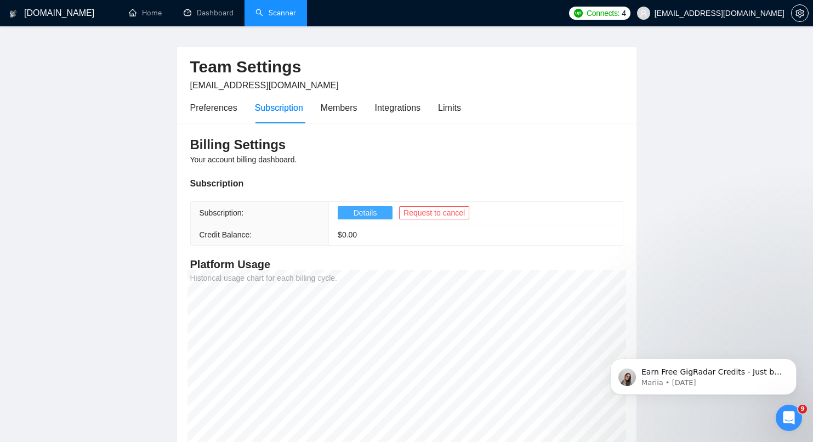
click at [360, 212] on span "Details" at bounding box center [366, 213] width 24 height 12
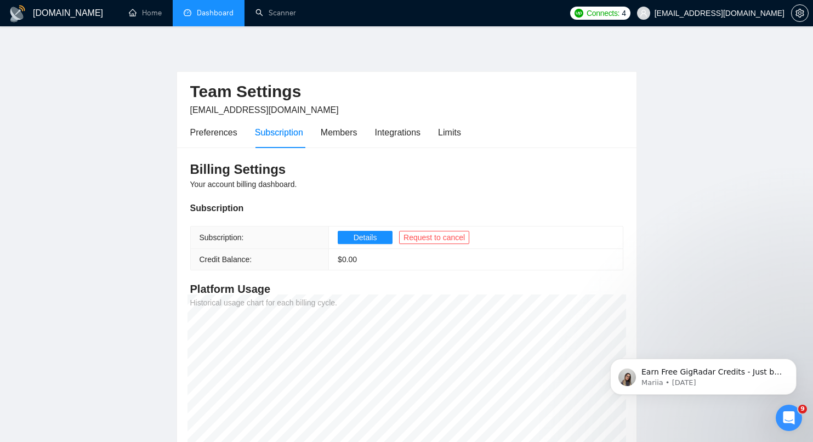
click at [215, 16] on link "Dashboard" at bounding box center [209, 12] width 50 height 9
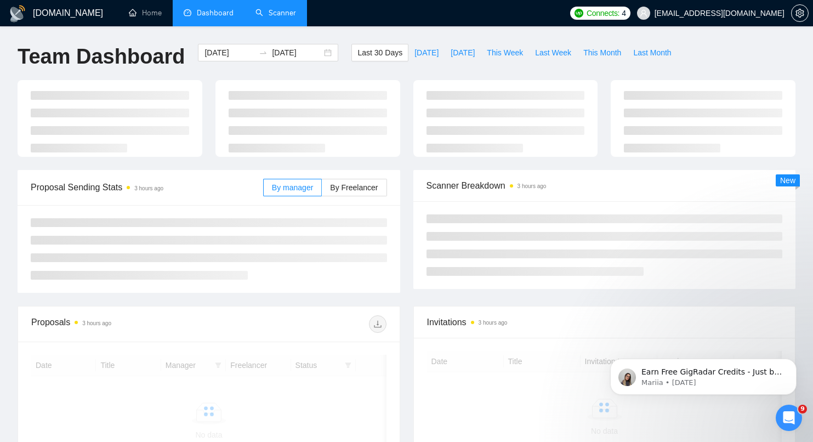
click at [280, 13] on link "Scanner" at bounding box center [275, 12] width 41 height 9
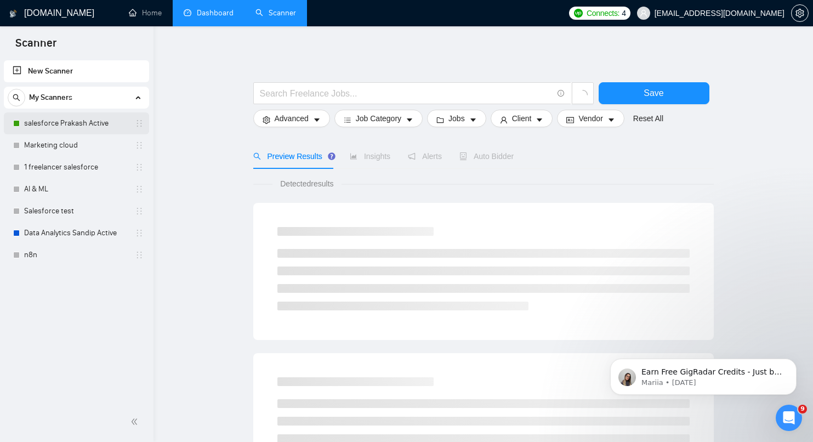
click at [94, 122] on link "salesforce Prakash Active" at bounding box center [76, 123] width 104 height 22
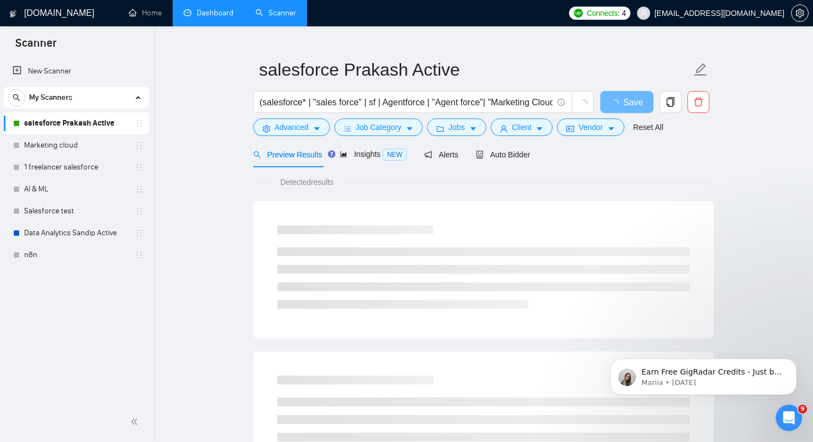
scroll to position [23, 0]
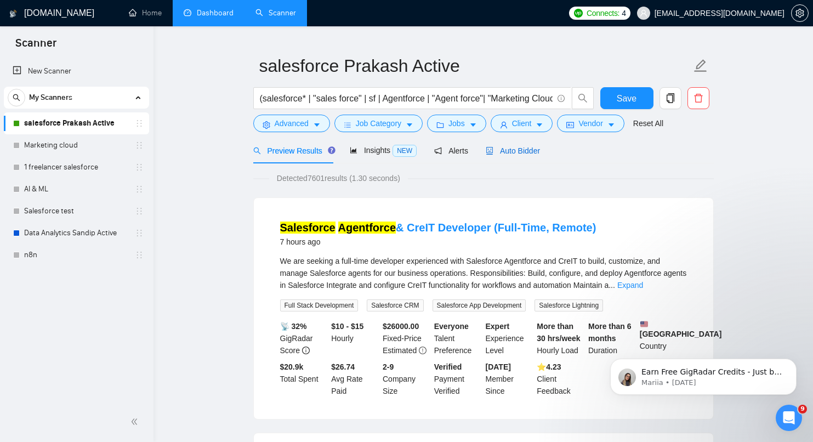
click at [510, 151] on span "Auto Bidder" at bounding box center [513, 150] width 54 height 9
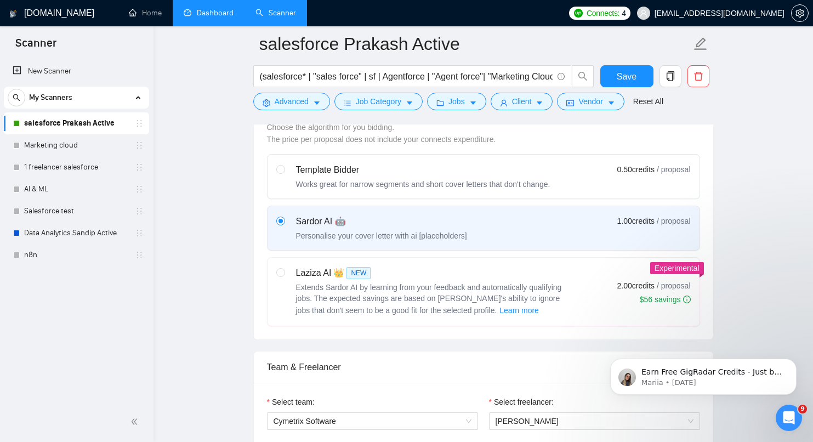
scroll to position [324, 0]
click at [280, 278] on label at bounding box center [280, 291] width 9 height 50
click at [280, 275] on input "radio" at bounding box center [280, 272] width 8 height 8
radio input "true"
radio input "false"
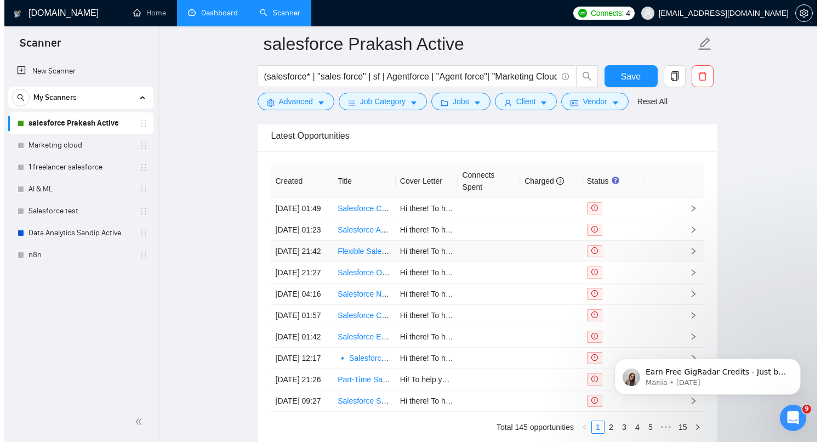
scroll to position [2826, 0]
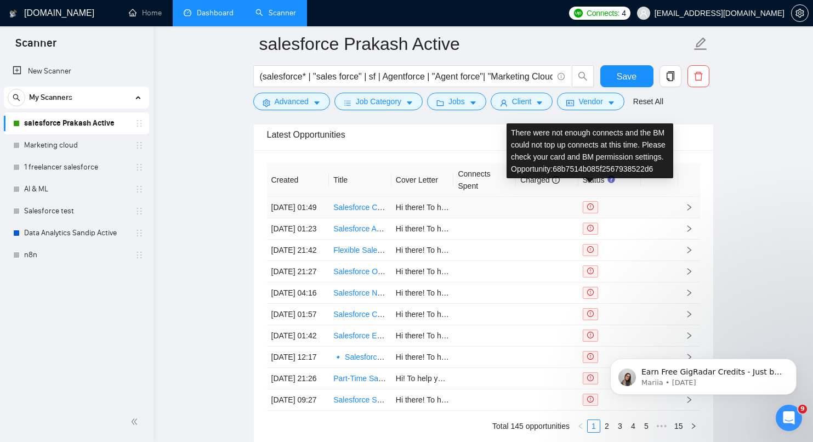
click at [591, 210] on icon "exclamation-circle" at bounding box center [590, 206] width 7 height 7
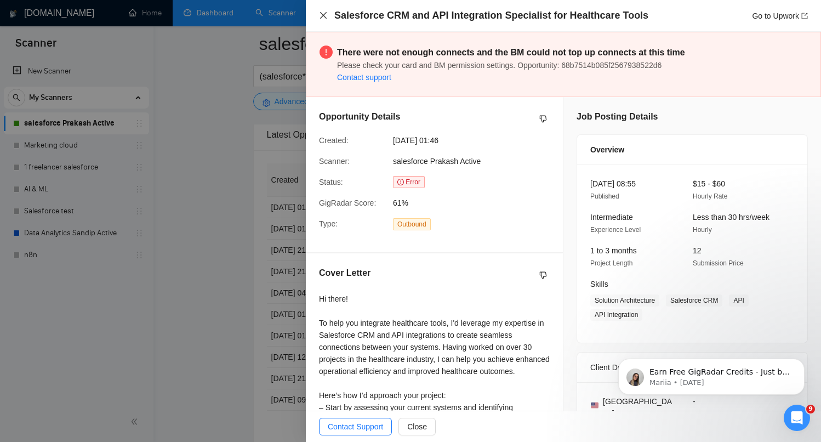
click at [325, 15] on icon "close" at bounding box center [323, 15] width 9 height 9
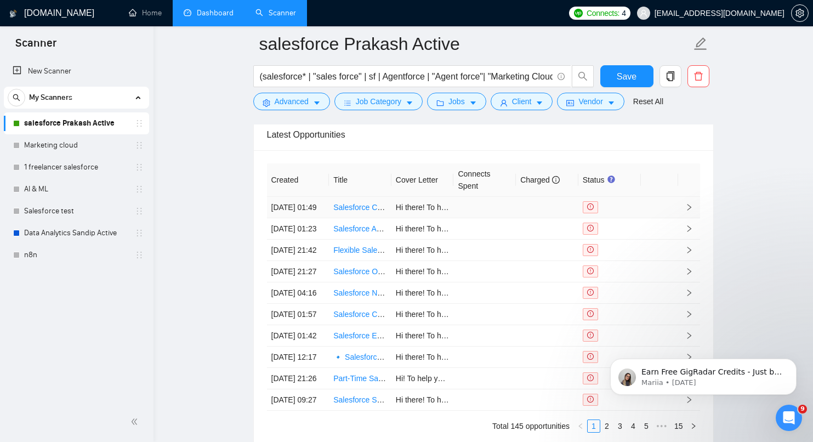
click at [595, 213] on span at bounding box center [590, 207] width 15 height 12
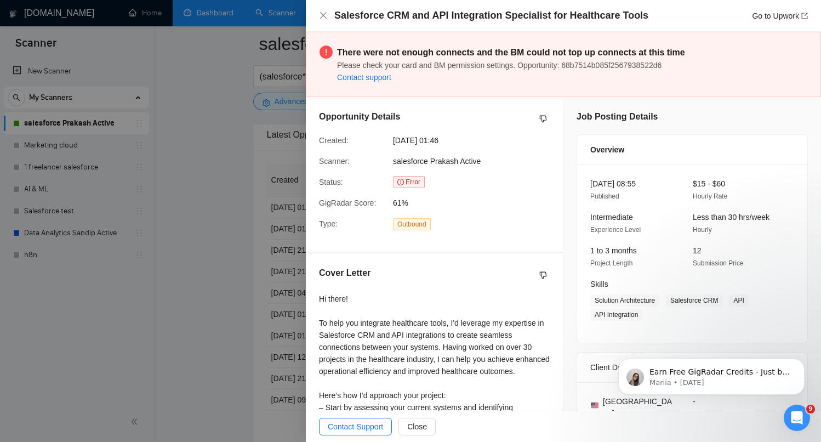
click at [388, 79] on link "Contact support" at bounding box center [364, 77] width 54 height 9
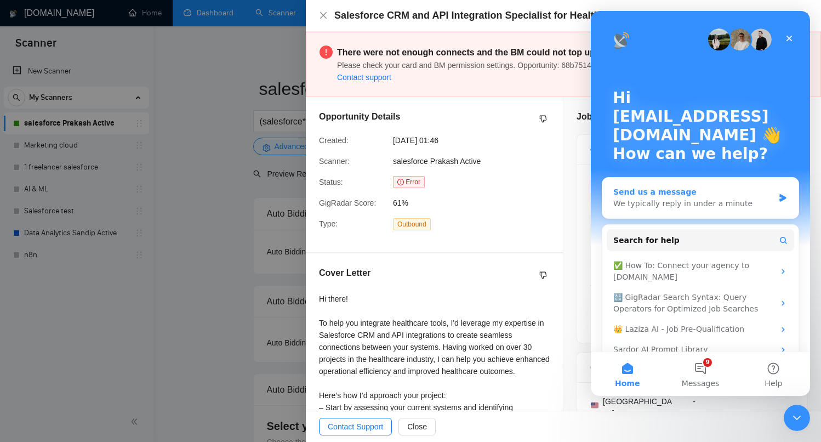
click at [703, 208] on div "We typically reply in under a minute" at bounding box center [693, 204] width 161 height 12
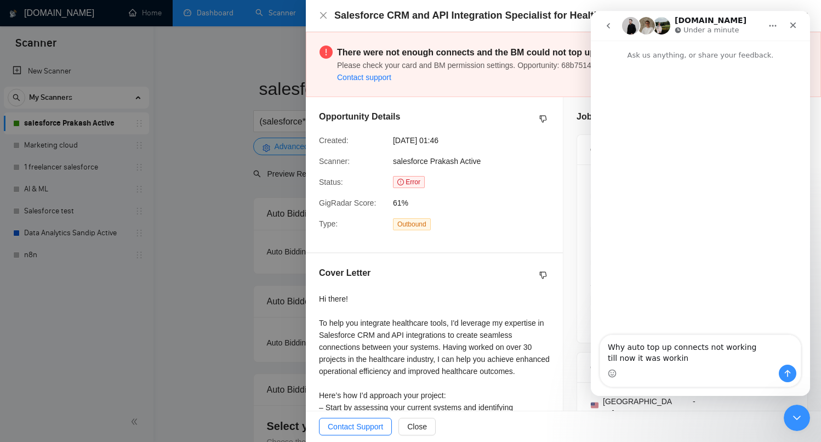
type textarea "Why auto top up connects not working till now it was working"
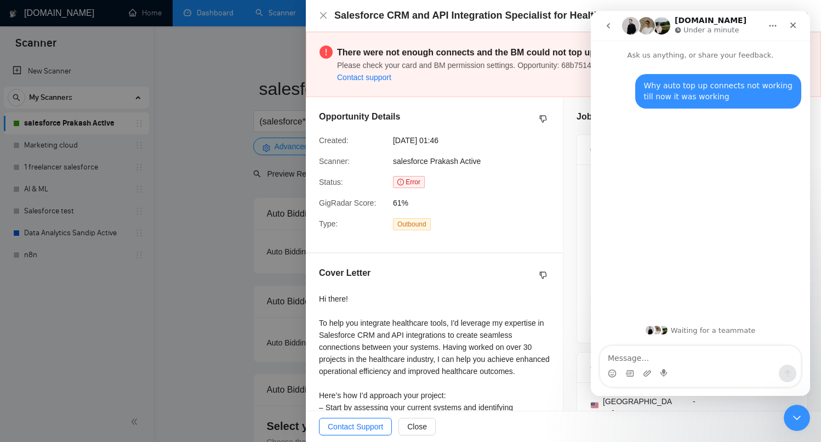
click at [522, 194] on div "Opportunity Details Created: [DATE] 01:46 Scanner: salesforce Prakash Active St…" at bounding box center [434, 174] width 257 height 155
click at [450, 72] on div "There were not enough connects and the BM could not top up connects at this tim…" at bounding box center [511, 65] width 348 height 38
click at [441, 61] on span "Please check your card and BM permission settings. Opportunity: 68b7514b085f256…" at bounding box center [499, 65] width 325 height 9
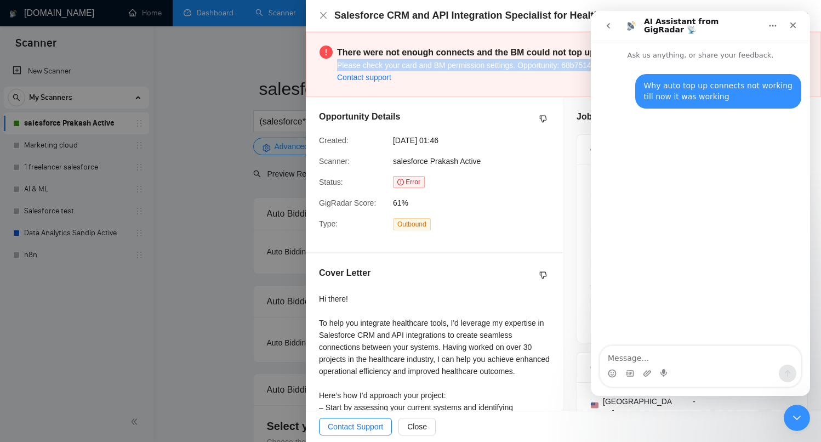
click at [441, 61] on span "Please check your card and BM permission settings. Opportunity: 68b7514b085f256…" at bounding box center [499, 65] width 325 height 9
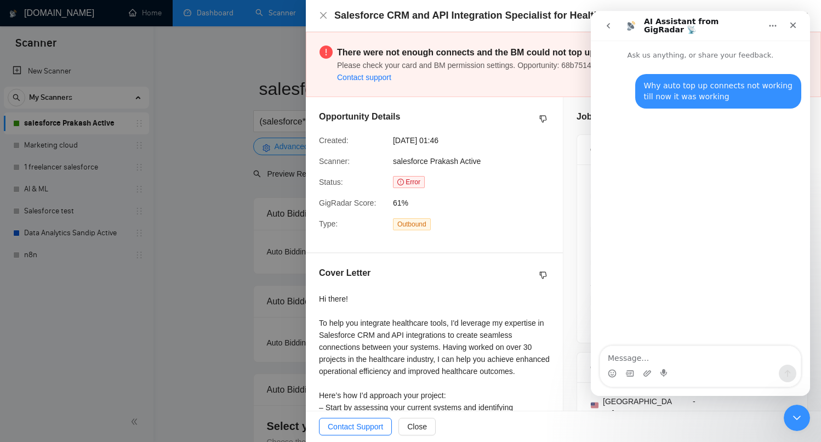
click at [440, 61] on span "Please check your card and BM permission settings. Opportunity: 68b7514b085f256…" at bounding box center [499, 65] width 325 height 9
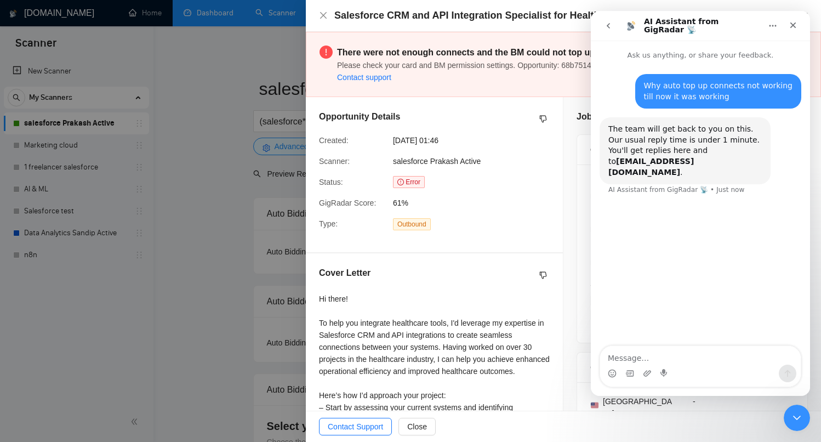
click at [607, 29] on icon "go back" at bounding box center [608, 25] width 9 height 9
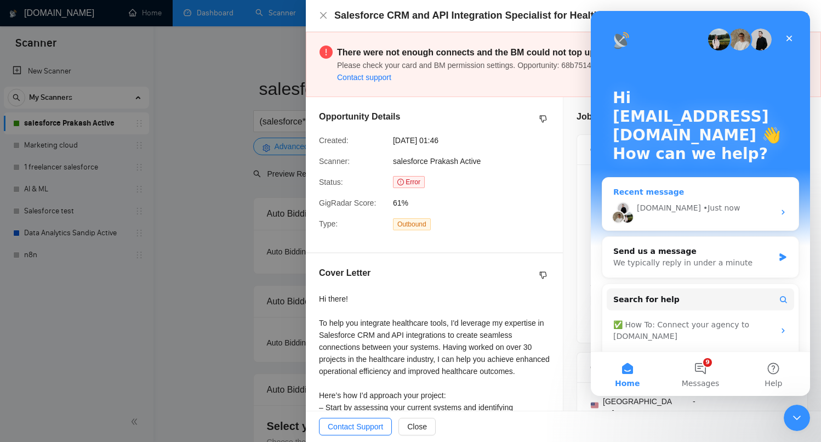
click at [662, 209] on div "[DOMAIN_NAME]" at bounding box center [669, 208] width 64 height 12
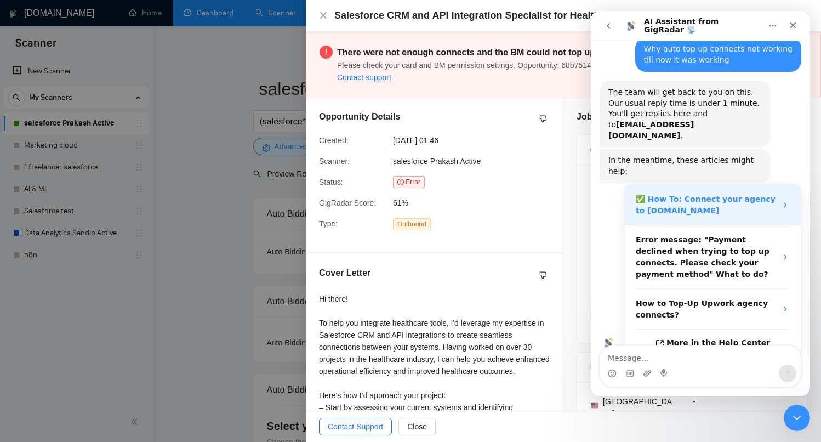
scroll to position [38, 0]
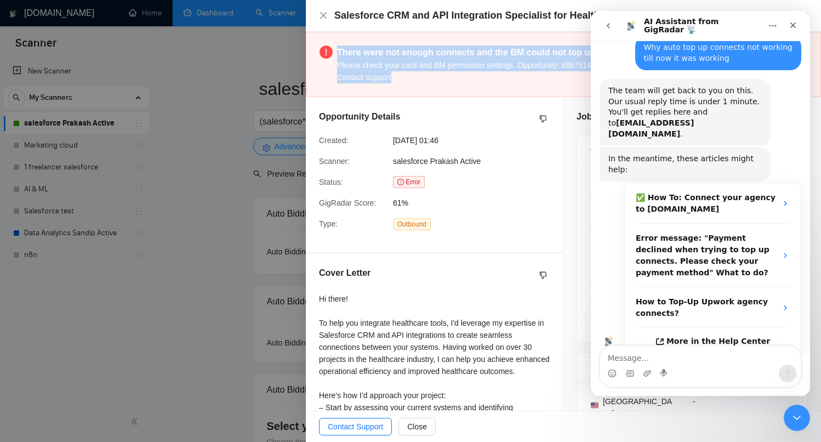
drag, startPoint x: 425, startPoint y: 77, endPoint x: 328, endPoint y: 37, distance: 104.2
click at [328, 38] on div "There were not enough connects and the BM could not top up connects at this tim…" at bounding box center [563, 64] width 515 height 65
copy div "There were not enough connects and the BM could not top up connects at this tim…"
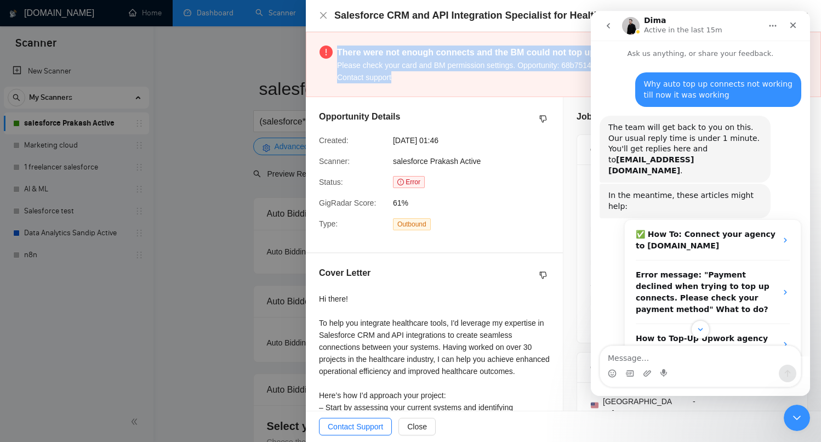
scroll to position [2, 0]
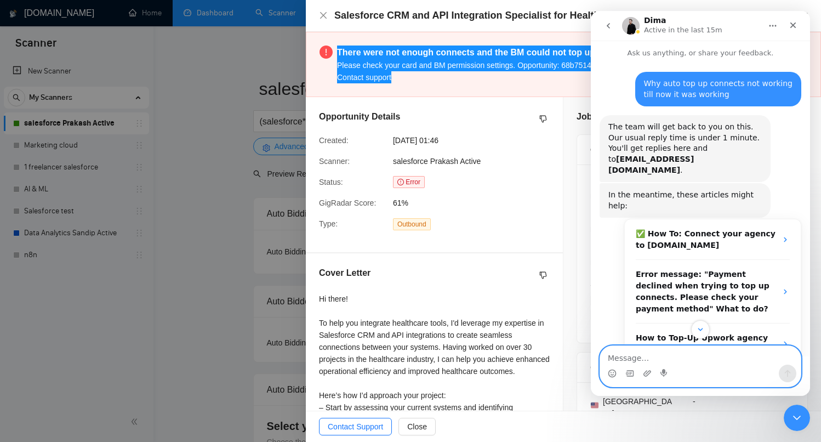
click at [655, 360] on textarea "Message…" at bounding box center [700, 355] width 201 height 19
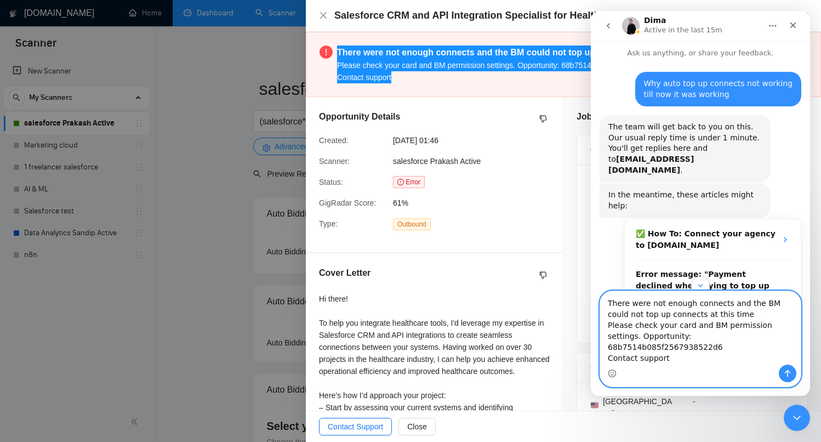
scroll to position [9, 0]
type textarea "There were not enough connects and the BM could not top up connects at this tim…"
click at [789, 369] on icon "Send a message…" at bounding box center [787, 373] width 9 height 9
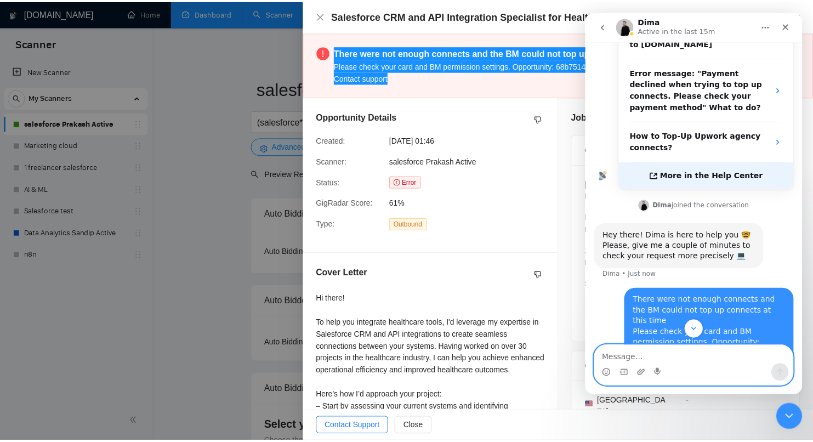
scroll to position [215, 0]
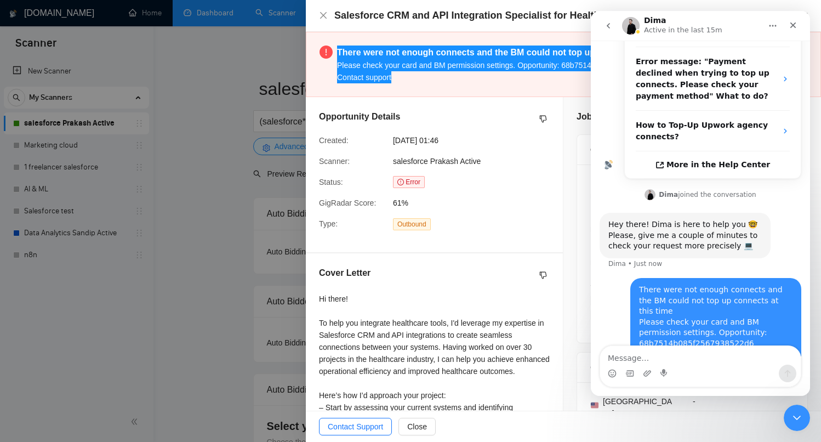
click at [725, 364] on div "Intercom messenger" at bounding box center [700, 366] width 201 height 41
click at [718, 356] on textarea "Message…" at bounding box center [700, 355] width 201 height 19
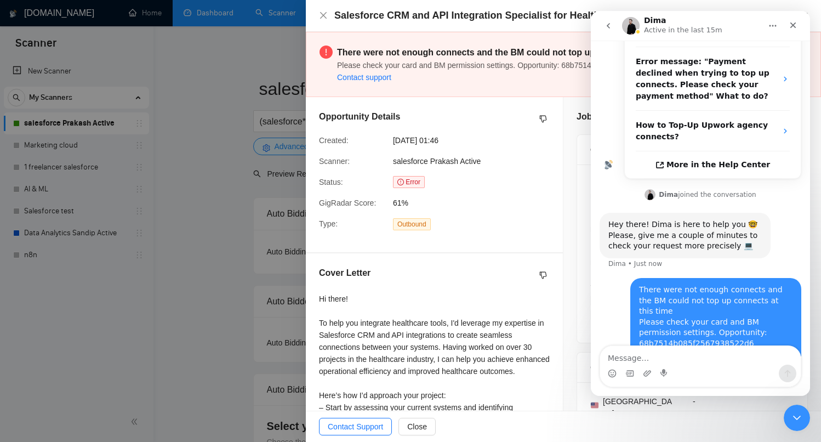
click at [493, 152] on div "Opportunity Details Created: [DATE] 01:46 Scanner: salesforce Prakash Active St…" at bounding box center [434, 174] width 257 height 155
click at [317, 16] on div "Salesforce CRM and API Integration Specialist for Healthcare Tools Go to Upwork" at bounding box center [563, 16] width 515 height 32
click at [325, 16] on icon "close" at bounding box center [323, 15] width 9 height 9
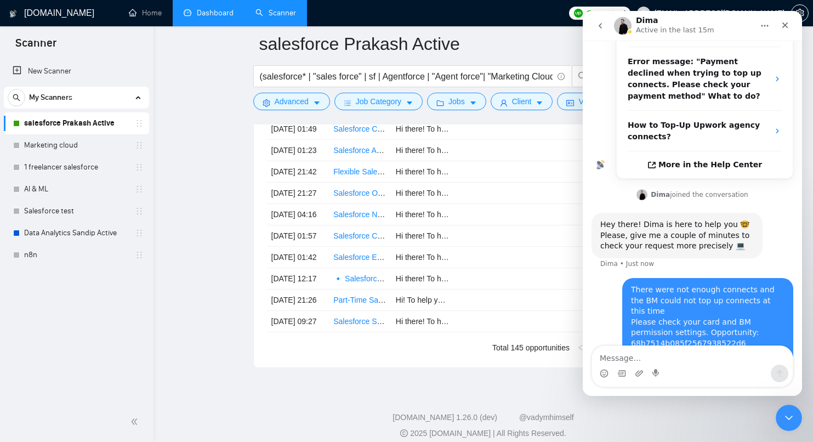
scroll to position [3035, 0]
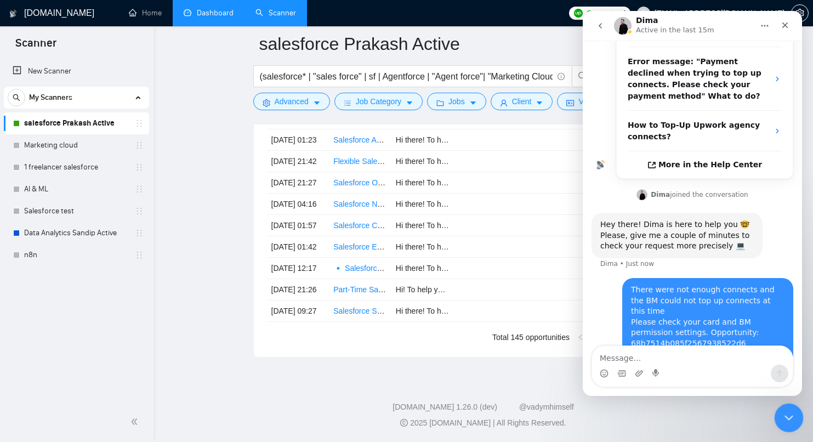
click at [792, 413] on icon "Close Intercom Messenger" at bounding box center [787, 416] width 13 height 13
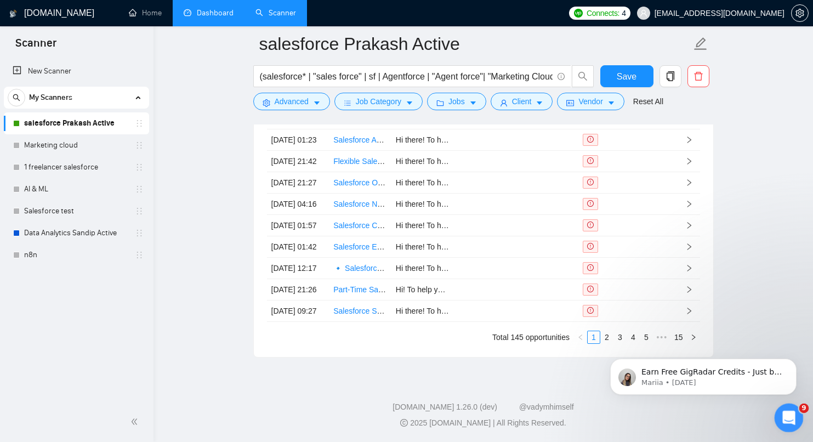
scroll to position [0, 0]
click at [600, 340] on body "Earn Free GigRadar Credits - Just by Sharing Your Story! 💬 Want more credits fo…" at bounding box center [703, 374] width 211 height 68
click html "Earn Free GigRadar Credits - Just by Sharing Your Story! 💬 Want more credits fo…"
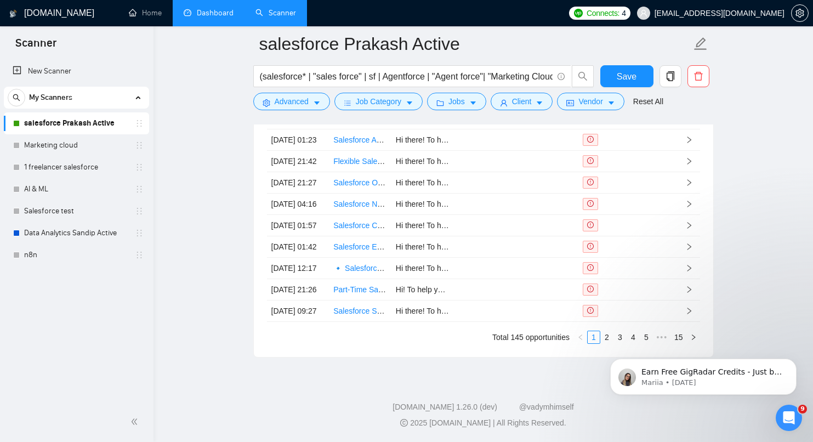
click html "Earn Free GigRadar Credits - Just by Sharing Your Story! 💬 Want more credits fo…"
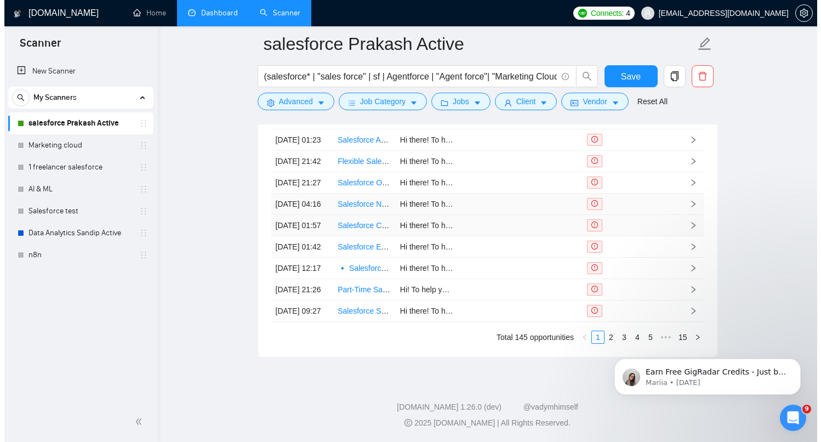
scroll to position [3002, 0]
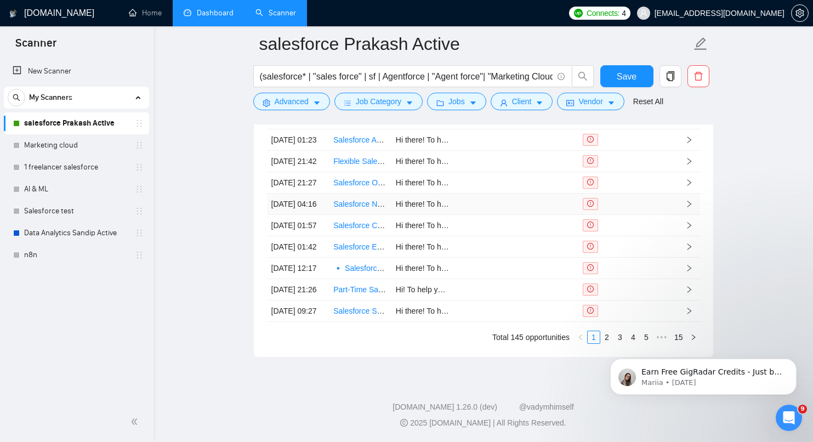
click at [655, 194] on td at bounding box center [659, 204] width 37 height 21
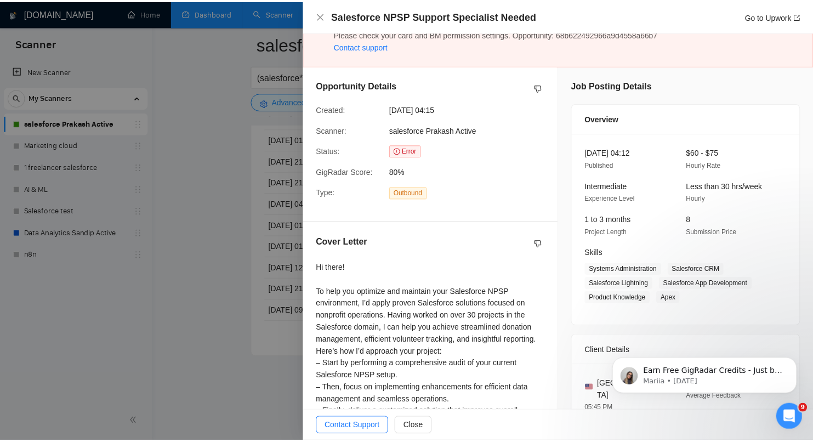
scroll to position [32, 0]
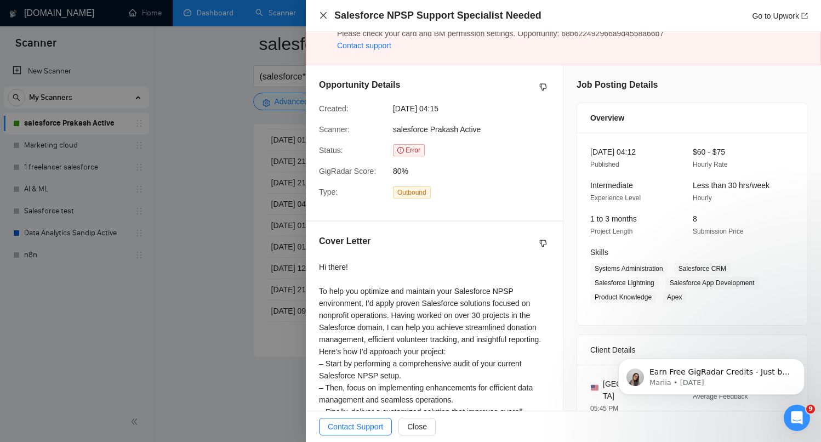
click at [325, 15] on icon "close" at bounding box center [323, 15] width 9 height 9
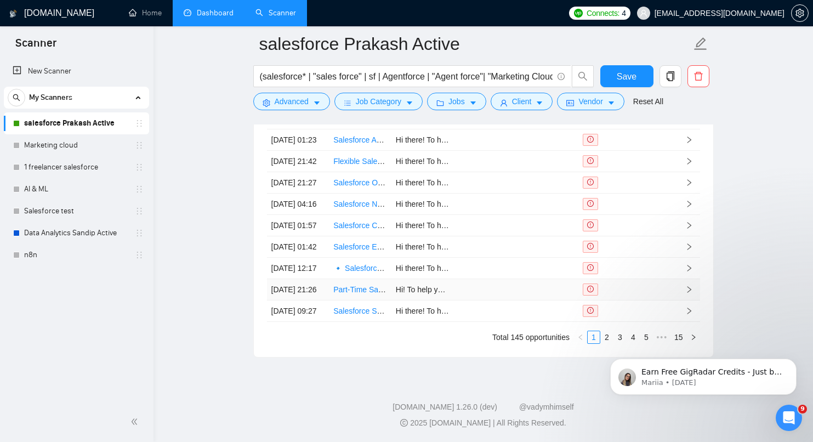
scroll to position [3035, 0]
click at [671, 340] on body "Earn Free GigRadar Credits - Just by Sharing Your Story! 💬 Want more credits fo…" at bounding box center [703, 374] width 211 height 68
click at [685, 334] on link "15" at bounding box center [678, 337] width 15 height 12
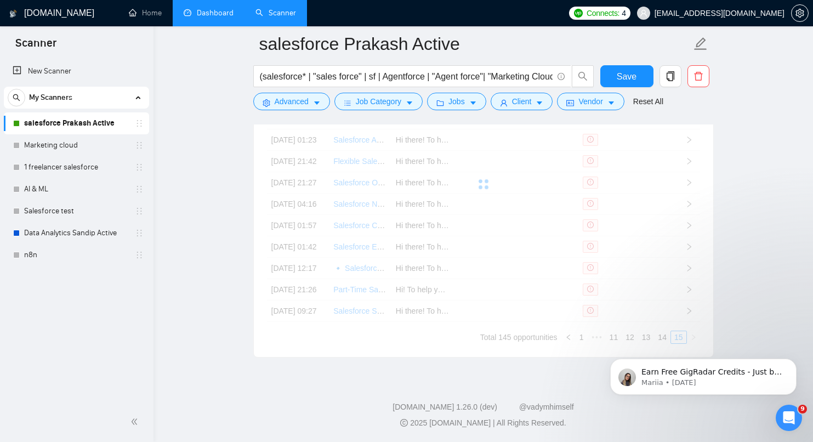
scroll to position [2868, 0]
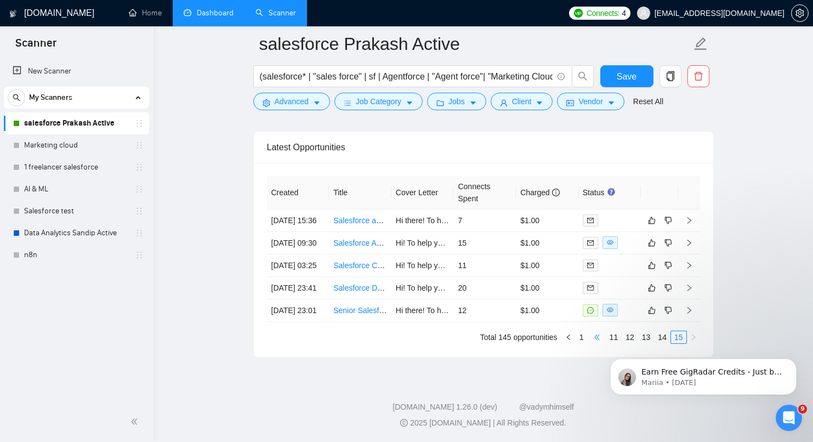
click at [592, 338] on span "•••" at bounding box center [597, 337] width 18 height 13
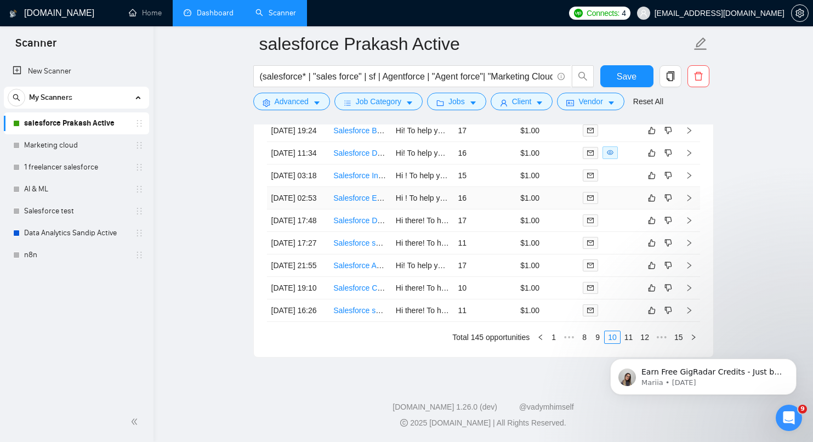
scroll to position [3035, 0]
click at [548, 332] on link "1" at bounding box center [554, 337] width 12 height 12
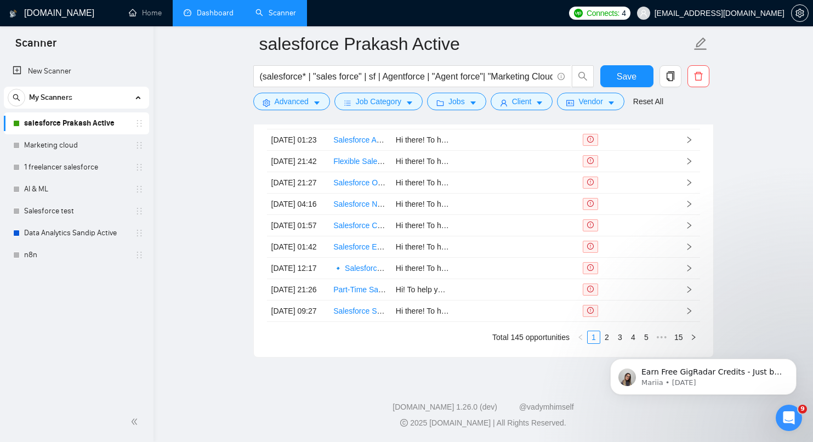
click html "Earn Free GigRadar Credits - Just by Sharing Your Story! 💬 Want more credits fo…"
drag, startPoint x: 673, startPoint y: 337, endPoint x: 1272, endPoint y: 670, distance: 685.4
click html "Earn Free GigRadar Credits - Just by Sharing Your Story! 💬 Want more credits fo…"
click at [595, 339] on link "1" at bounding box center [594, 337] width 12 height 12
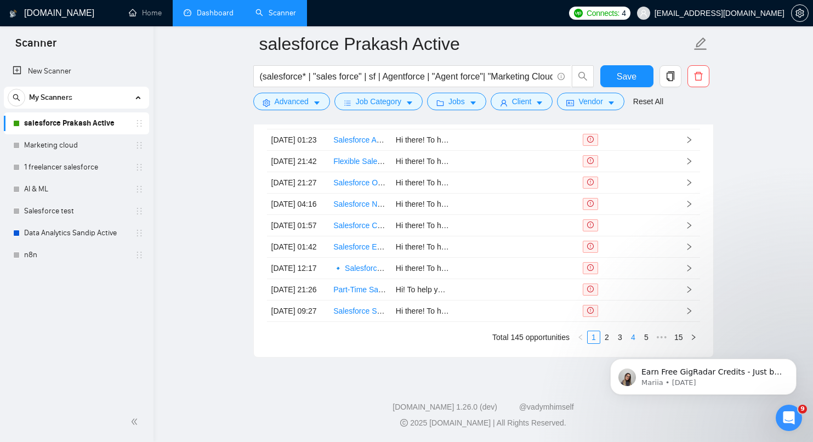
click at [634, 334] on link "4" at bounding box center [633, 337] width 12 height 12
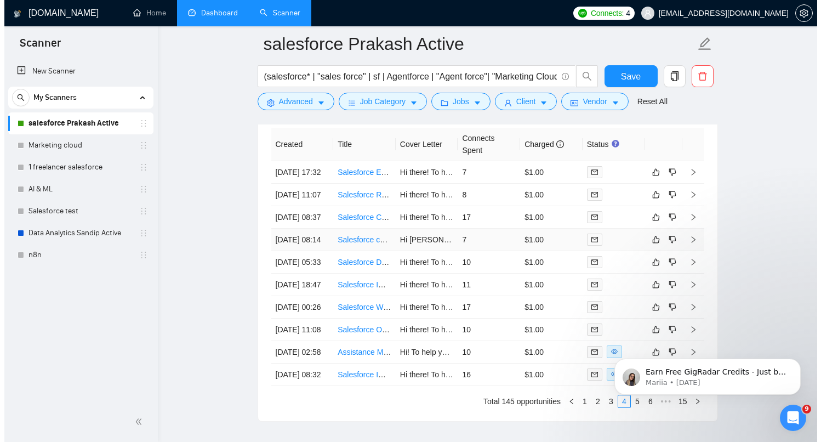
scroll to position [2864, 0]
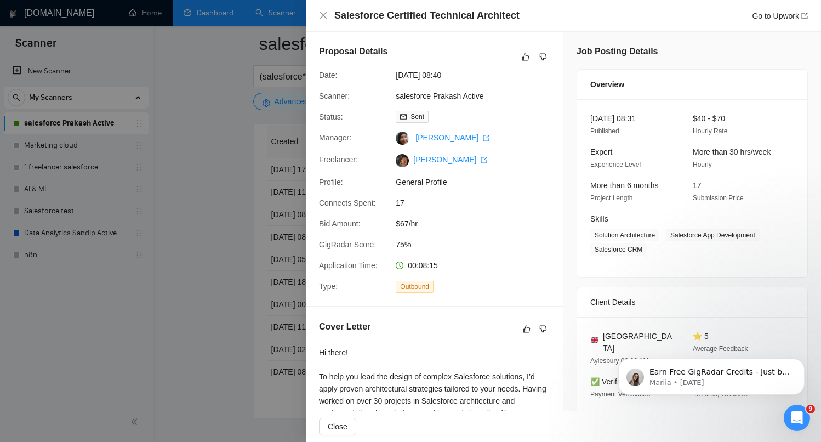
click at [726, 195] on span "Submission Price" at bounding box center [718, 198] width 51 height 8
click at [327, 18] on icon "close" at bounding box center [323, 15] width 9 height 9
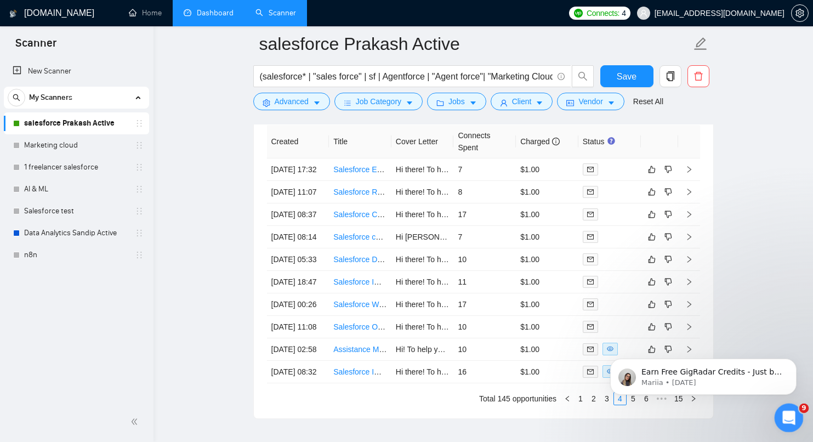
click at [793, 416] on icon "Open Intercom Messenger" at bounding box center [787, 416] width 18 height 18
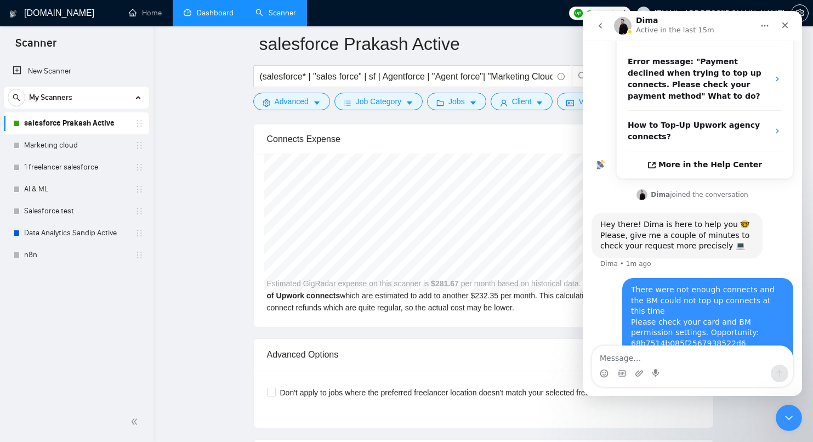
scroll to position [2223, 0]
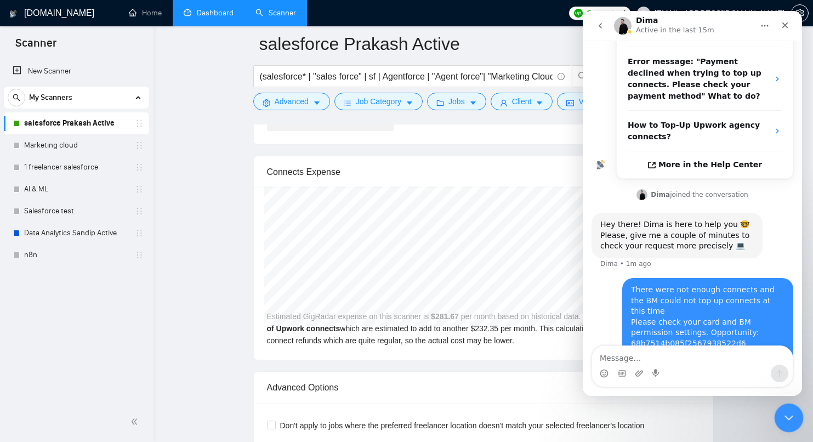
click at [790, 427] on div "Close Intercom Messenger" at bounding box center [787, 416] width 26 height 26
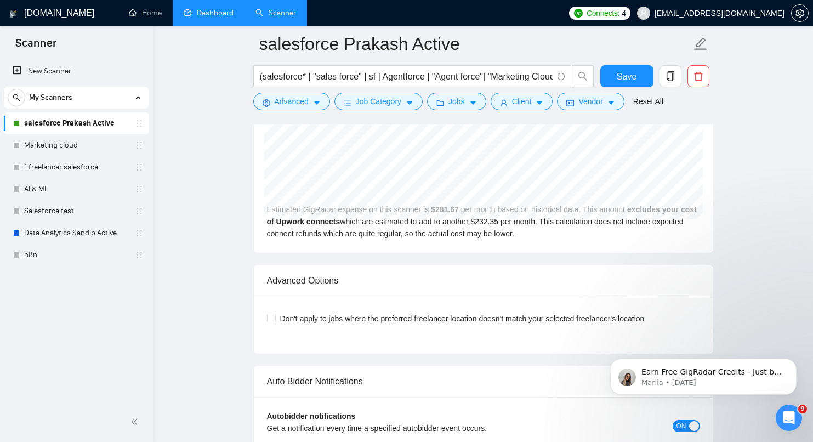
scroll to position [2319, 0]
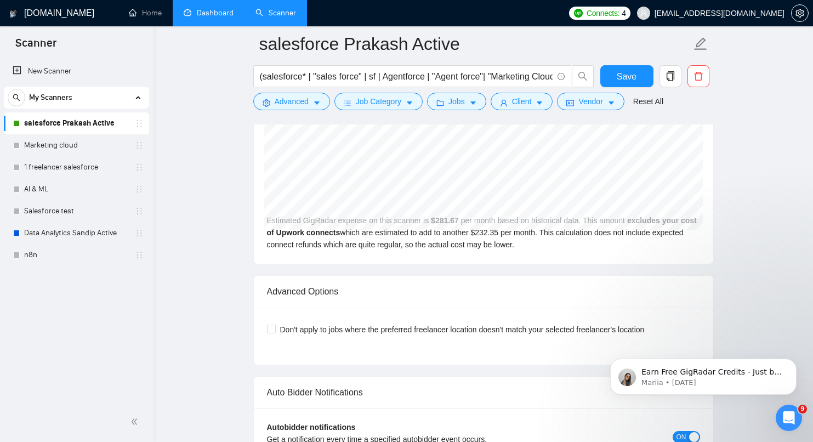
click at [353, 236] on b "excludes your cost of Upwork connects" at bounding box center [482, 226] width 430 height 21
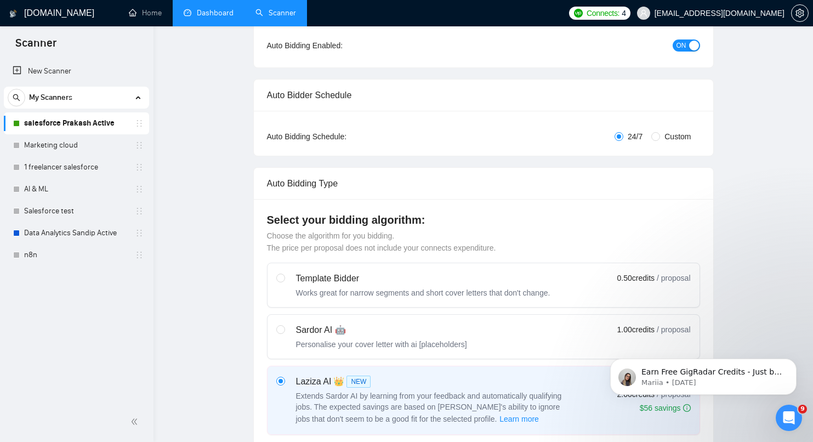
scroll to position [0, 0]
